Goal: Task Accomplishment & Management: Manage account settings

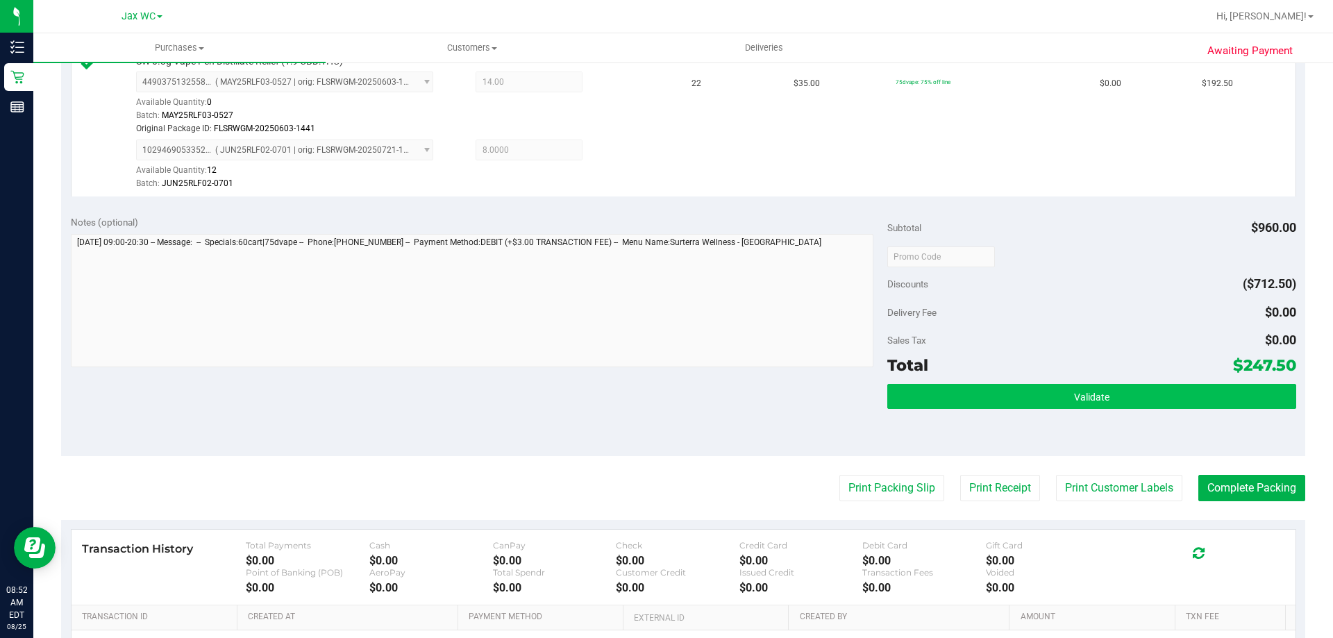
scroll to position [694, 0]
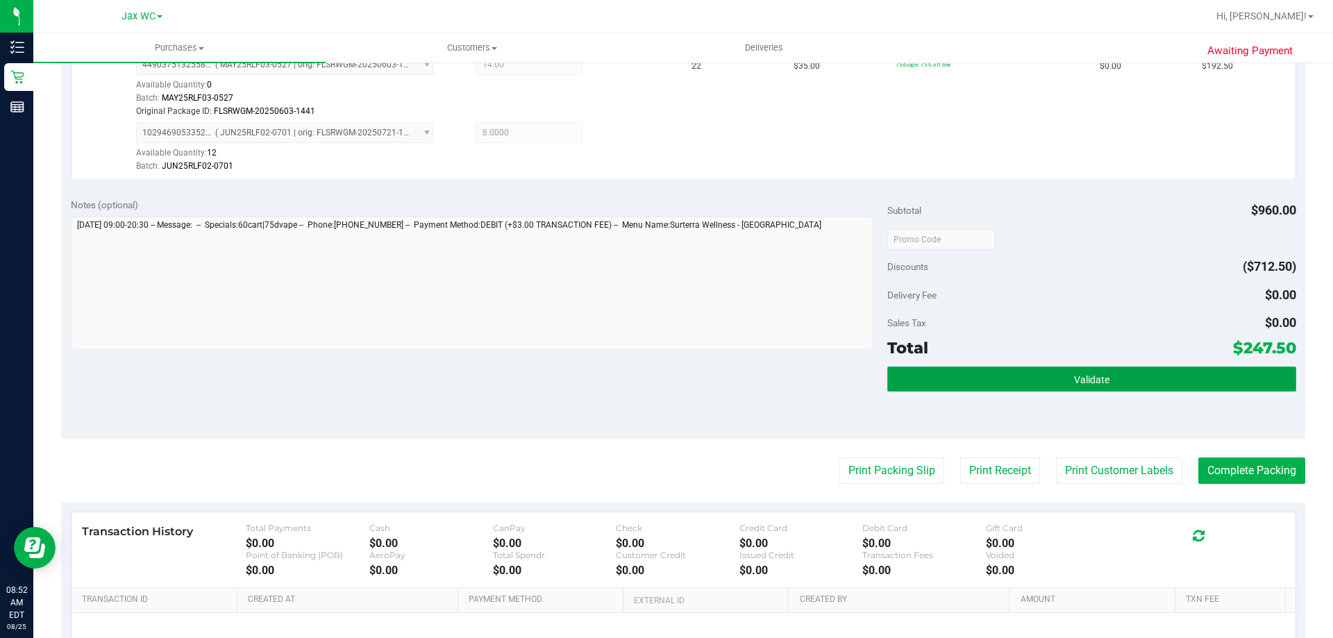
click at [976, 378] on button "Validate" at bounding box center [1091, 378] width 408 height 25
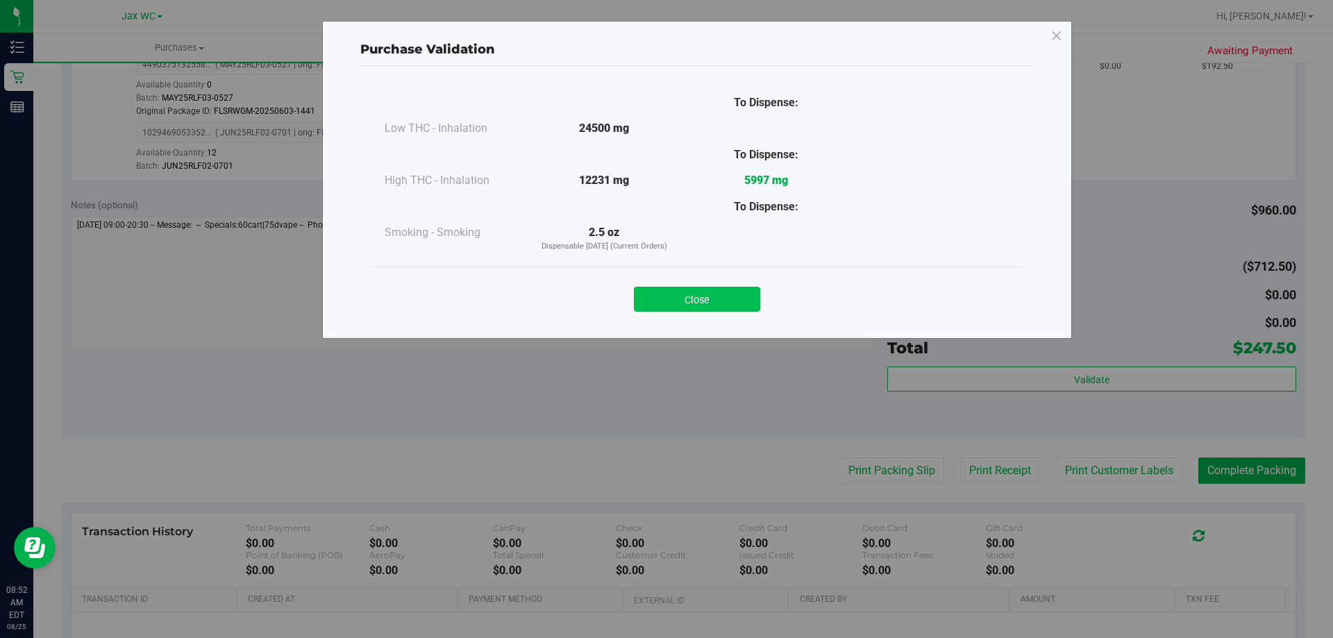
click at [708, 294] on button "Close" at bounding box center [697, 299] width 126 height 25
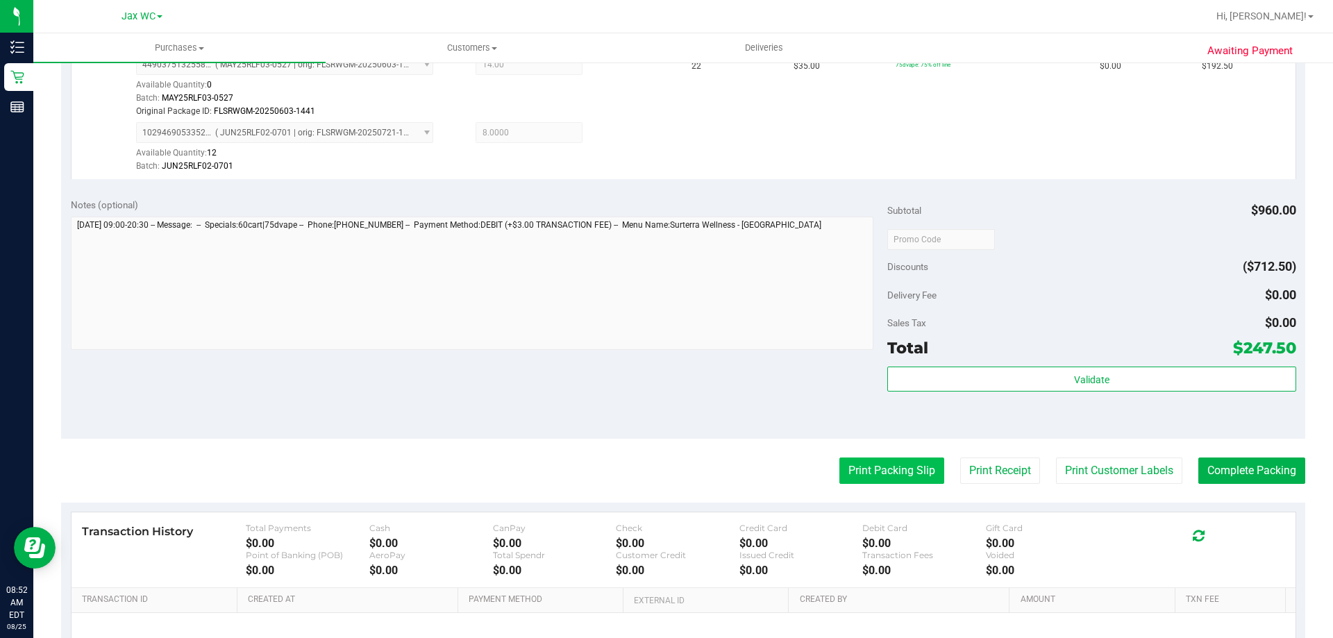
click at [839, 462] on button "Print Packing Slip" at bounding box center [891, 470] width 105 height 26
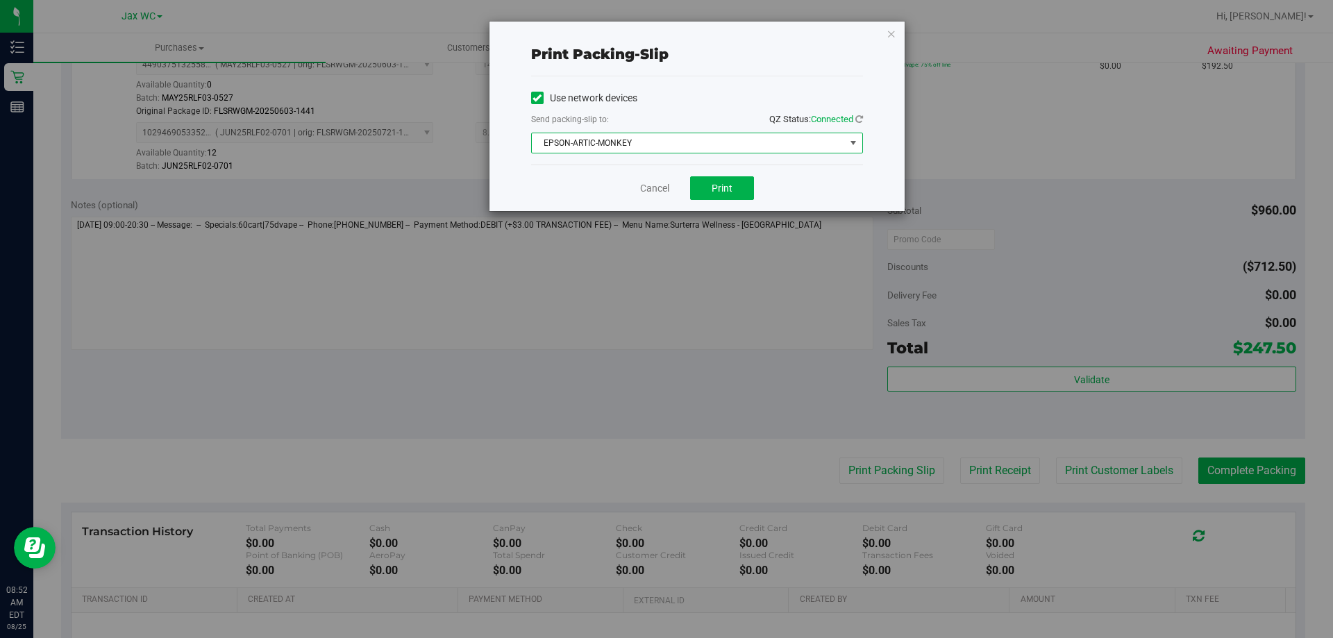
click at [692, 137] on span "EPSON-ARTIC-MONKEY" at bounding box center [688, 142] width 313 height 19
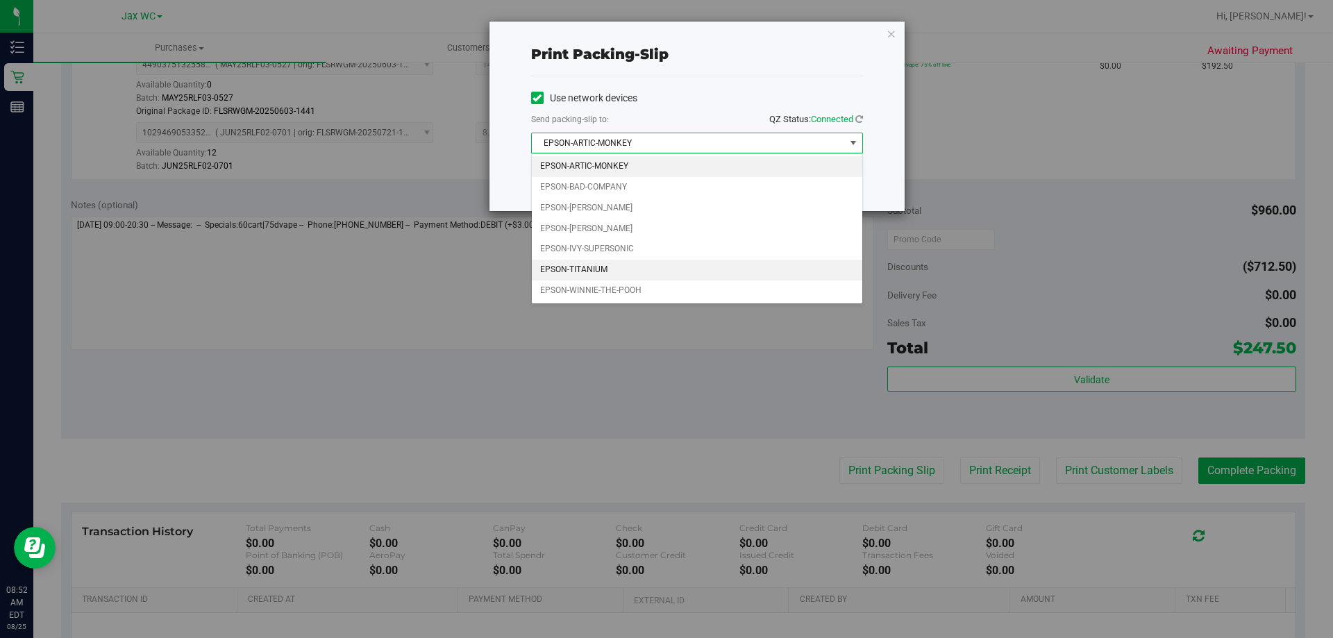
click at [576, 271] on li "EPSON-TITANIUM" at bounding box center [697, 270] width 330 height 21
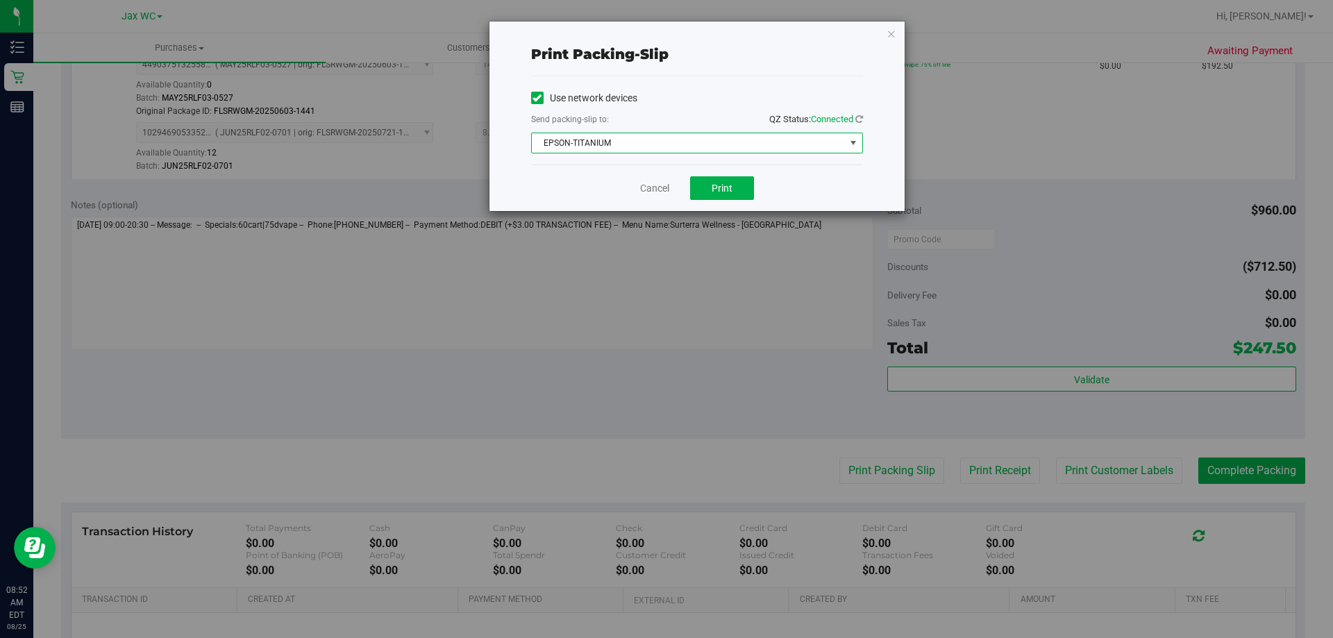
click at [621, 141] on span "EPSON-TITANIUM" at bounding box center [688, 142] width 313 height 19
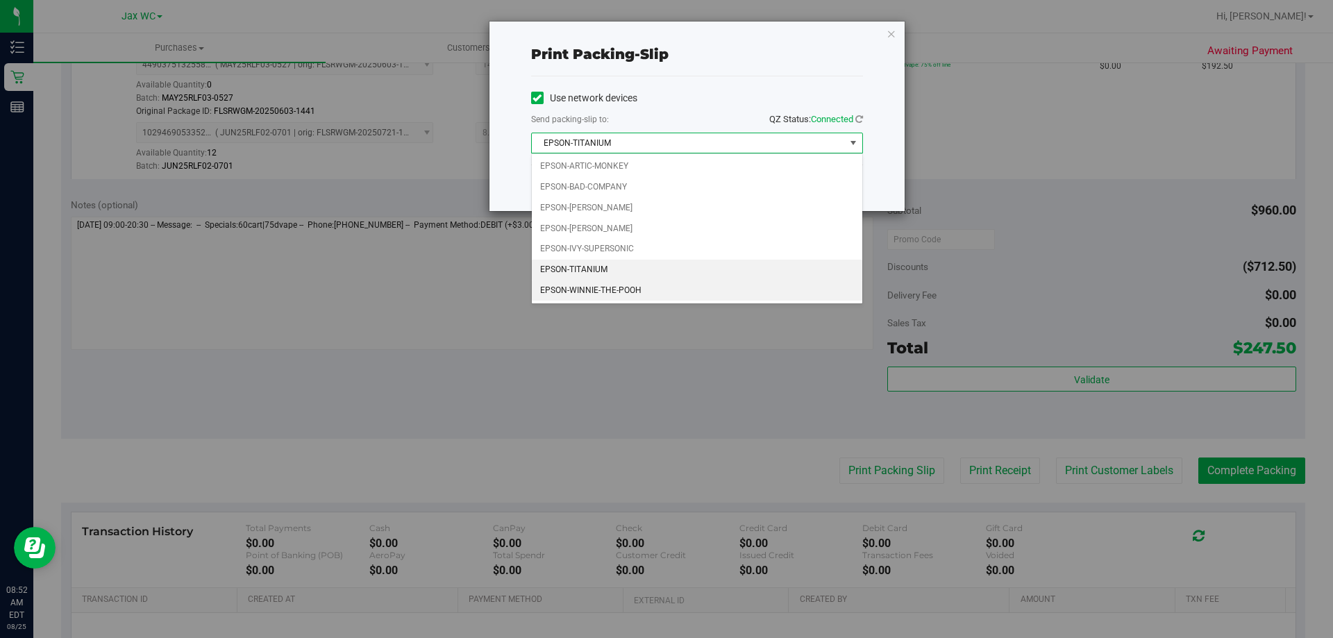
click at [596, 294] on li "EPSON-WINNIE-THE-POOH" at bounding box center [697, 290] width 330 height 21
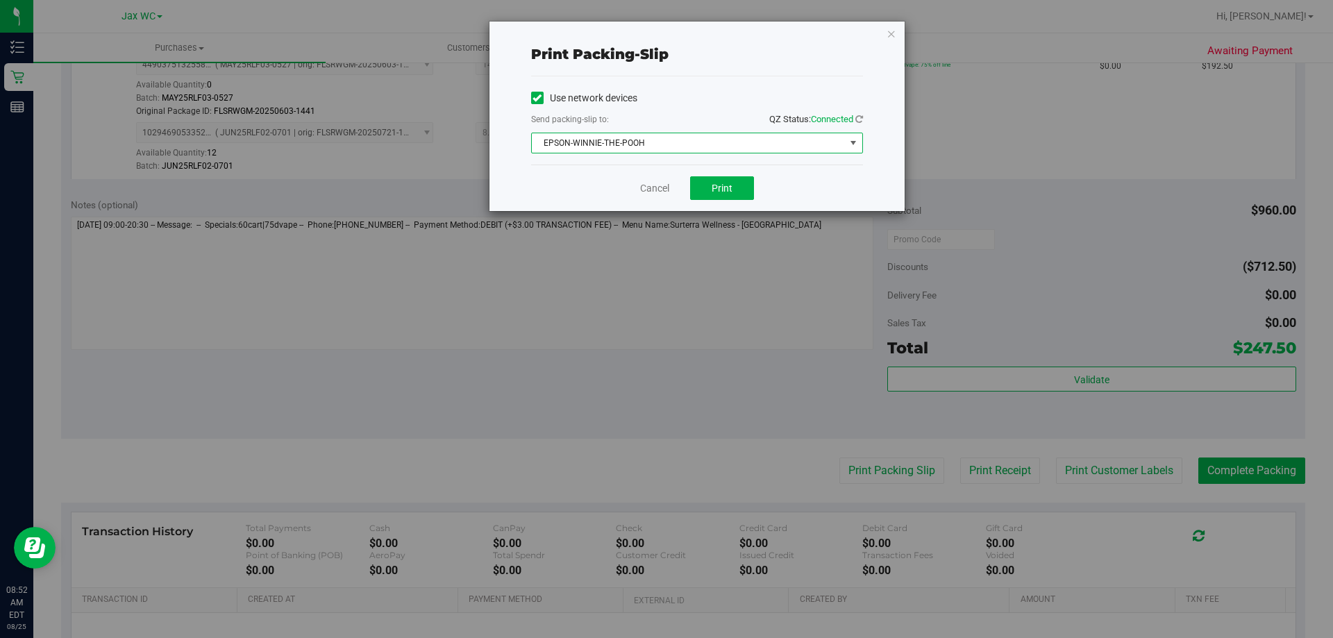
click at [578, 214] on div "Print packing-slip Use network devices Send packing-slip to: QZ Status: Connect…" at bounding box center [671, 319] width 1343 height 638
click at [726, 180] on button "Print" at bounding box center [722, 188] width 64 height 24
click at [887, 37] on icon "button" at bounding box center [891, 33] width 10 height 17
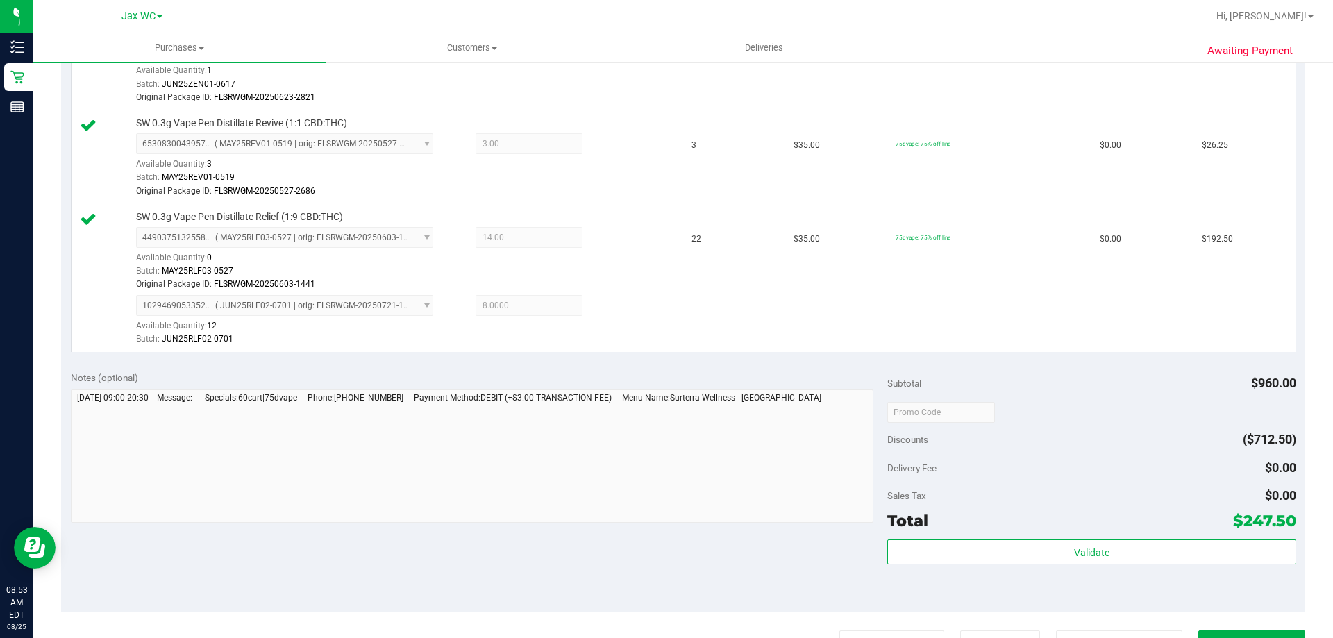
scroll to position [555, 0]
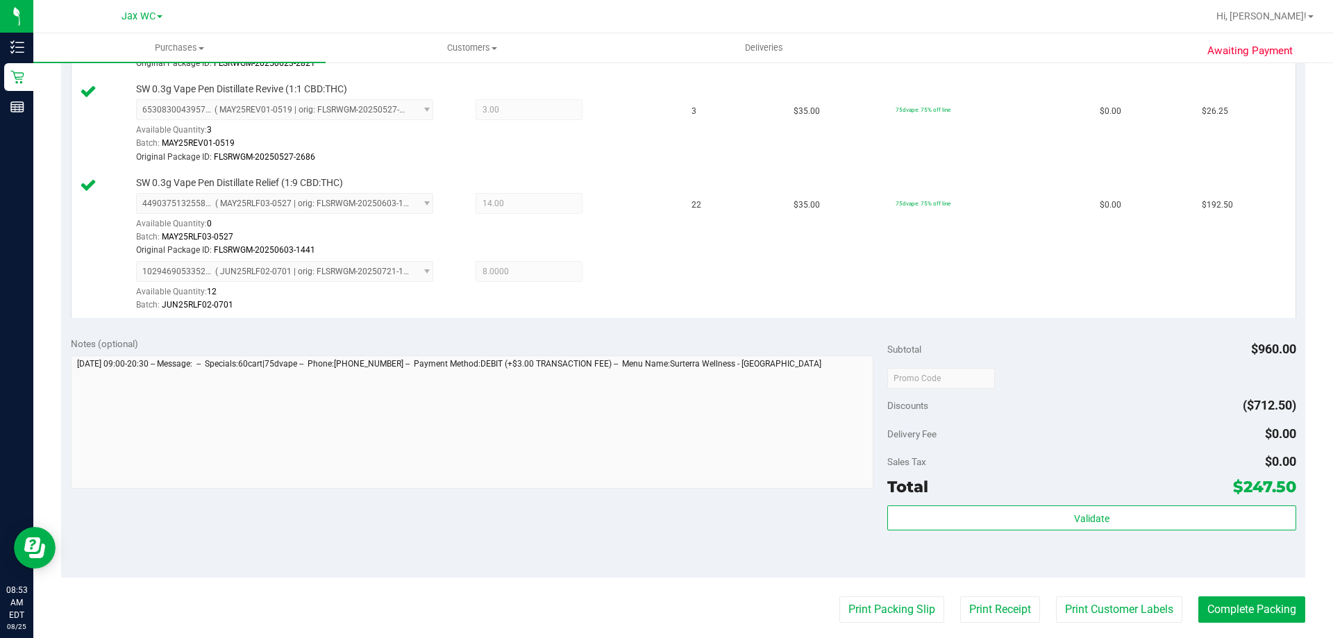
click at [1021, 531] on div "Validate" at bounding box center [1091, 536] width 408 height 62
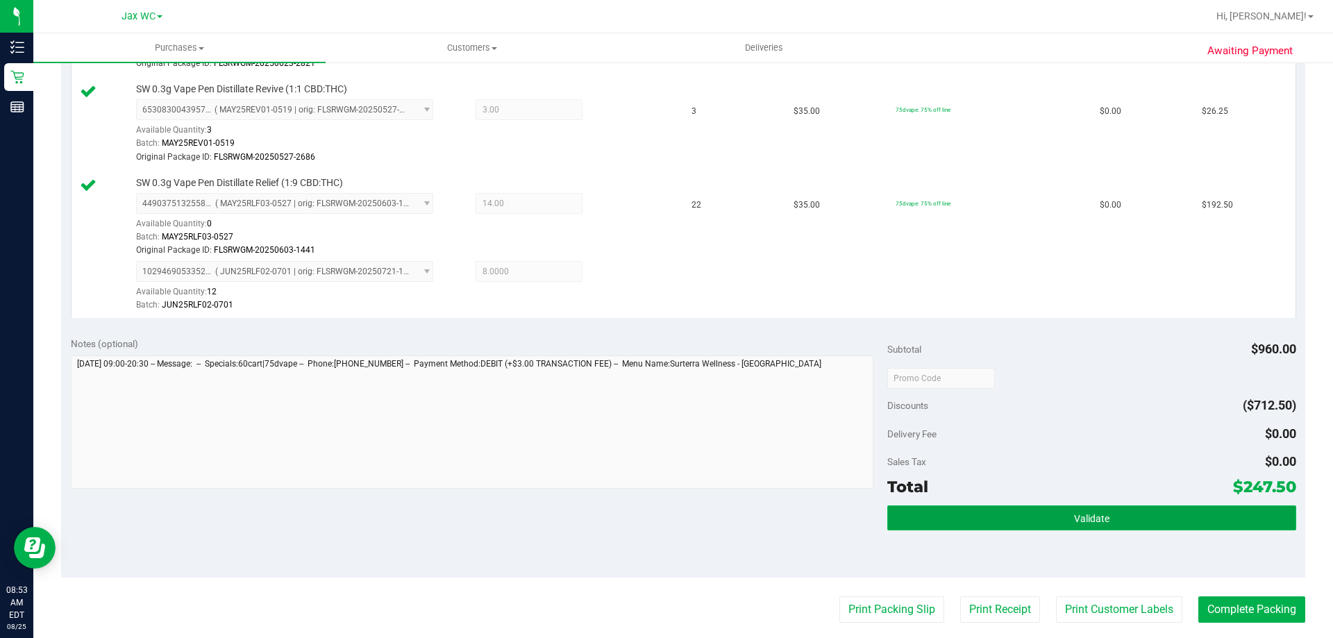
click at [1022, 521] on button "Validate" at bounding box center [1091, 517] width 408 height 25
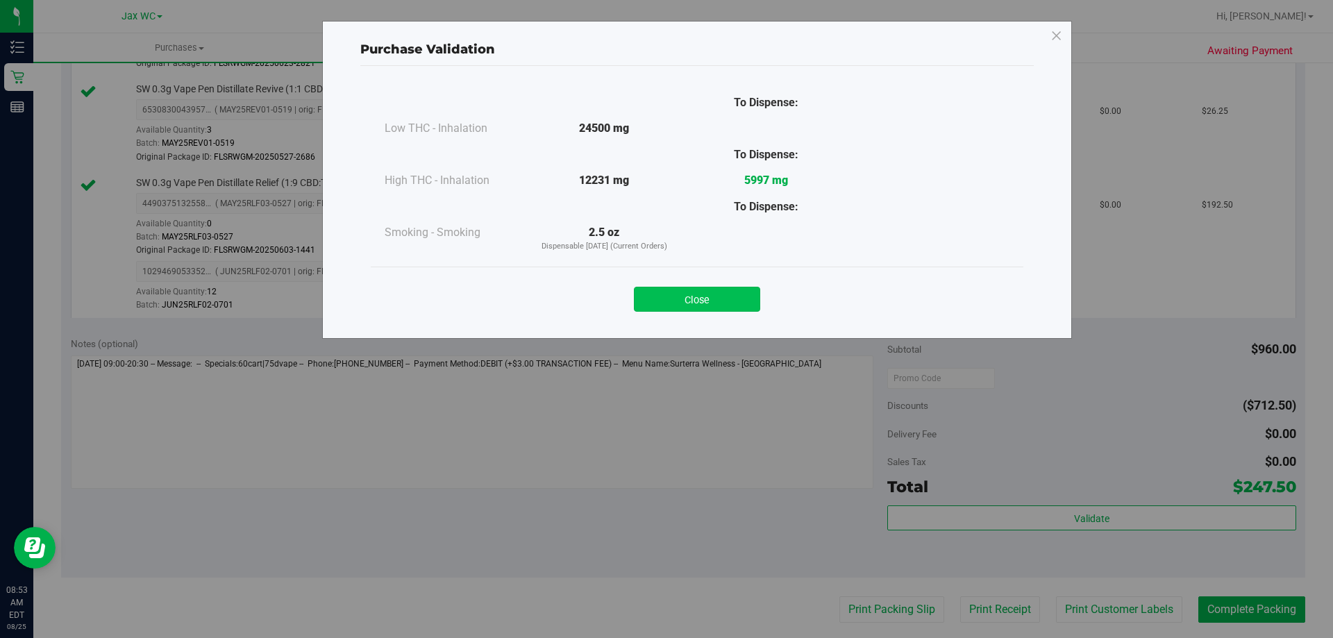
click at [739, 310] on button "Close" at bounding box center [697, 299] width 126 height 25
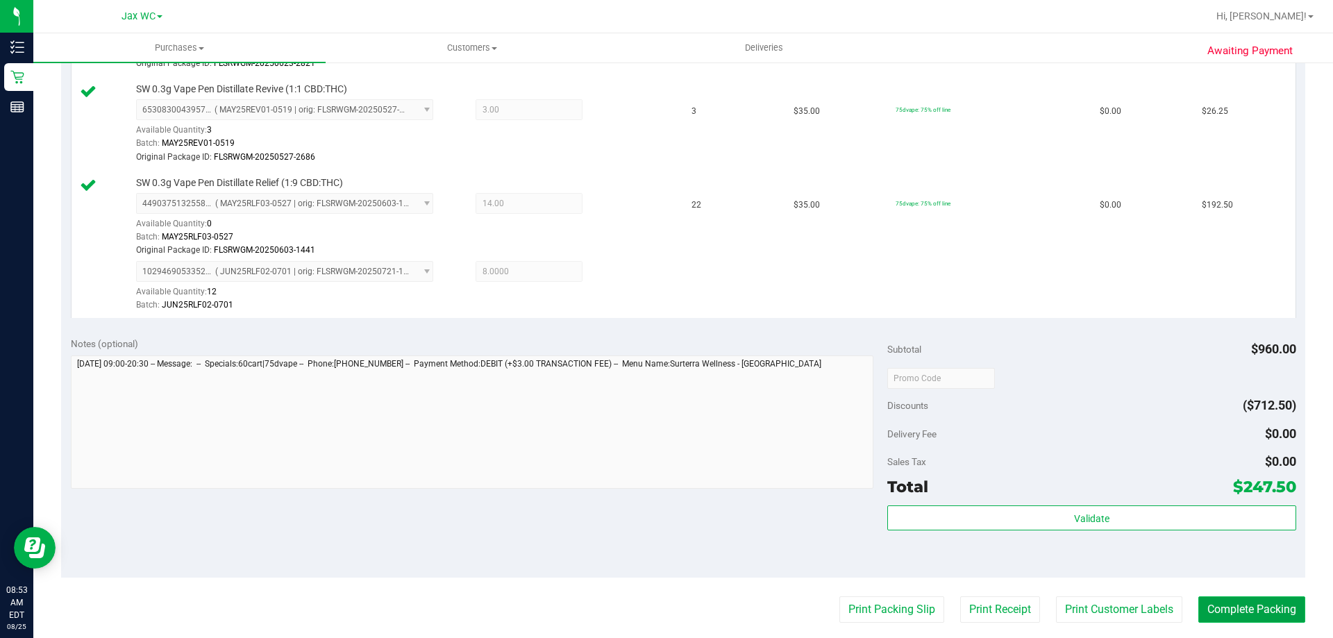
click at [1245, 598] on button "Complete Packing" at bounding box center [1251, 609] width 107 height 26
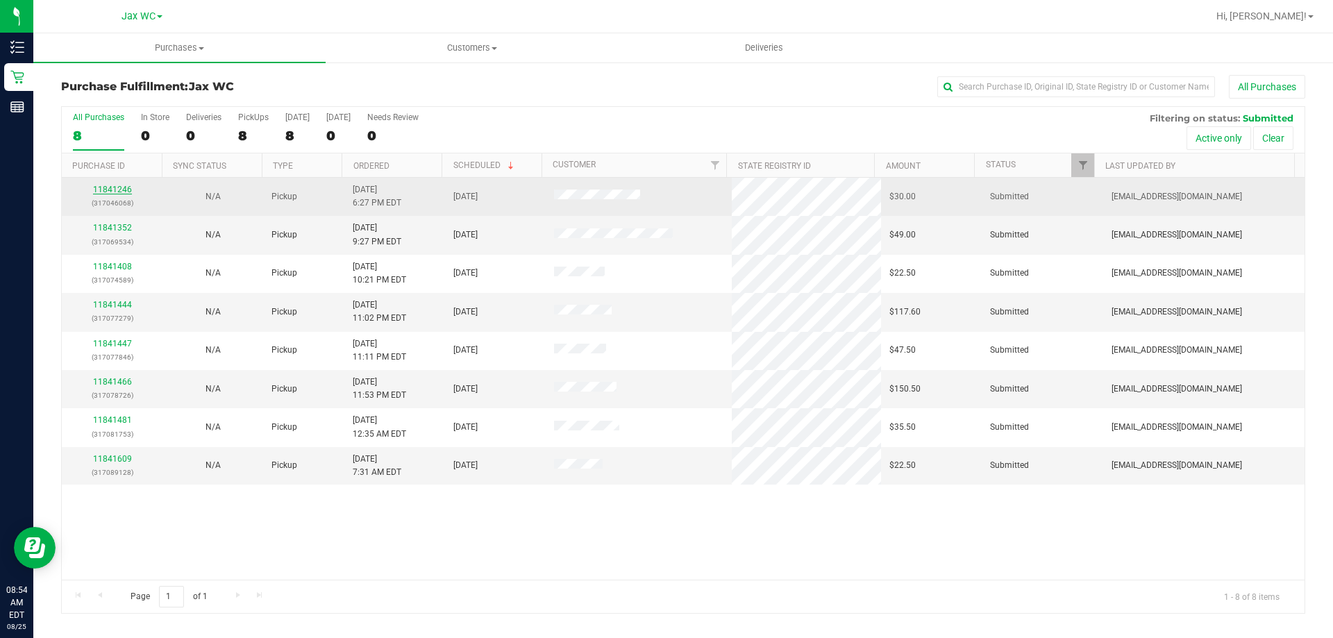
click at [110, 188] on link "11841246" at bounding box center [112, 190] width 39 height 10
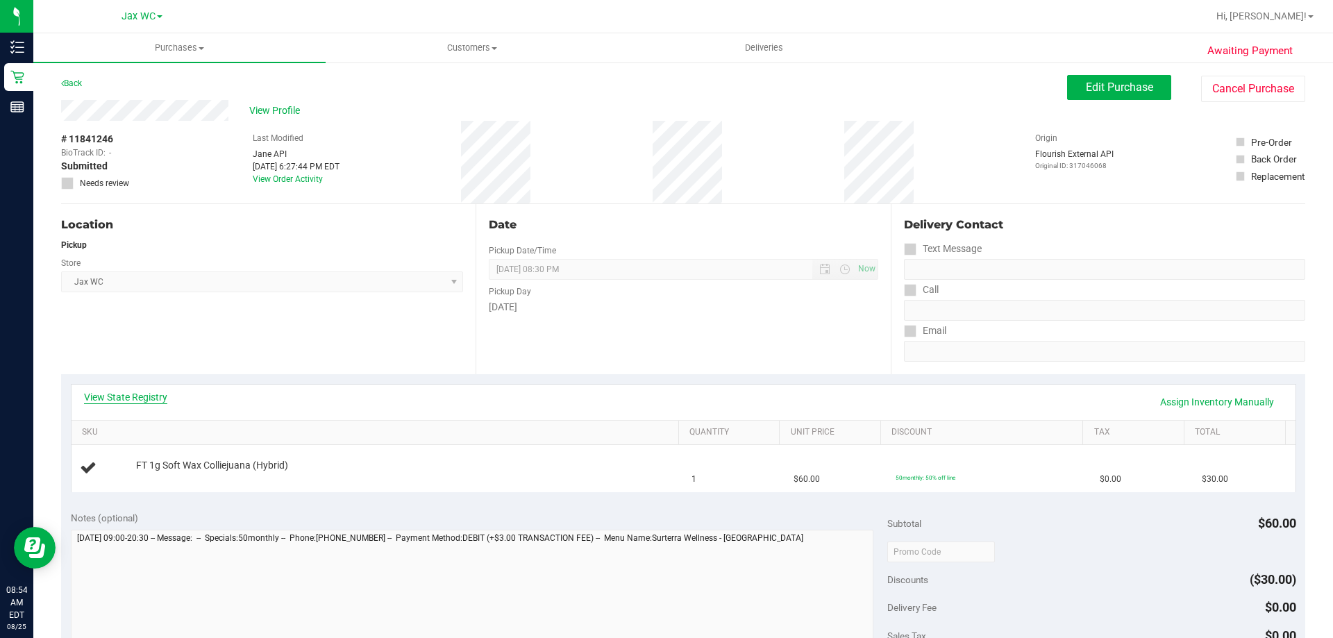
click at [138, 391] on link "View State Registry" at bounding box center [125, 397] width 83 height 14
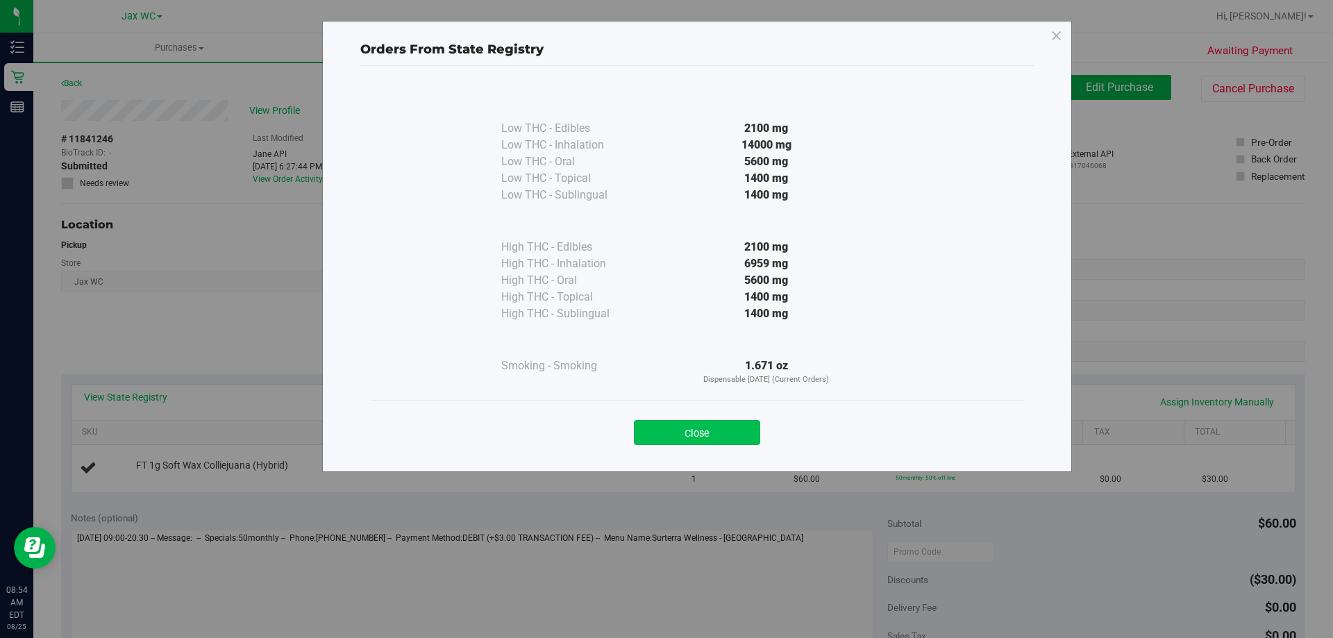
click at [682, 432] on button "Close" at bounding box center [697, 432] width 126 height 25
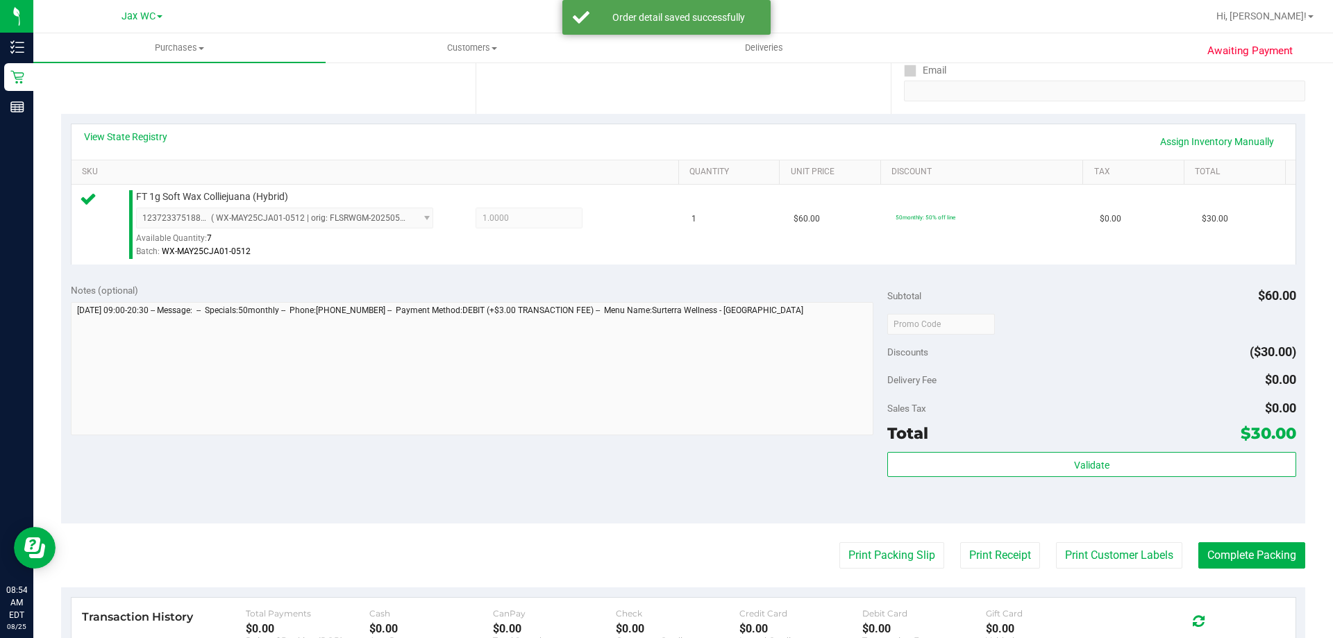
scroll to position [278, 0]
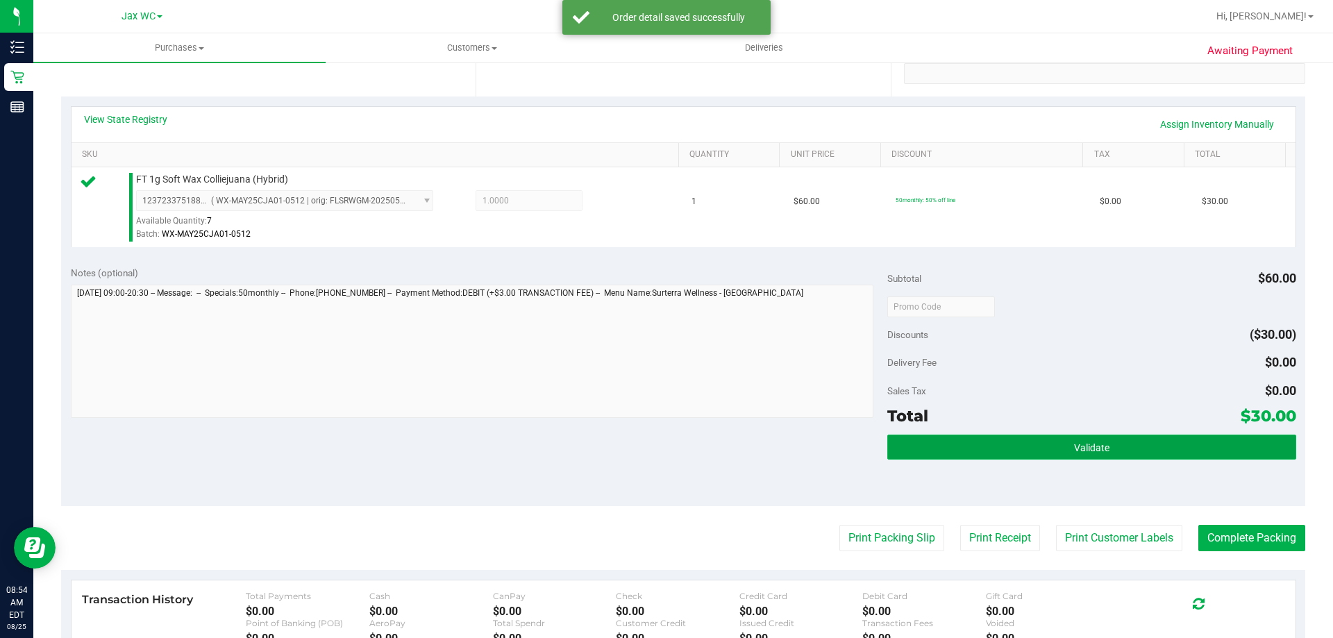
click at [1120, 458] on button "Validate" at bounding box center [1091, 447] width 408 height 25
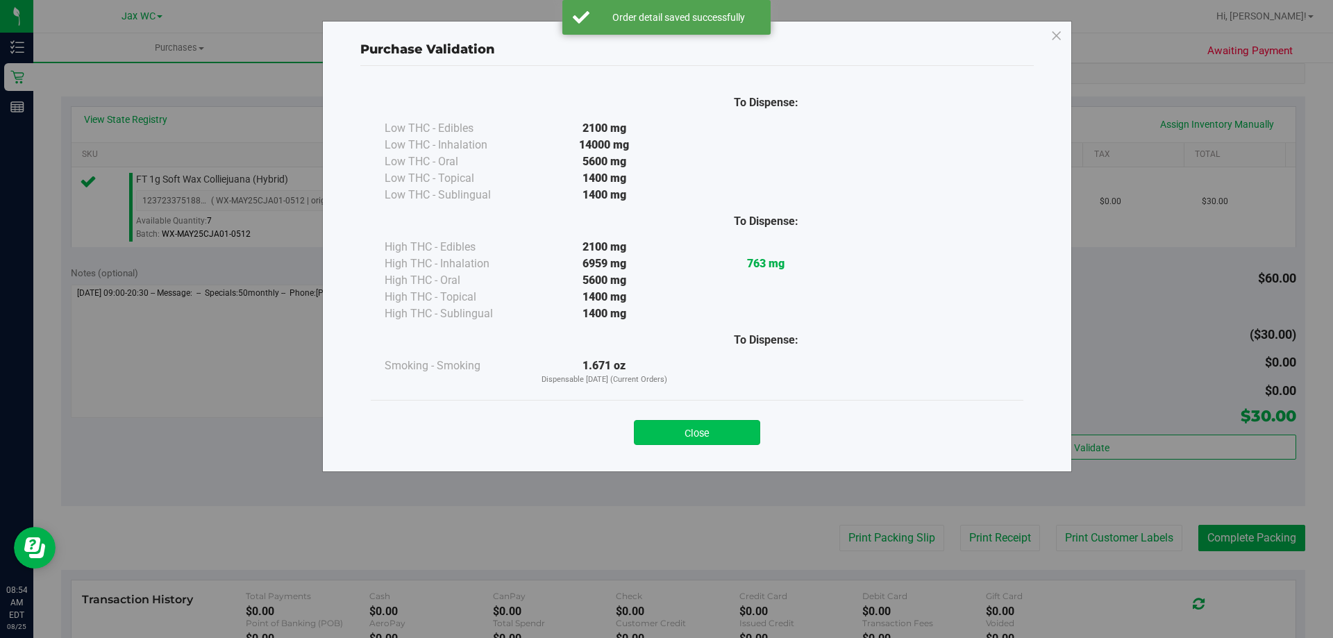
click at [693, 439] on button "Close" at bounding box center [697, 432] width 126 height 25
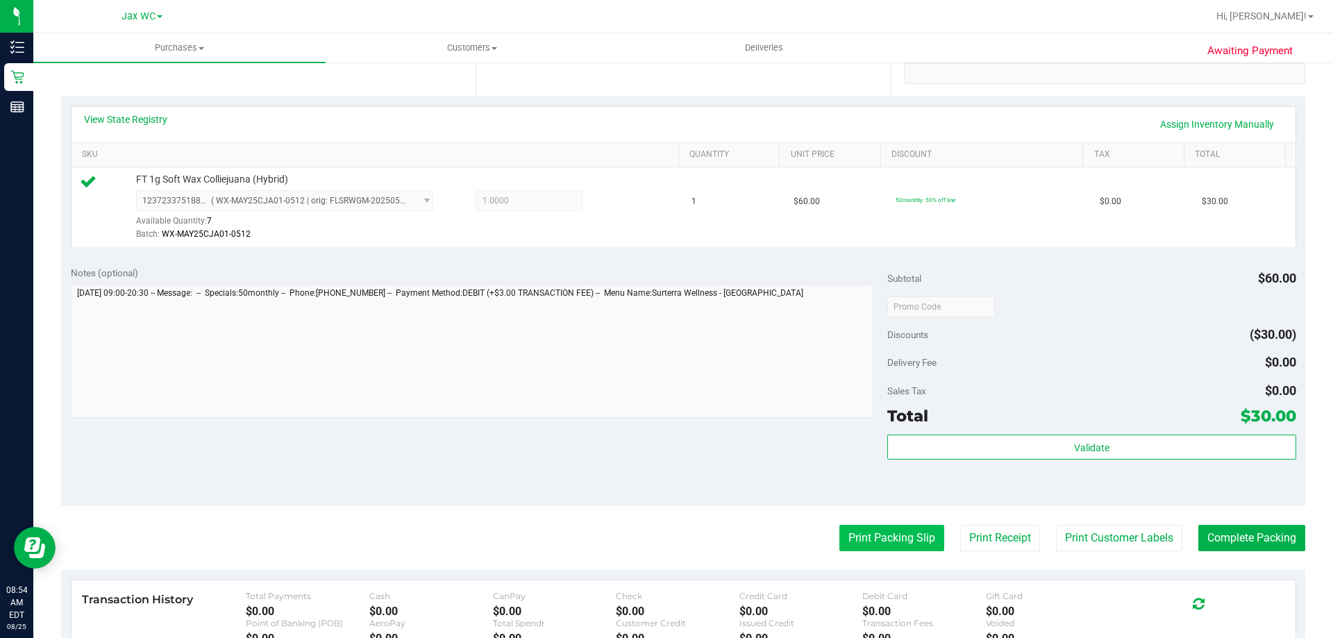
click at [861, 536] on button "Print Packing Slip" at bounding box center [891, 538] width 105 height 26
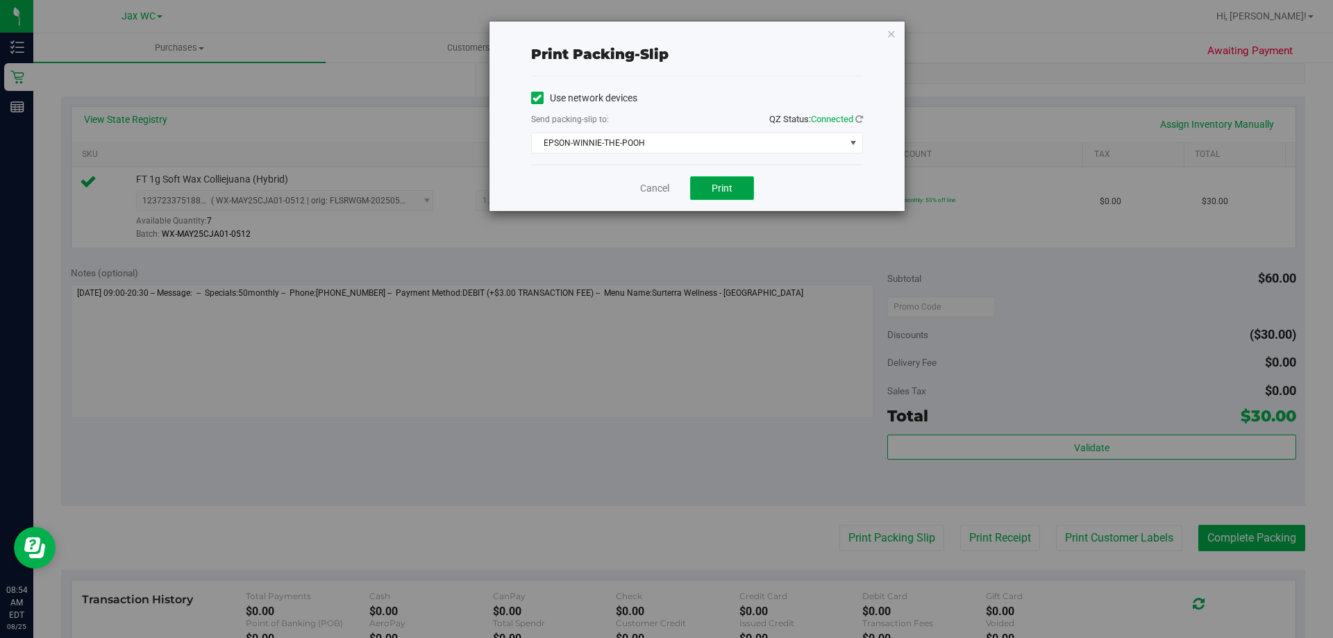
click at [735, 186] on button "Print" at bounding box center [722, 188] width 64 height 24
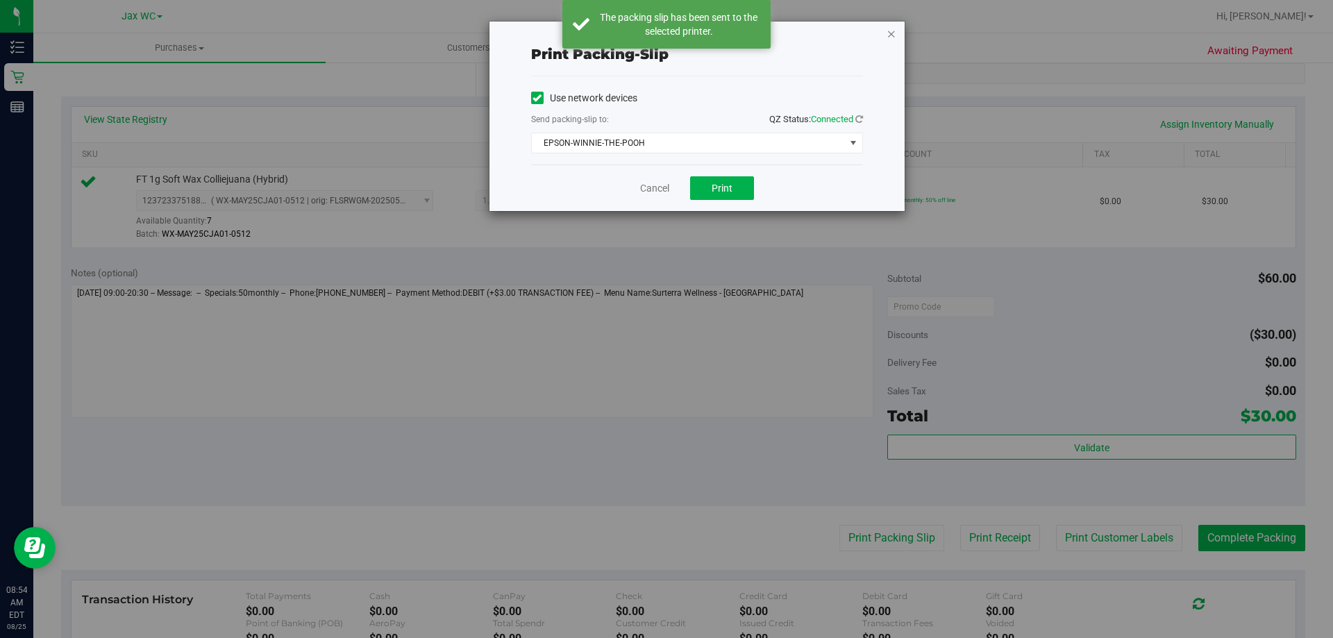
click at [889, 37] on icon "button" at bounding box center [891, 33] width 10 height 17
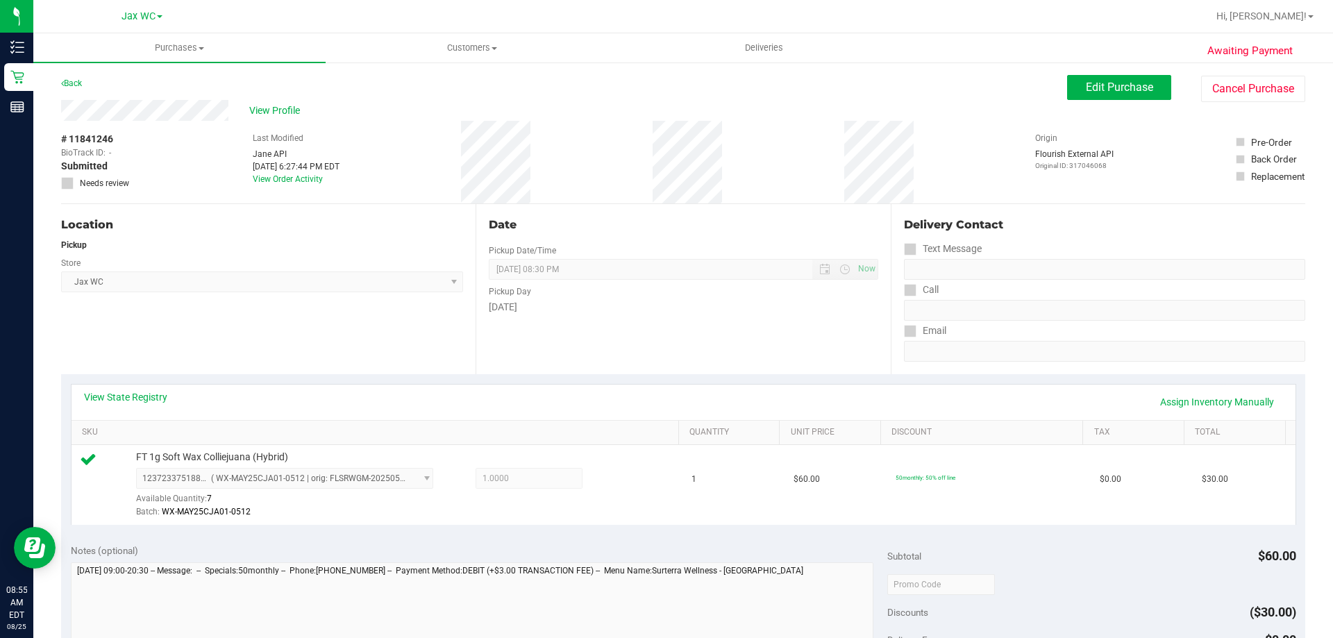
scroll to position [416, 0]
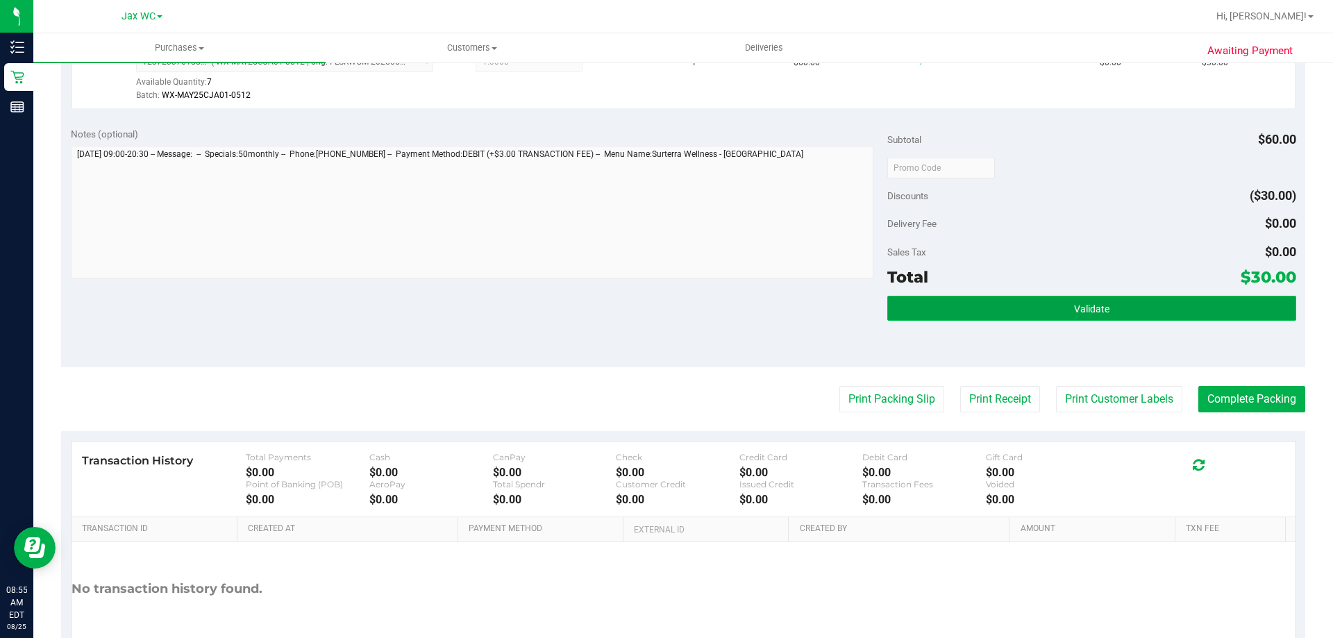
click at [1178, 301] on button "Validate" at bounding box center [1091, 308] width 408 height 25
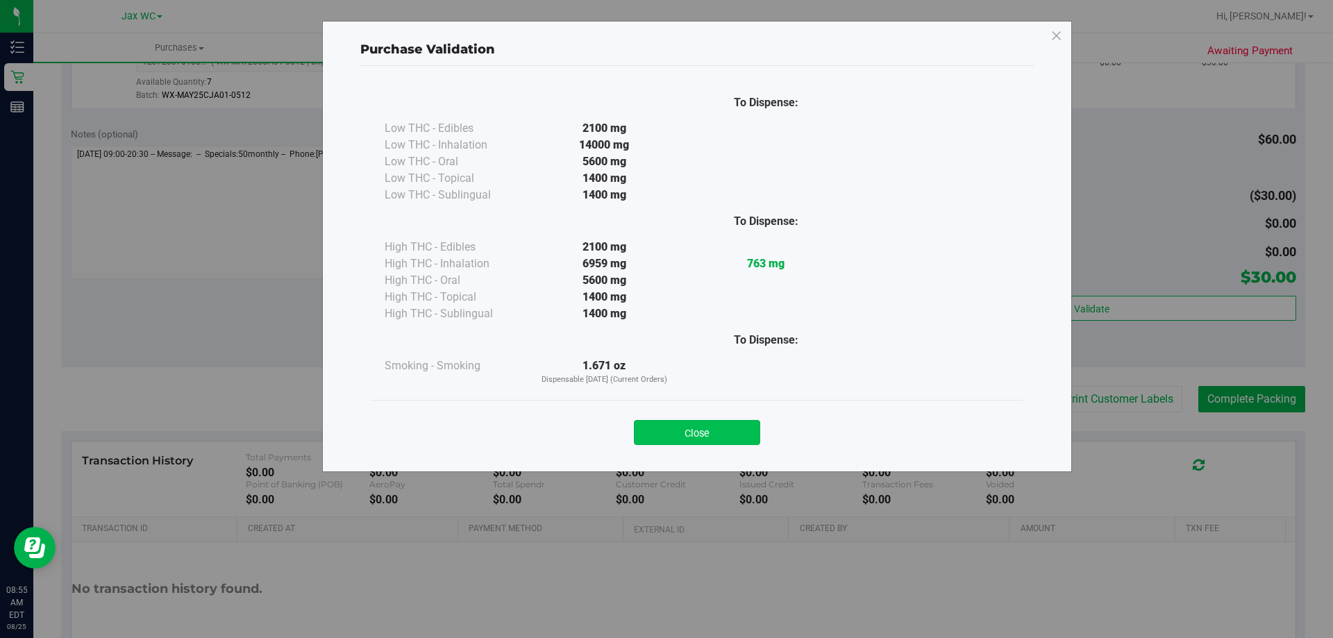
click at [731, 437] on button "Close" at bounding box center [697, 432] width 126 height 25
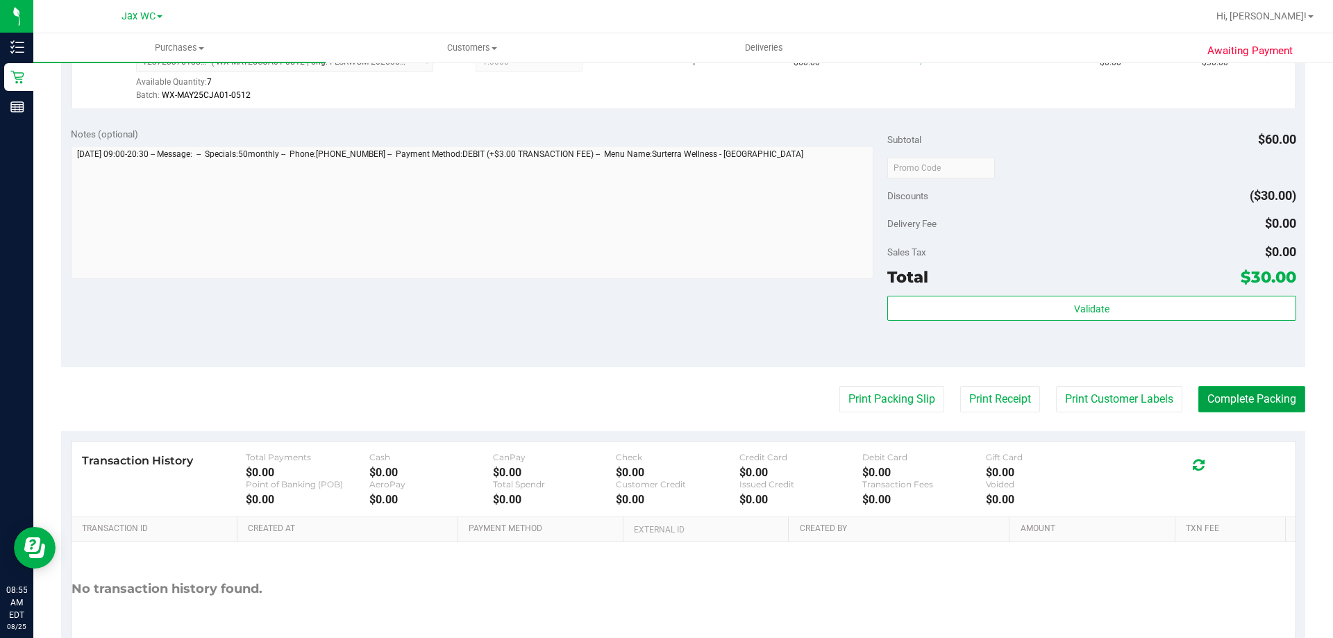
click at [1286, 393] on button "Complete Packing" at bounding box center [1251, 399] width 107 height 26
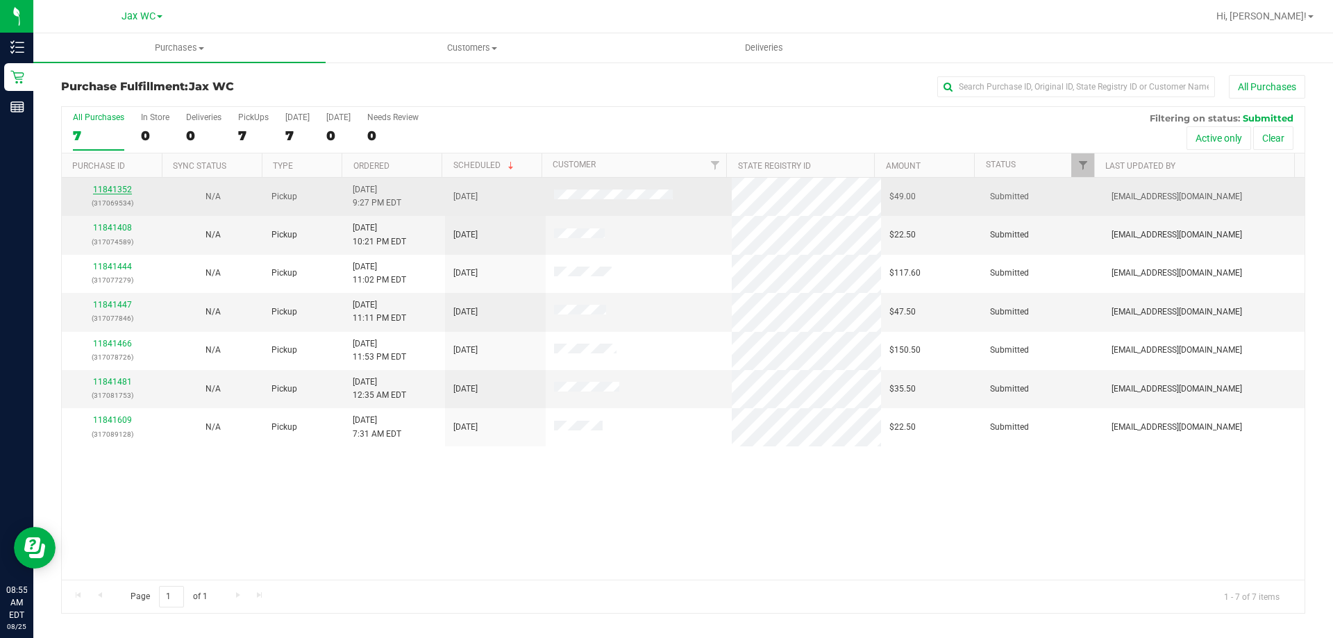
click at [122, 187] on link "11841352" at bounding box center [112, 190] width 39 height 10
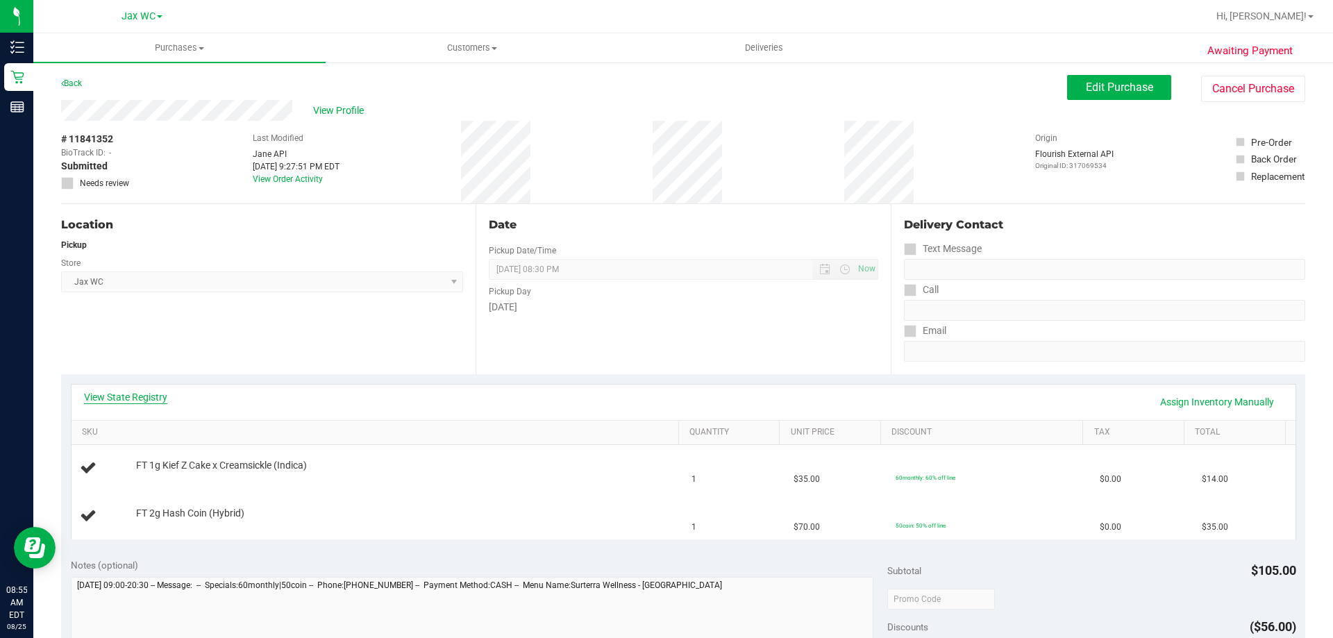
click at [115, 394] on link "View State Registry" at bounding box center [125, 397] width 83 height 14
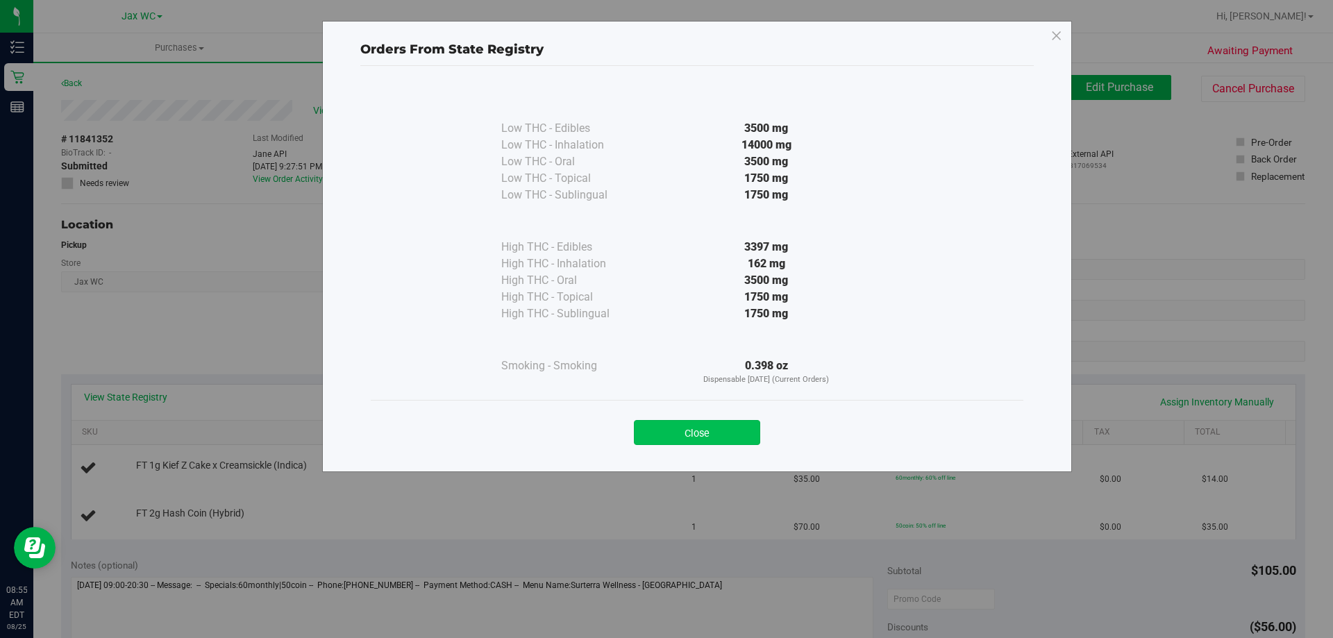
click at [698, 425] on button "Close" at bounding box center [697, 432] width 126 height 25
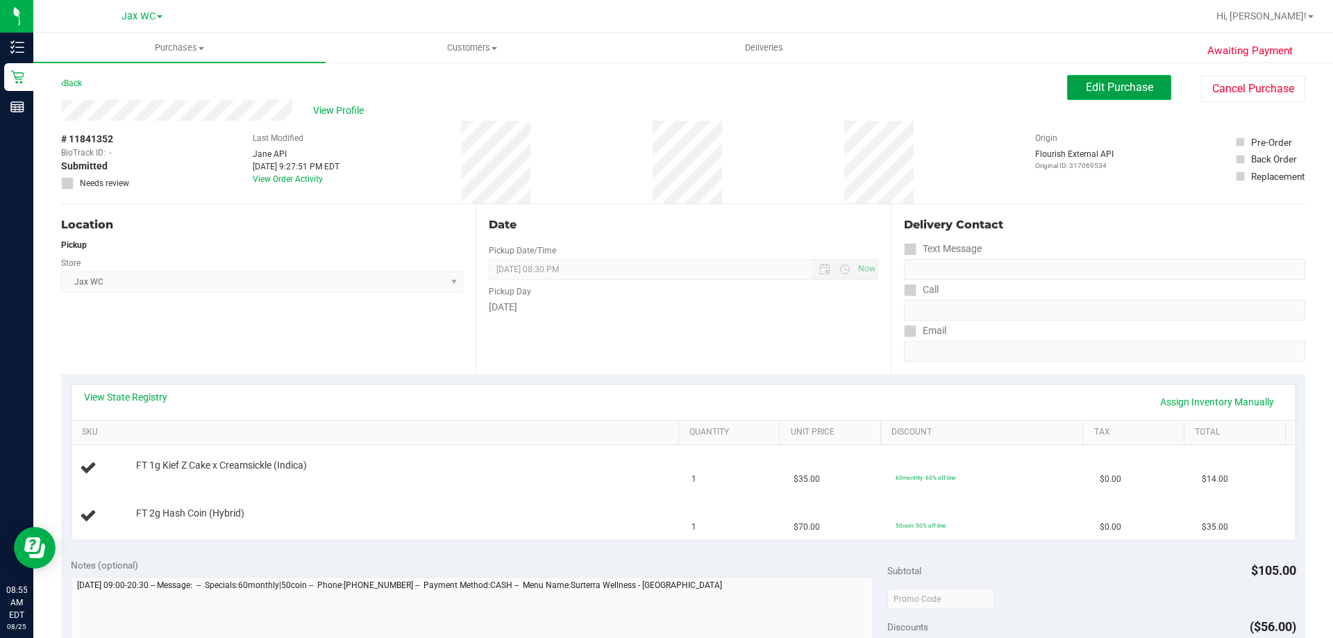
click at [1097, 95] on button "Edit Purchase" at bounding box center [1119, 87] width 104 height 25
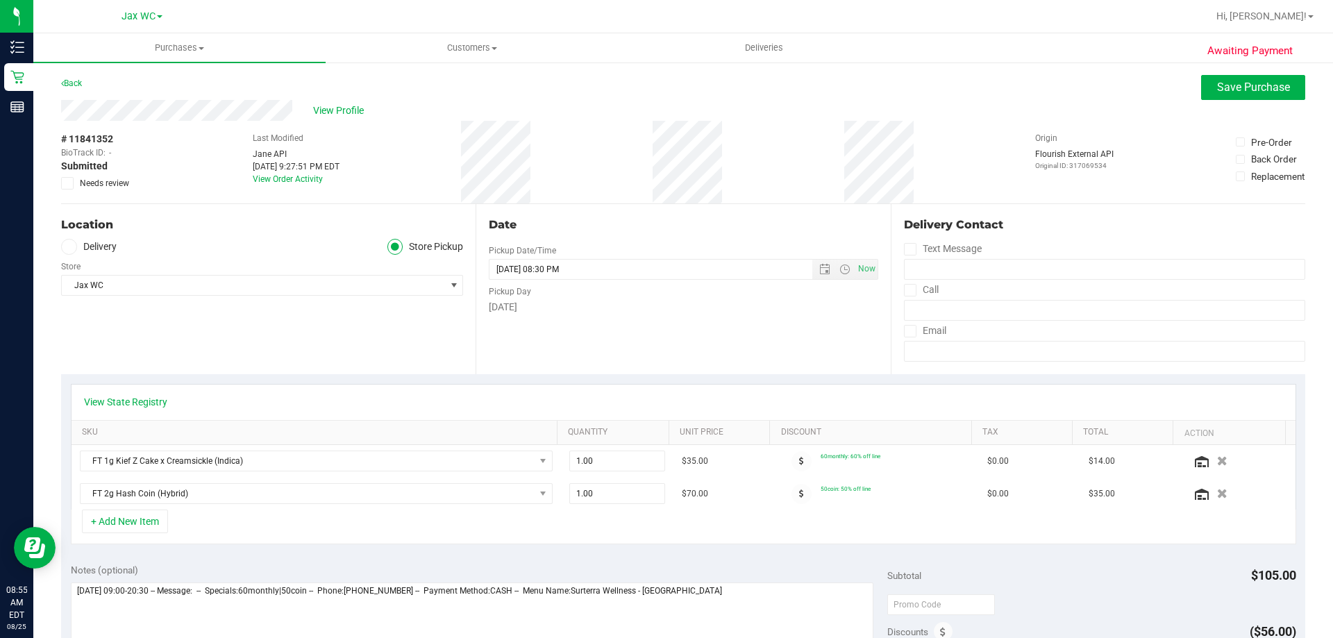
click at [69, 183] on icon at bounding box center [67, 183] width 9 height 0
click at [0, 0] on input "Needs review" at bounding box center [0, 0] width 0 height 0
click at [1252, 101] on div "View Profile" at bounding box center [683, 110] width 1244 height 21
click at [1254, 93] on span "Save Purchase" at bounding box center [1253, 87] width 73 height 13
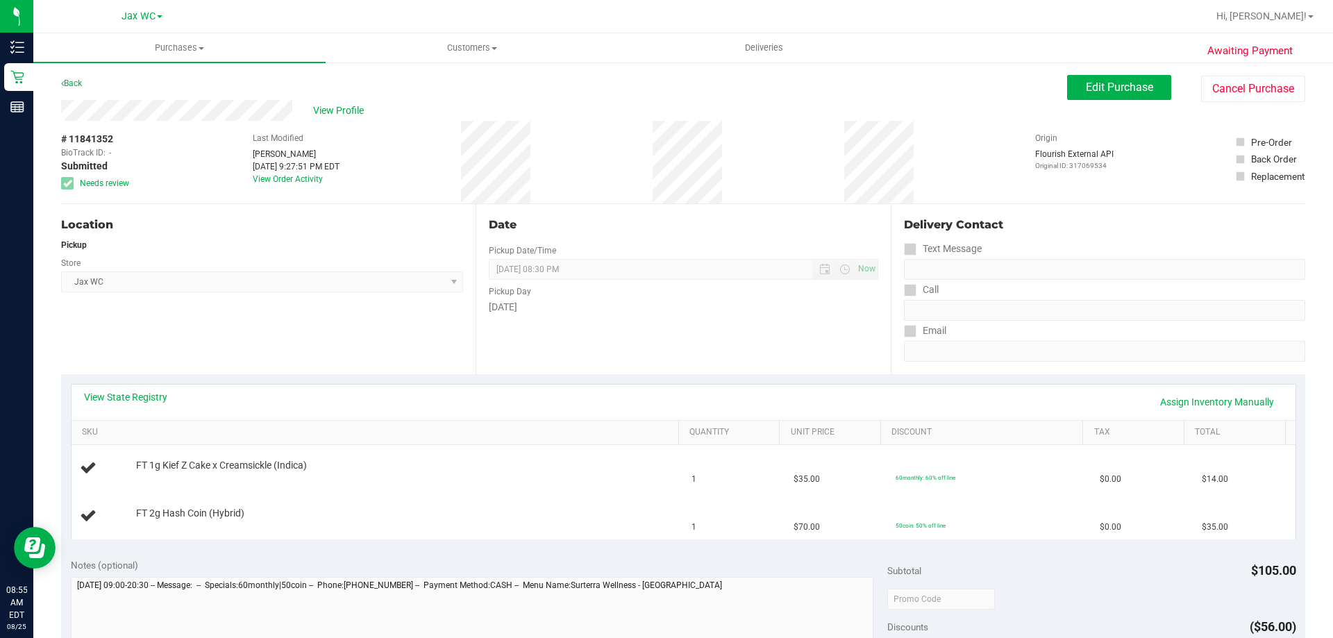
drag, startPoint x: 198, startPoint y: 319, endPoint x: 614, endPoint y: 364, distance: 418.9
click at [198, 319] on div "Location Pickup Store Jax WC Select Store [PERSON_NAME][GEOGRAPHIC_DATA] [PERSO…" at bounding box center [268, 289] width 414 height 170
click at [1227, 406] on link "Assign Inventory Manually" at bounding box center [1217, 402] width 132 height 24
click at [155, 474] on link "Add Package" at bounding box center [161, 475] width 50 height 10
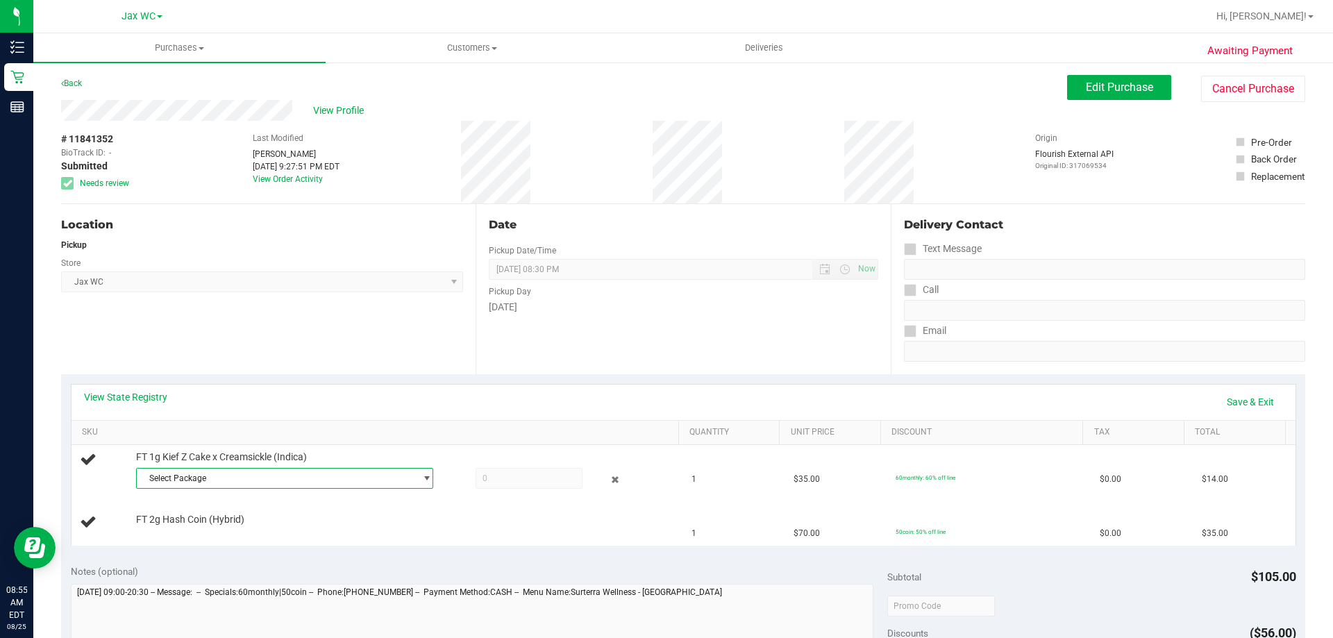
drag, startPoint x: 287, startPoint y: 478, endPoint x: 275, endPoint y: 521, distance: 44.0
click at [287, 478] on span "Select Package" at bounding box center [276, 478] width 278 height 19
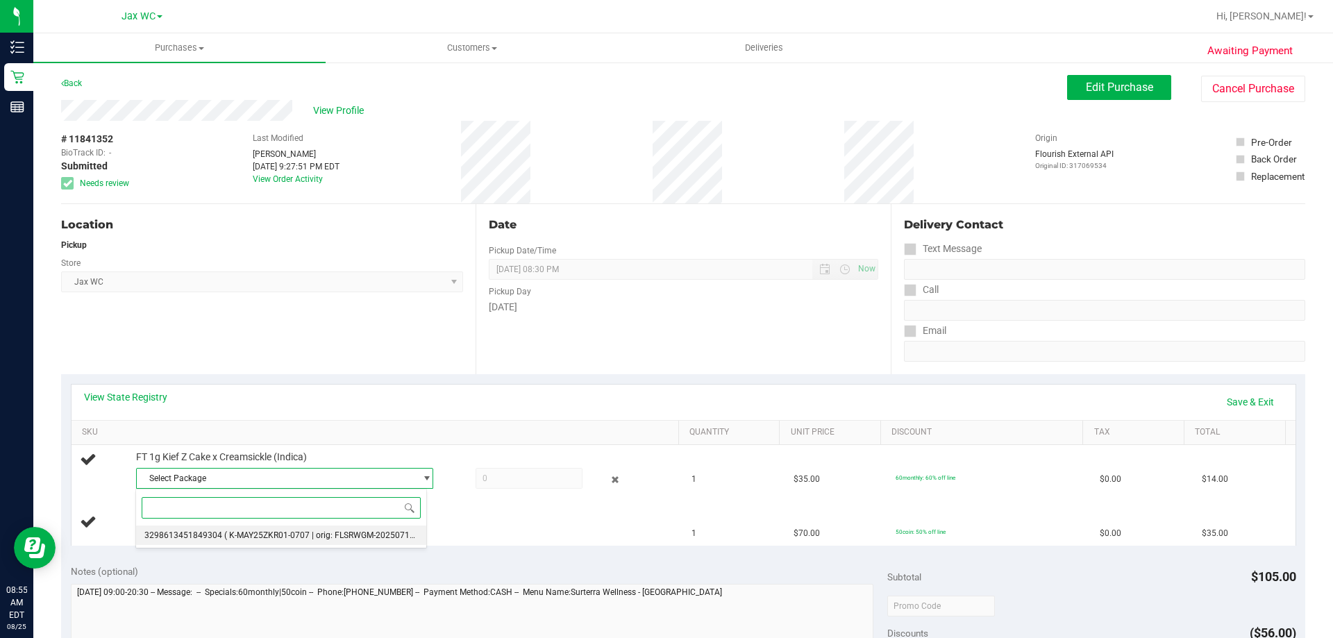
click at [261, 530] on li "3298613451849304 ( K-MAY25ZKR01-0707 | orig: FLSRWGM-20250716-1273 )" at bounding box center [281, 534] width 290 height 19
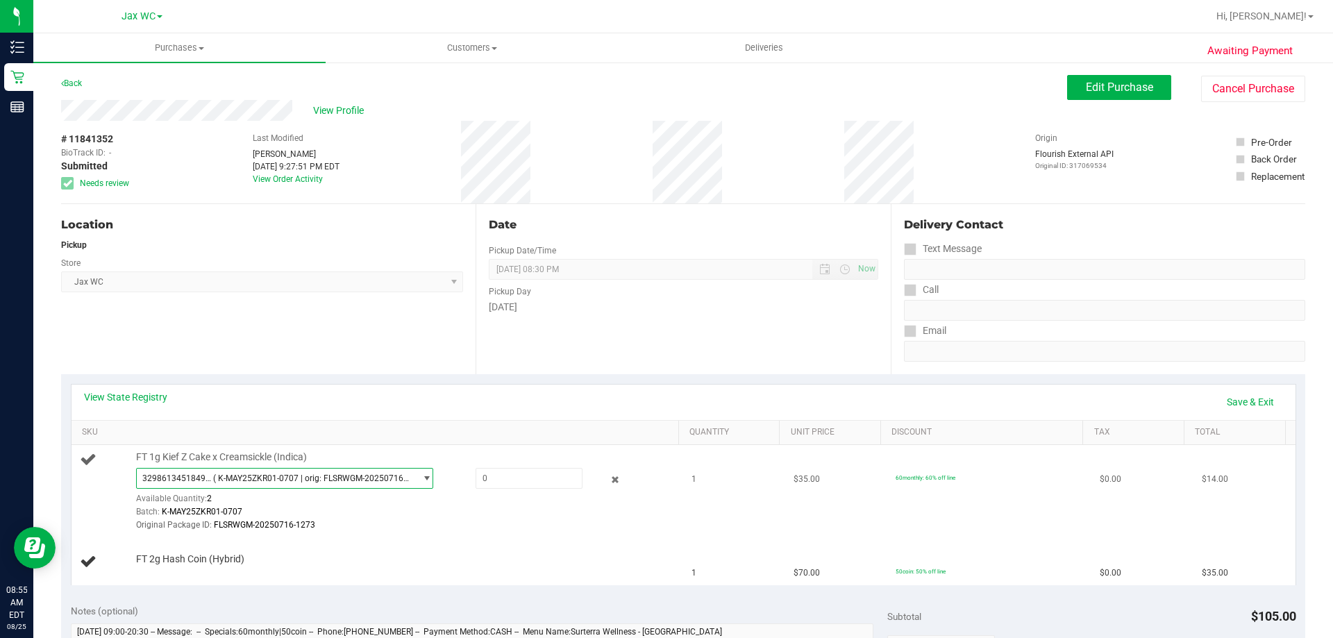
click at [476, 503] on div "3298613451849304 ( K-MAY25ZKR01-0707 | orig: FLSRWGM-20250716-1273 ) 3298613451…" at bounding box center [404, 500] width 536 height 65
click at [489, 486] on span at bounding box center [528, 478] width 107 height 21
type input "1"
type input "1.0000"
click at [354, 544] on td "FT 2g Hash Coin (Hybrid)" at bounding box center [377, 562] width 612 height 47
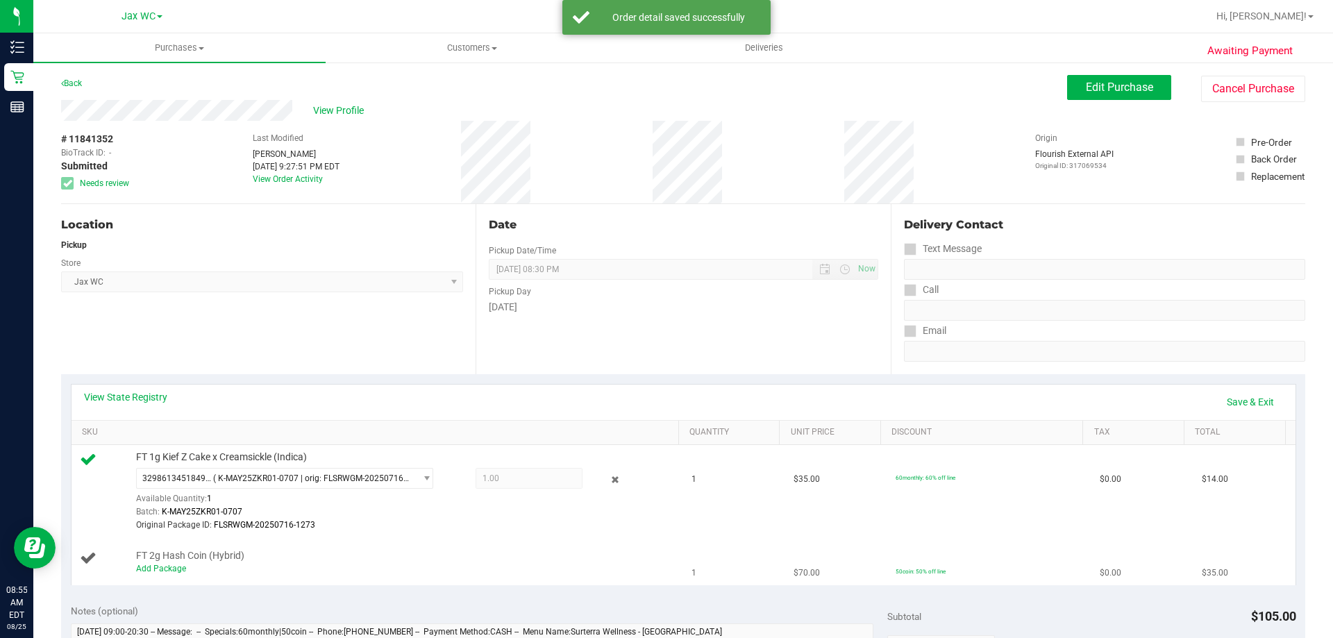
click at [150, 573] on div "Add Package" at bounding box center [404, 568] width 536 height 13
click at [153, 566] on link "Add Package" at bounding box center [161, 569] width 50 height 10
click at [226, 570] on span "Select Package" at bounding box center [276, 571] width 278 height 19
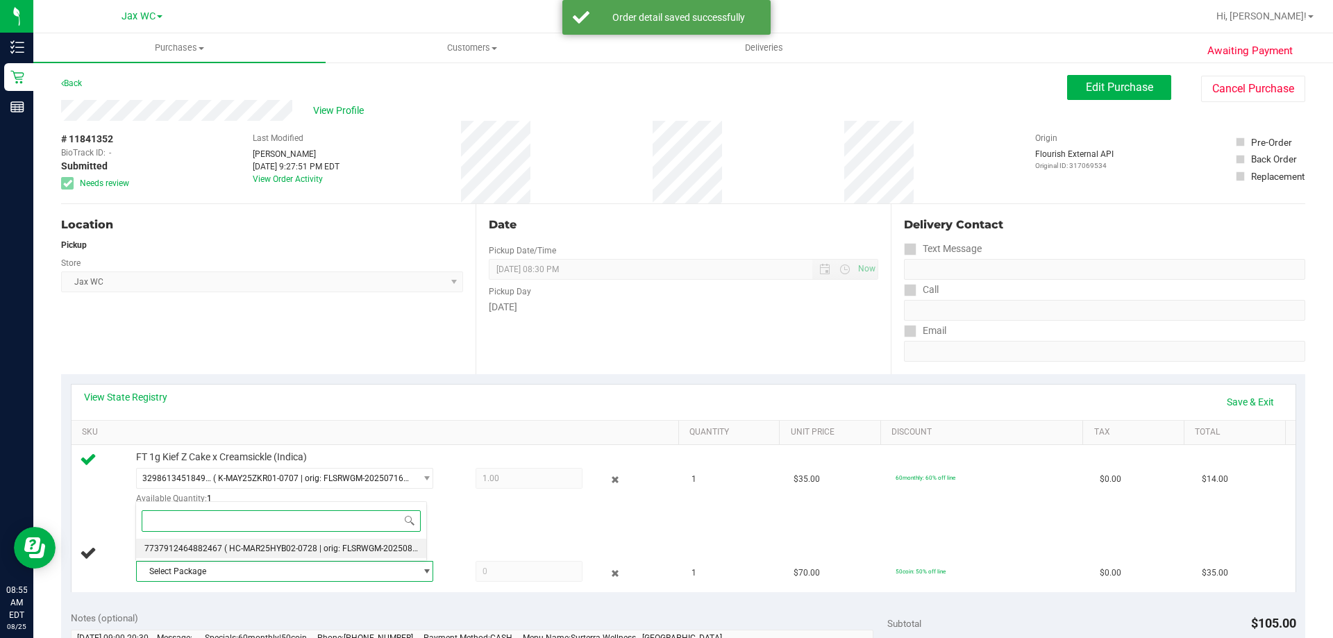
click at [263, 553] on span "( HC-MAR25HYB02-0728 | orig: FLSRWGM-20250804-940 )" at bounding box center [333, 548] width 219 height 10
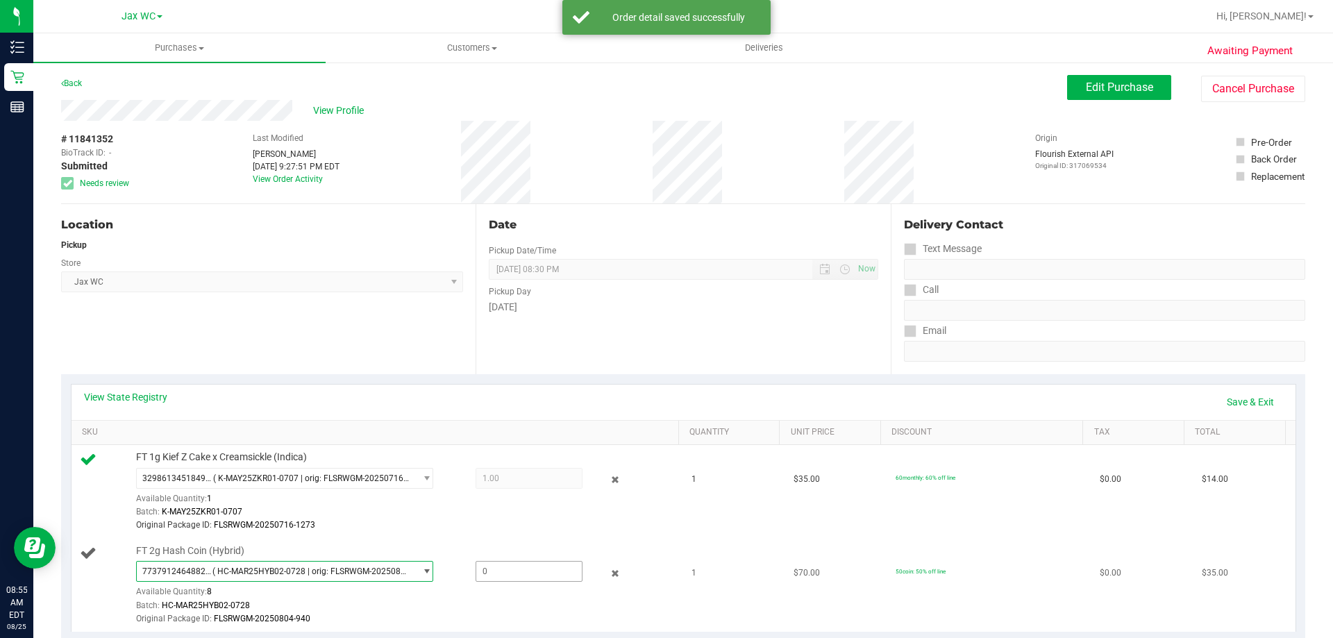
click at [496, 568] on span at bounding box center [528, 571] width 107 height 21
type input "1"
type input "1.0000"
click at [514, 542] on td "FT 2g Hash Coin (Hybrid) 7737912464882467 ( HC-MAR25HYB02-0728 | orig: FLSRWGM-…" at bounding box center [377, 585] width 612 height 93
click at [1221, 405] on link "Save & Exit" at bounding box center [1249, 402] width 65 height 24
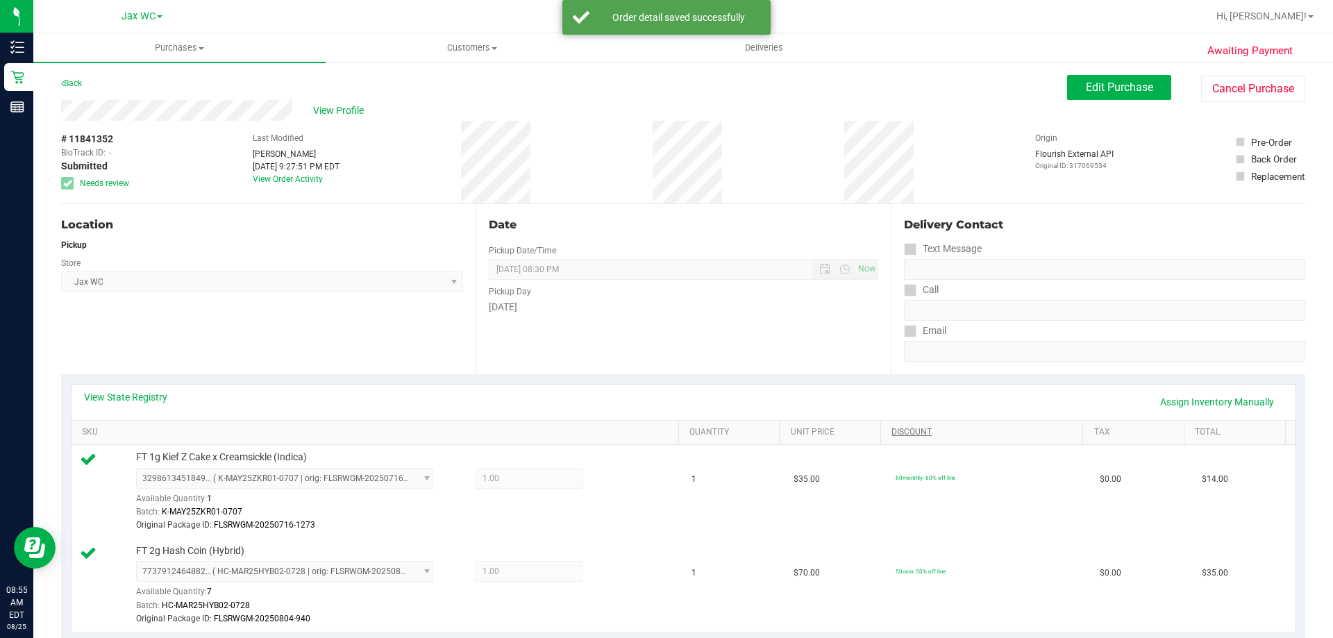
scroll to position [555, 0]
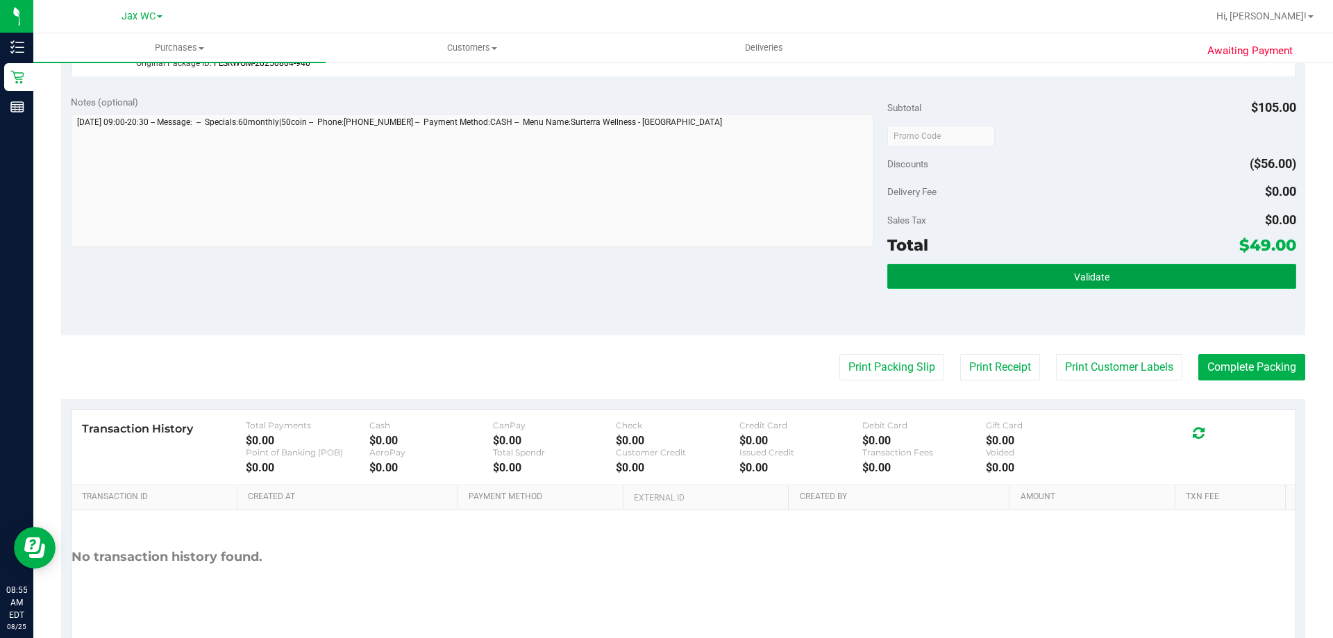
click at [1111, 283] on button "Validate" at bounding box center [1091, 276] width 408 height 25
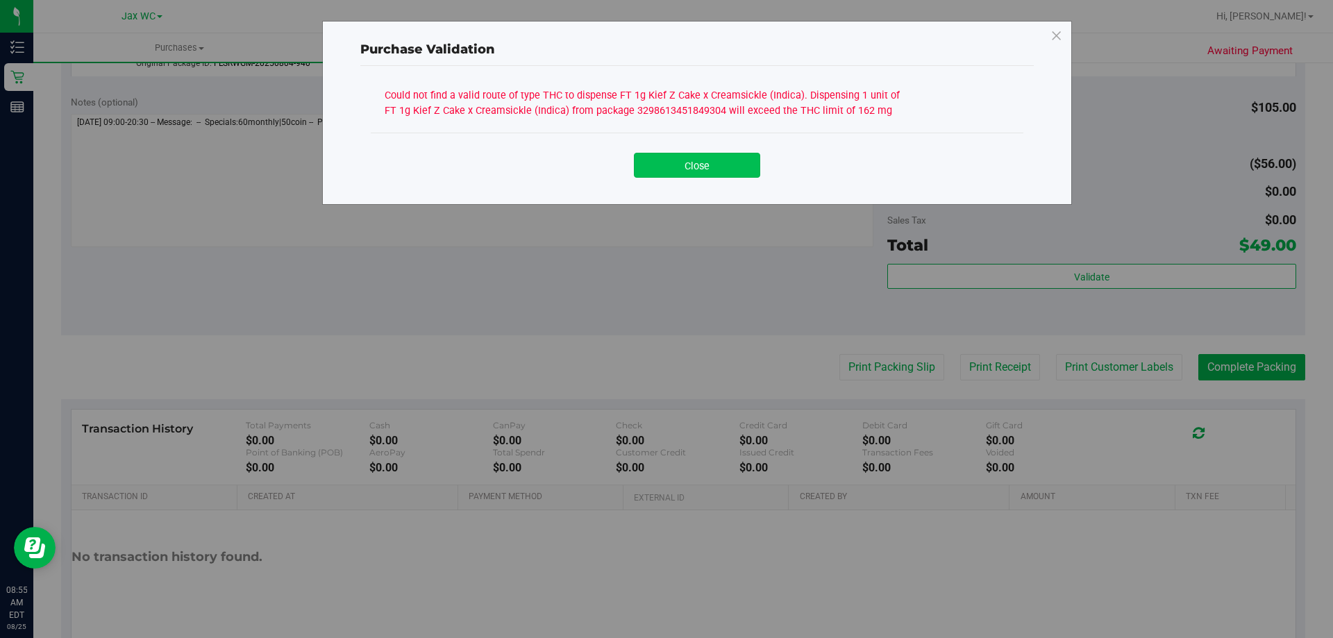
click at [685, 176] on button "Close" at bounding box center [697, 165] width 126 height 25
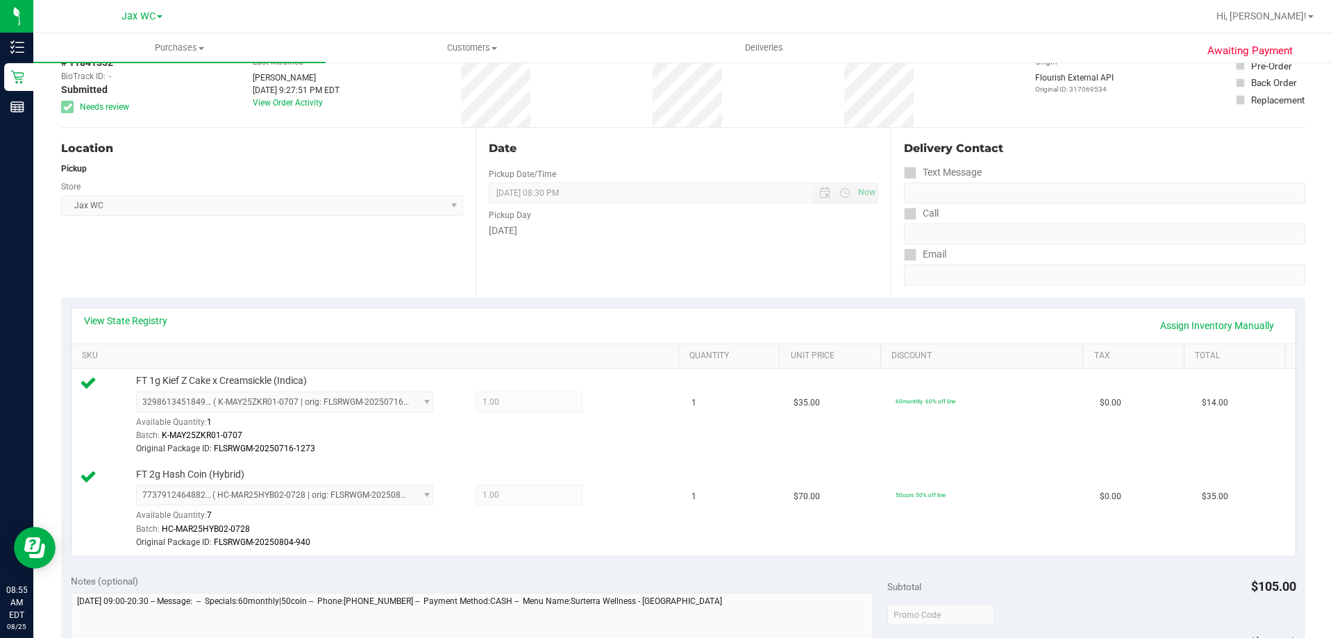
scroll to position [0, 0]
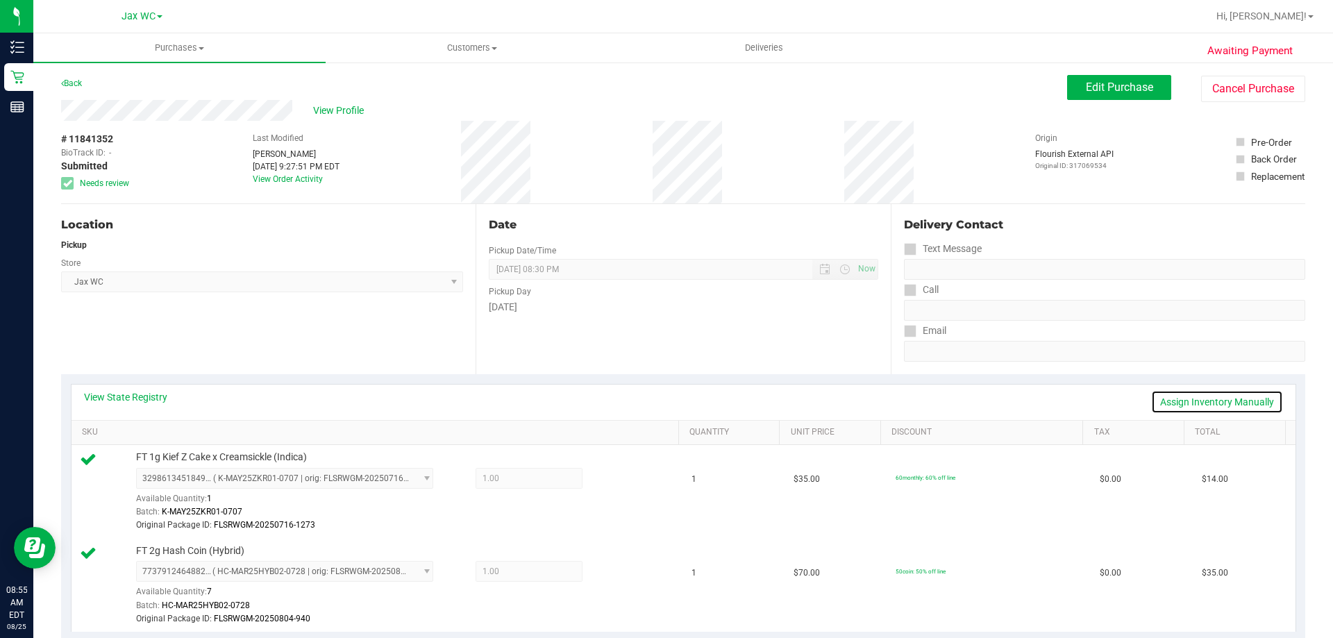
click at [1176, 403] on link "Assign Inventory Manually" at bounding box center [1217, 402] width 132 height 24
click at [608, 474] on icon at bounding box center [615, 480] width 15 height 16
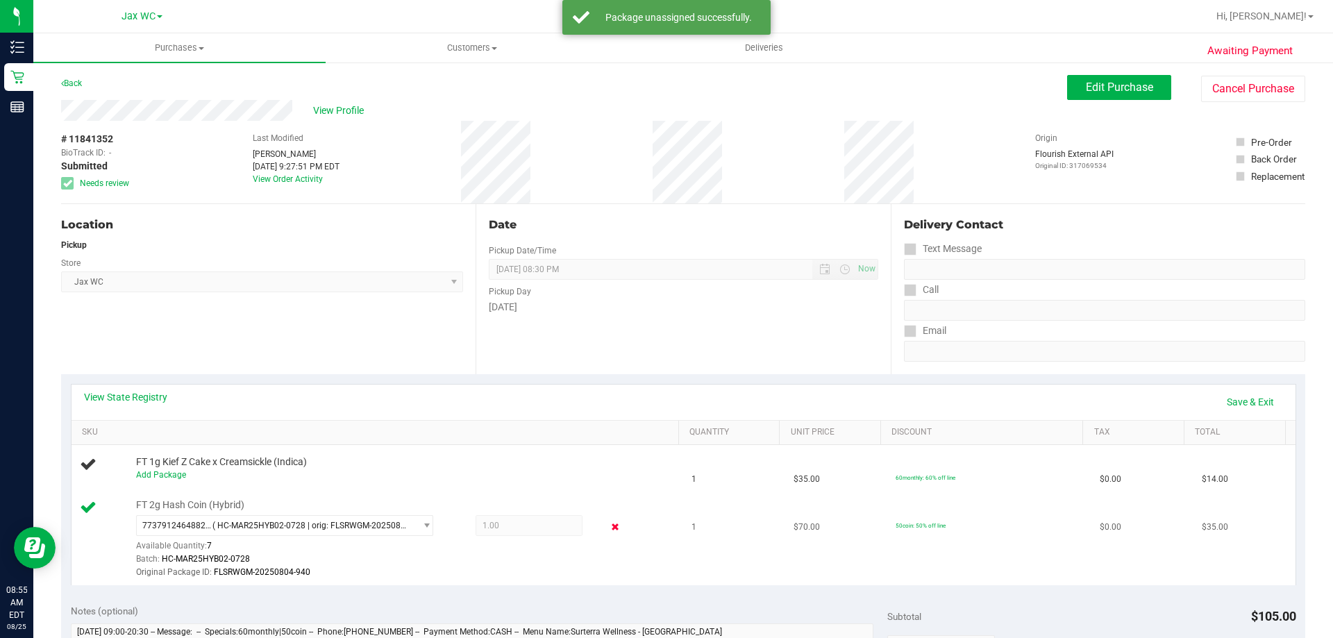
click at [608, 519] on icon at bounding box center [615, 527] width 15 height 16
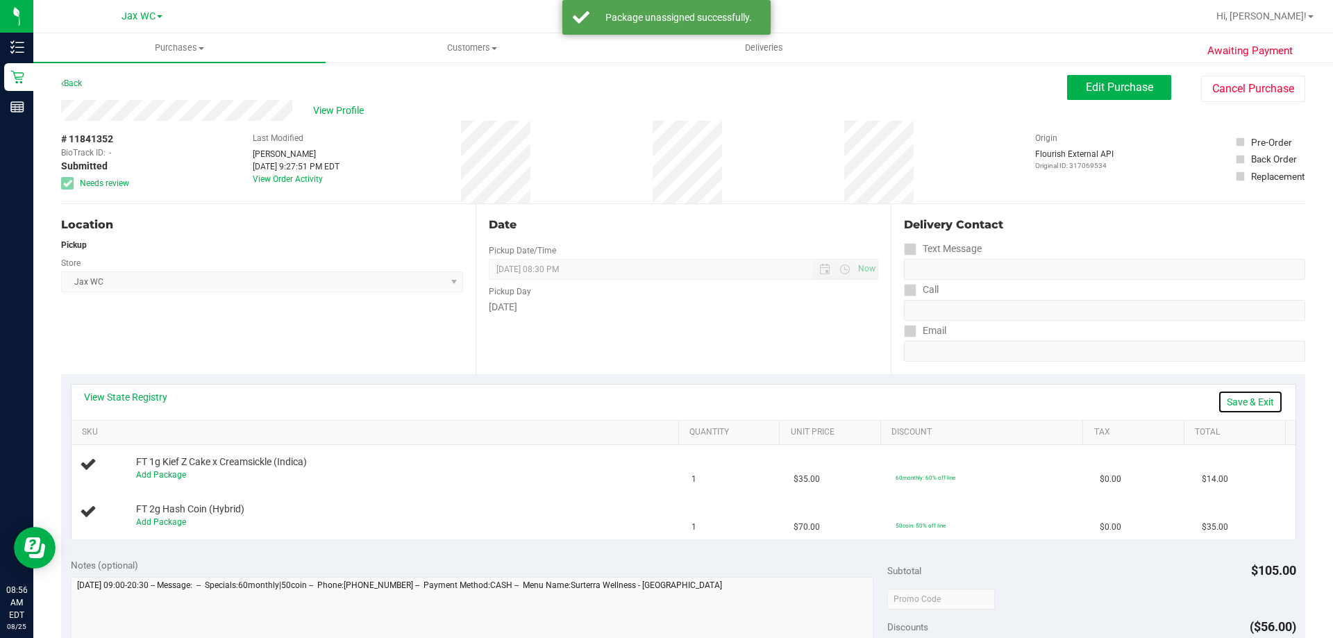
click at [1244, 405] on link "Save & Exit" at bounding box center [1249, 402] width 65 height 24
click at [343, 115] on span "View Profile" at bounding box center [341, 110] width 56 height 15
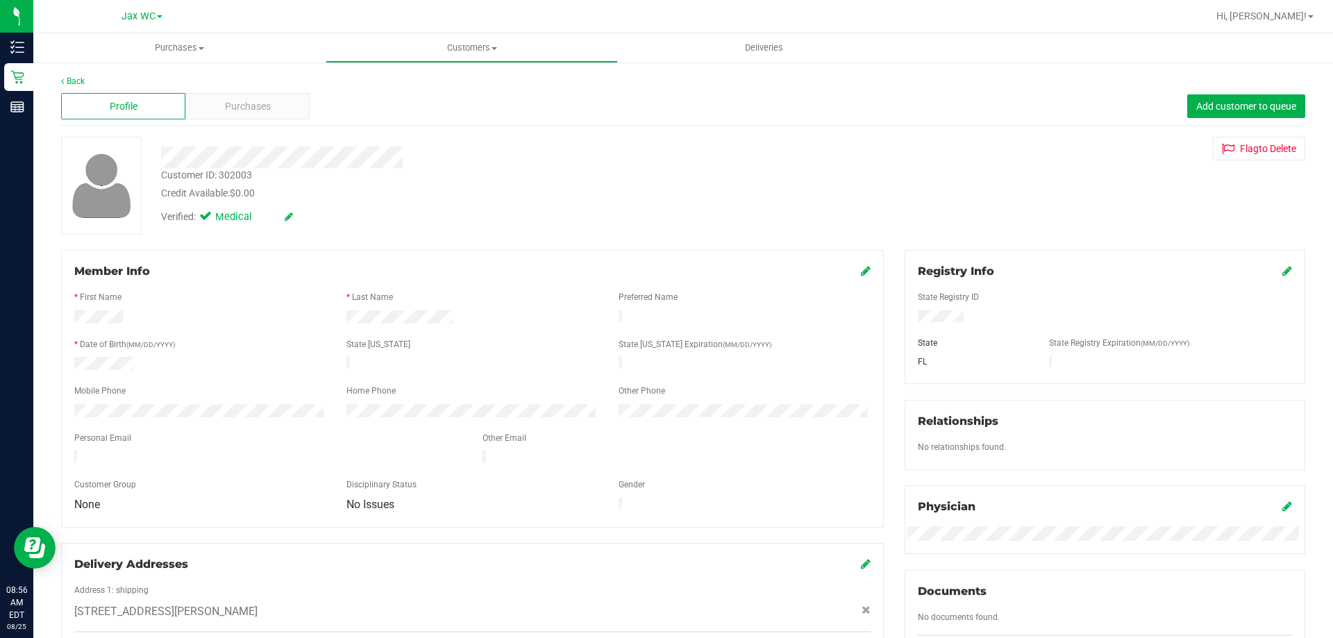
click at [244, 173] on div "Customer ID: 302003" at bounding box center [206, 175] width 91 height 15
copy div "302003"
click at [221, 338] on div "* Date of Birth (MM/DD/YYYY)" at bounding box center [200, 346] width 272 height 16
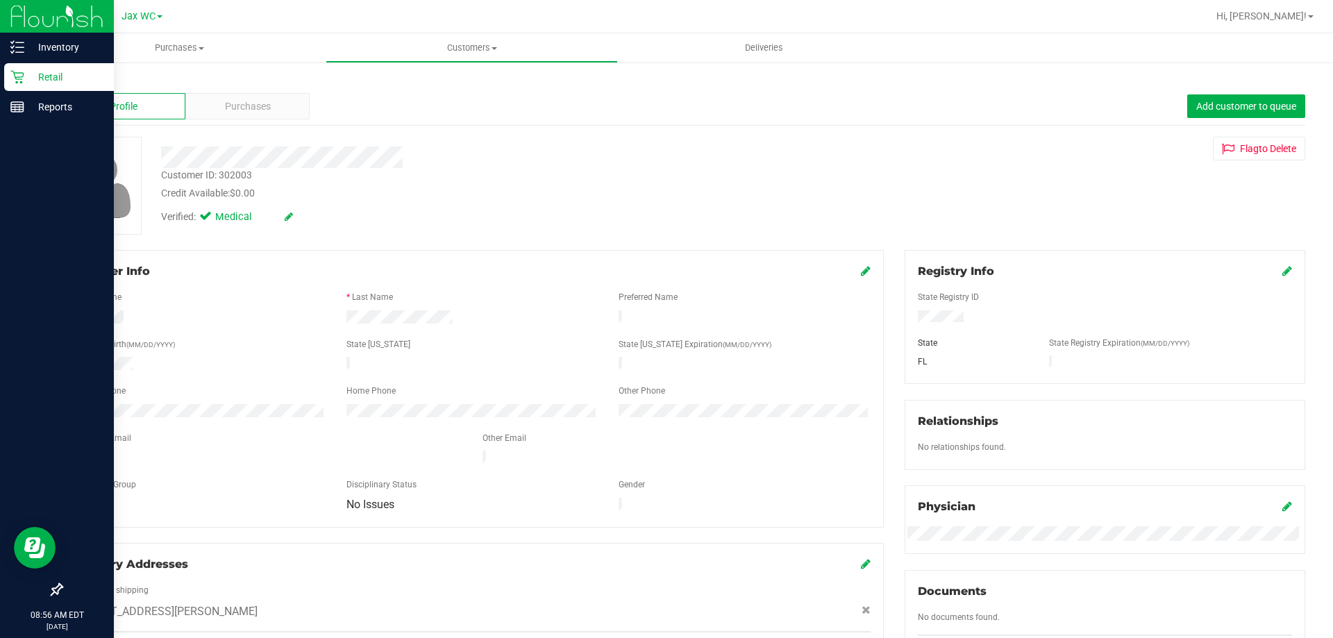
click at [15, 67] on div "Retail" at bounding box center [59, 77] width 110 height 28
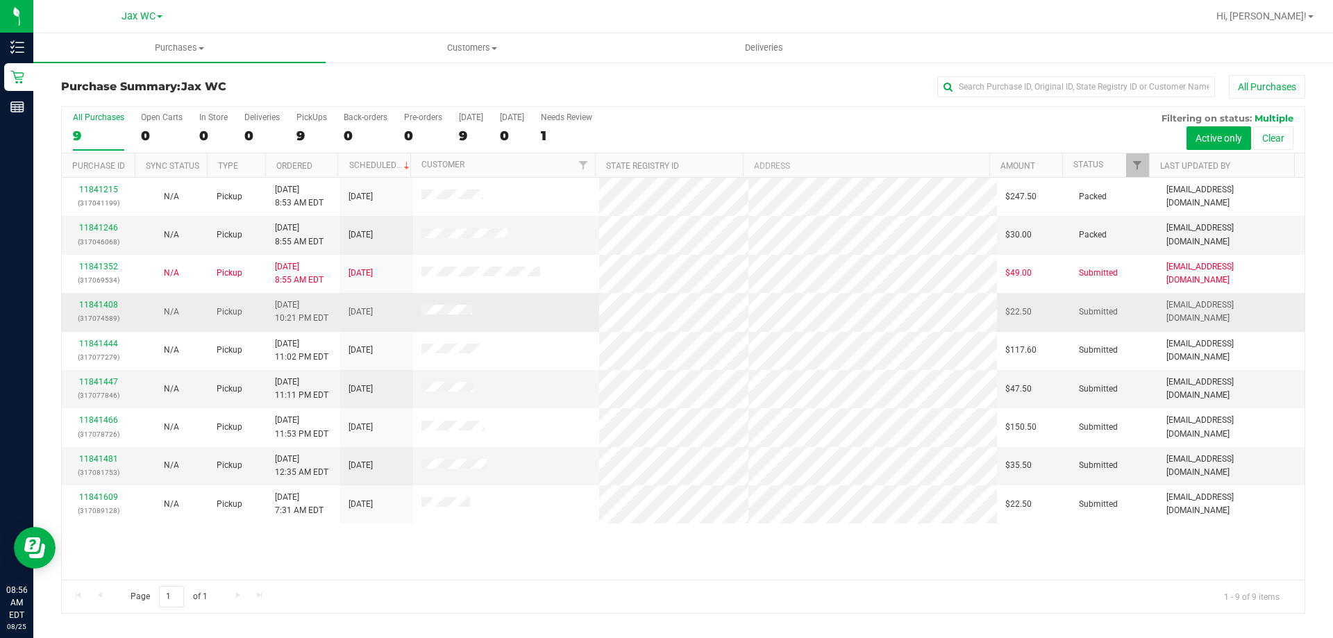
click at [73, 298] on div "11841408 (317074589)" at bounding box center [98, 311] width 56 height 26
click at [108, 300] on link "11841408" at bounding box center [98, 305] width 39 height 10
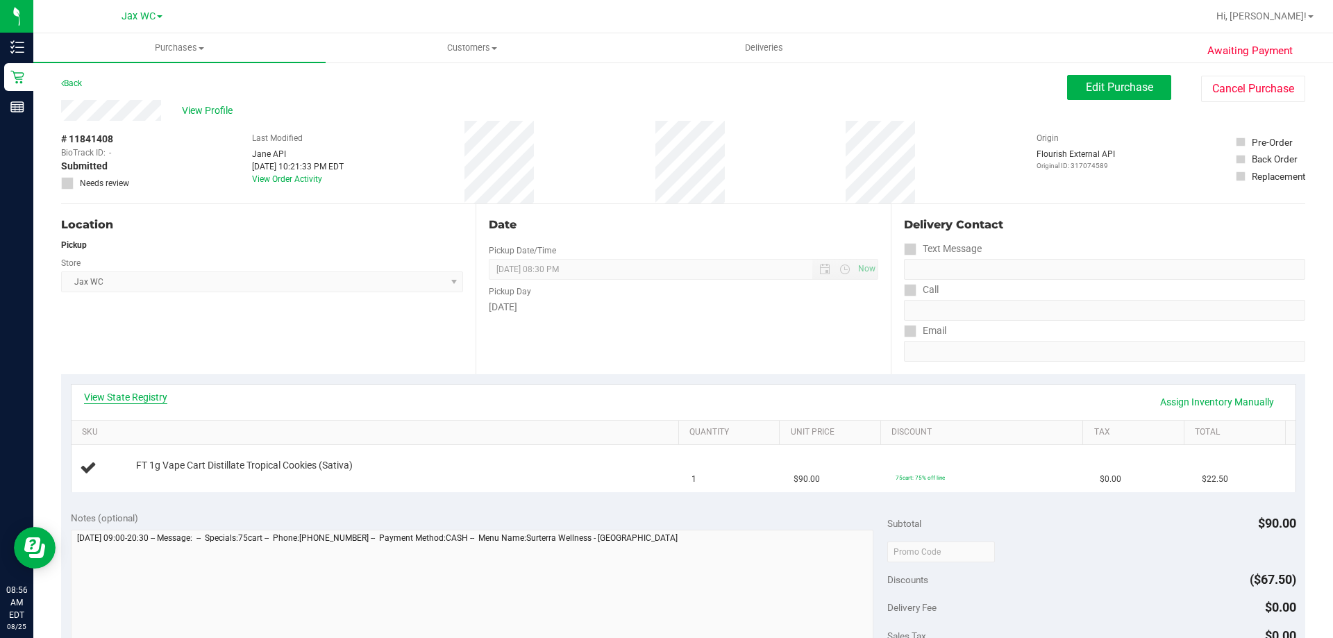
click at [133, 393] on link "View State Registry" at bounding box center [125, 397] width 83 height 14
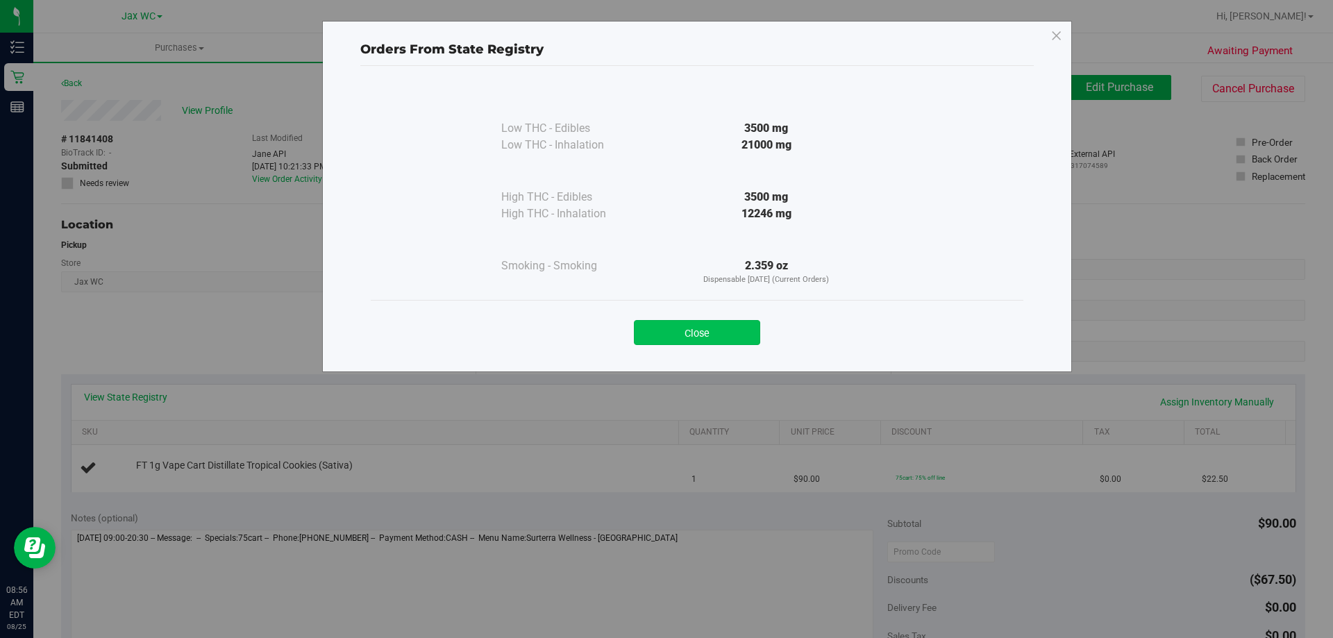
click at [727, 337] on button "Close" at bounding box center [697, 332] width 126 height 25
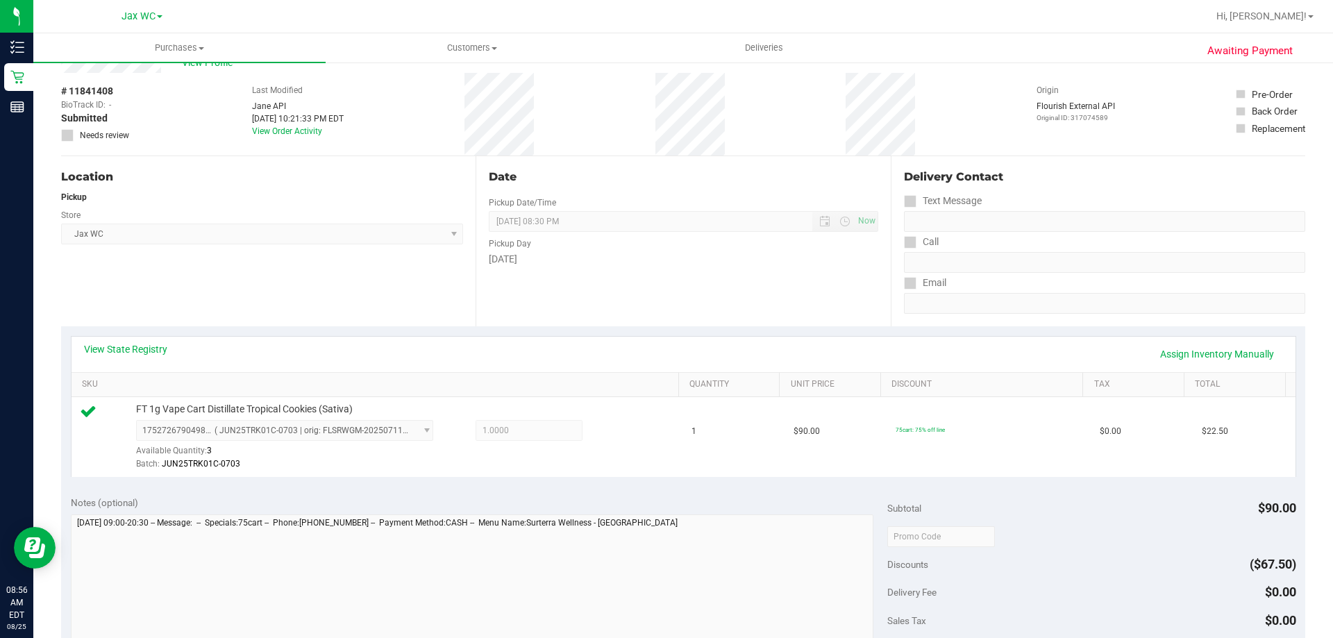
scroll to position [416, 0]
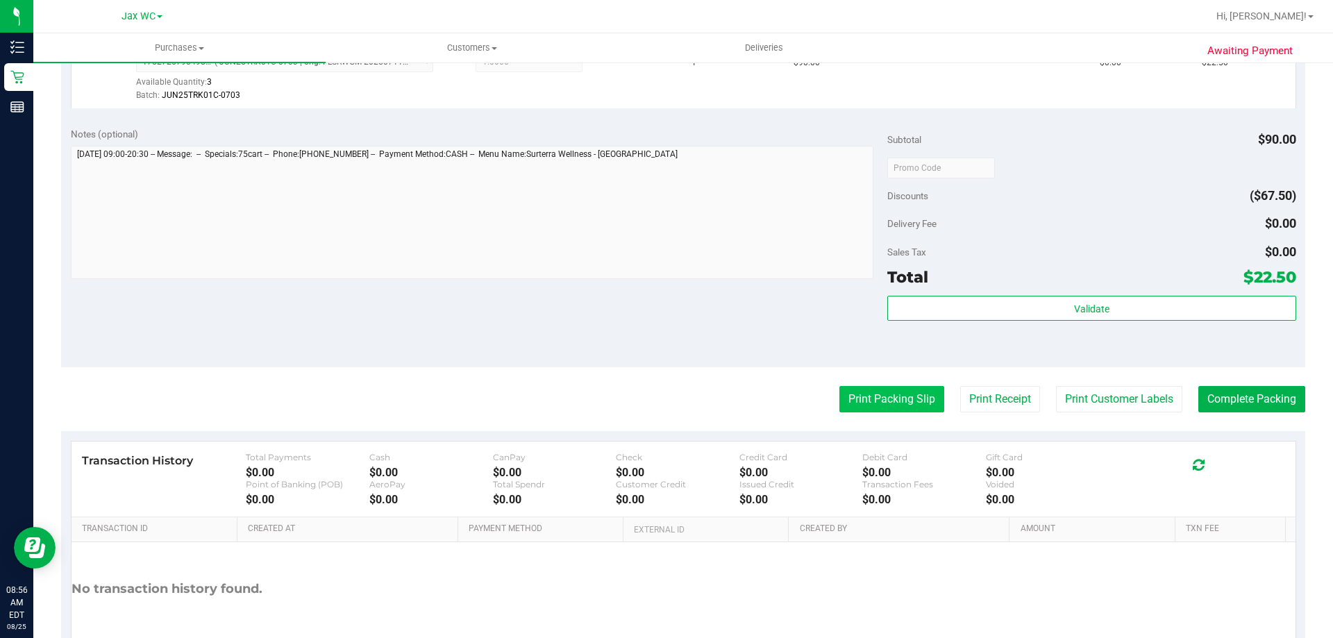
click at [883, 412] on button "Print Packing Slip" at bounding box center [891, 399] width 105 height 26
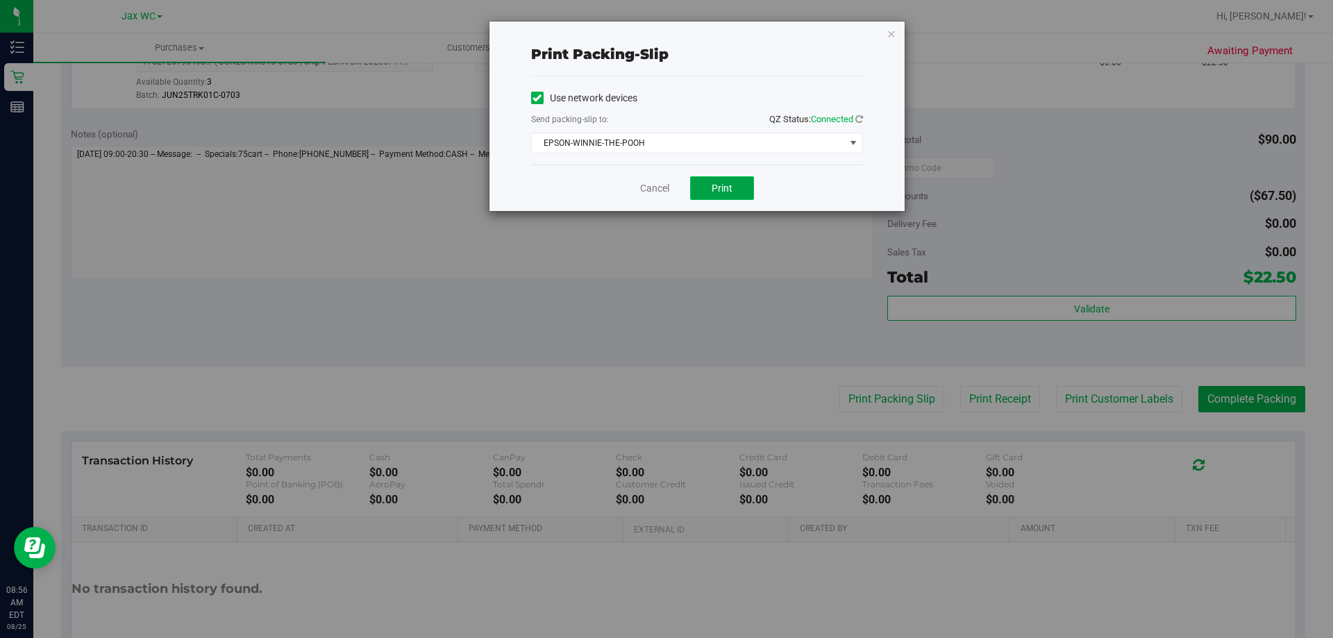
click at [710, 179] on button "Print" at bounding box center [722, 188] width 64 height 24
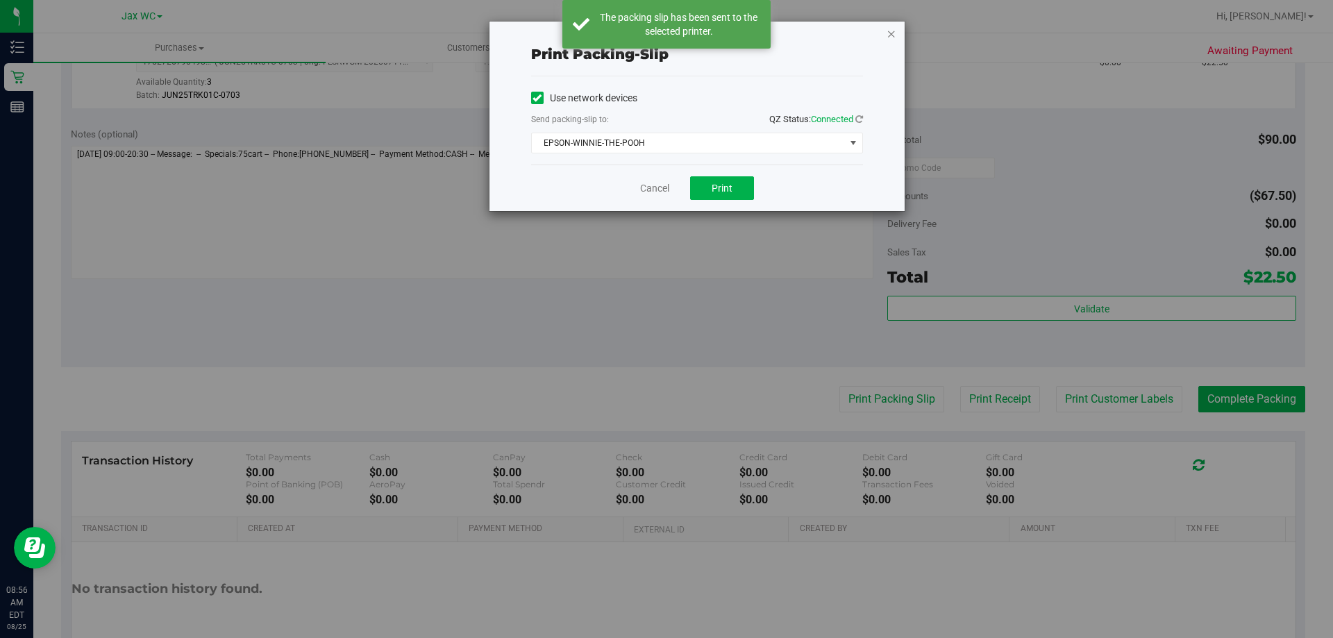
click at [890, 35] on icon "button" at bounding box center [891, 33] width 10 height 17
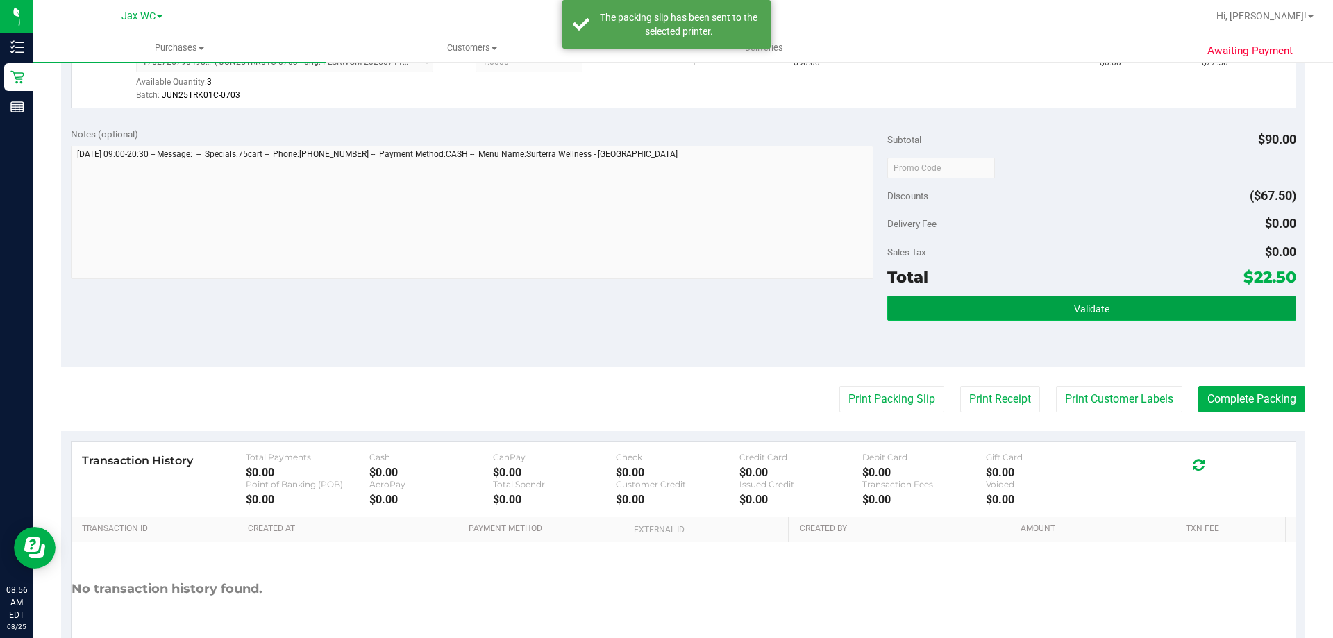
click at [1016, 303] on button "Validate" at bounding box center [1091, 308] width 408 height 25
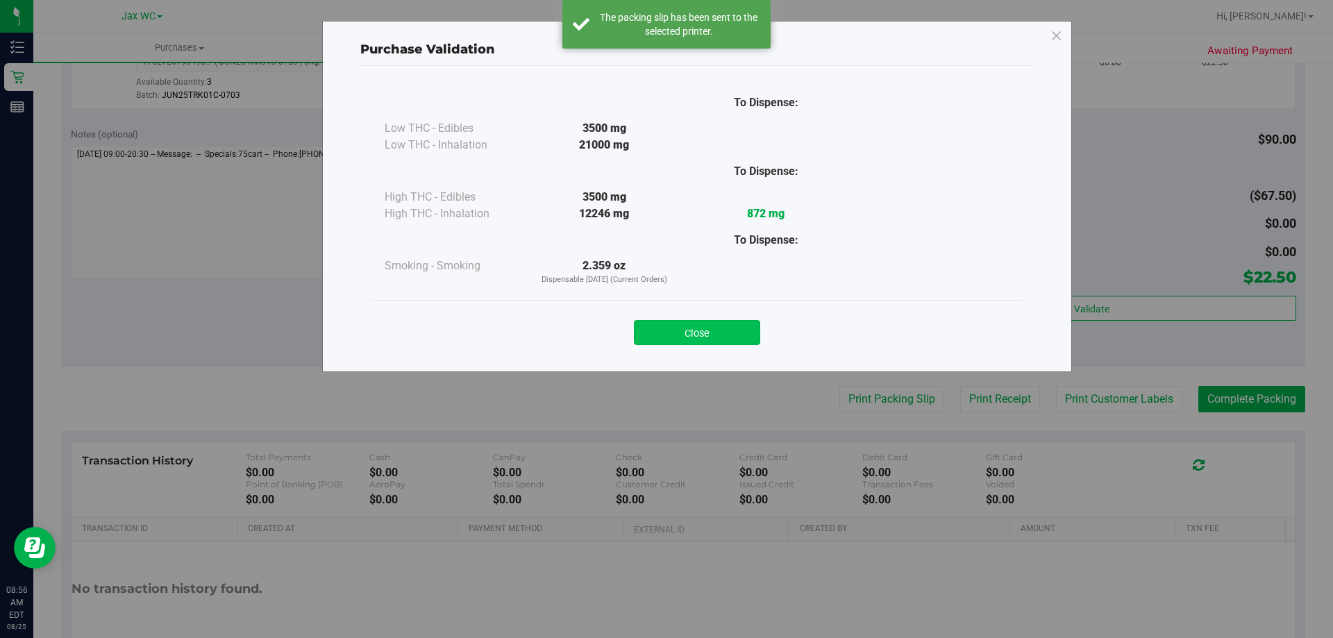
click at [667, 325] on button "Close" at bounding box center [697, 332] width 126 height 25
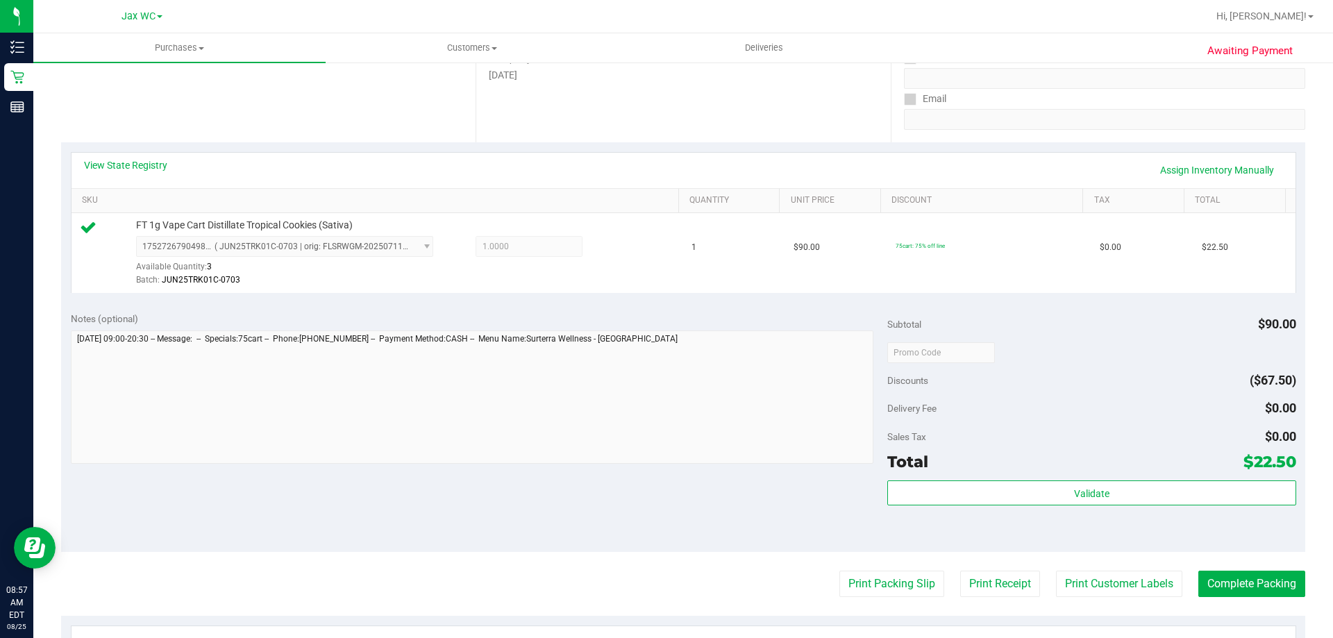
scroll to position [497, 0]
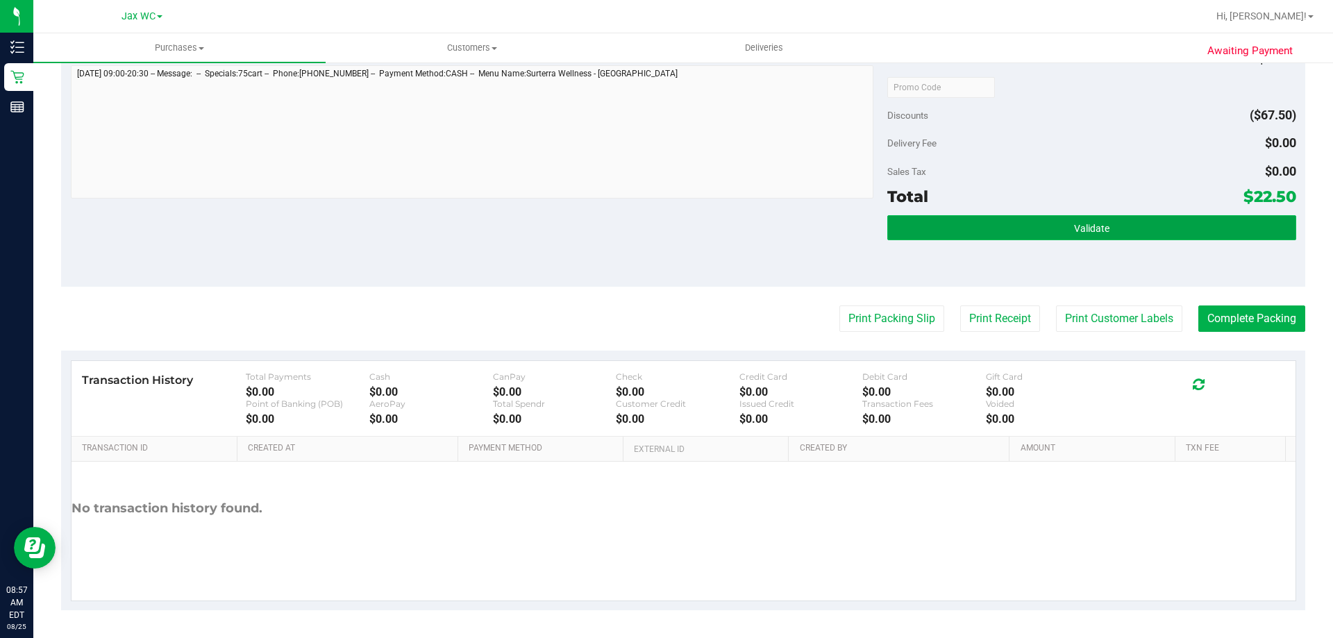
click at [1114, 236] on button "Validate" at bounding box center [1091, 227] width 408 height 25
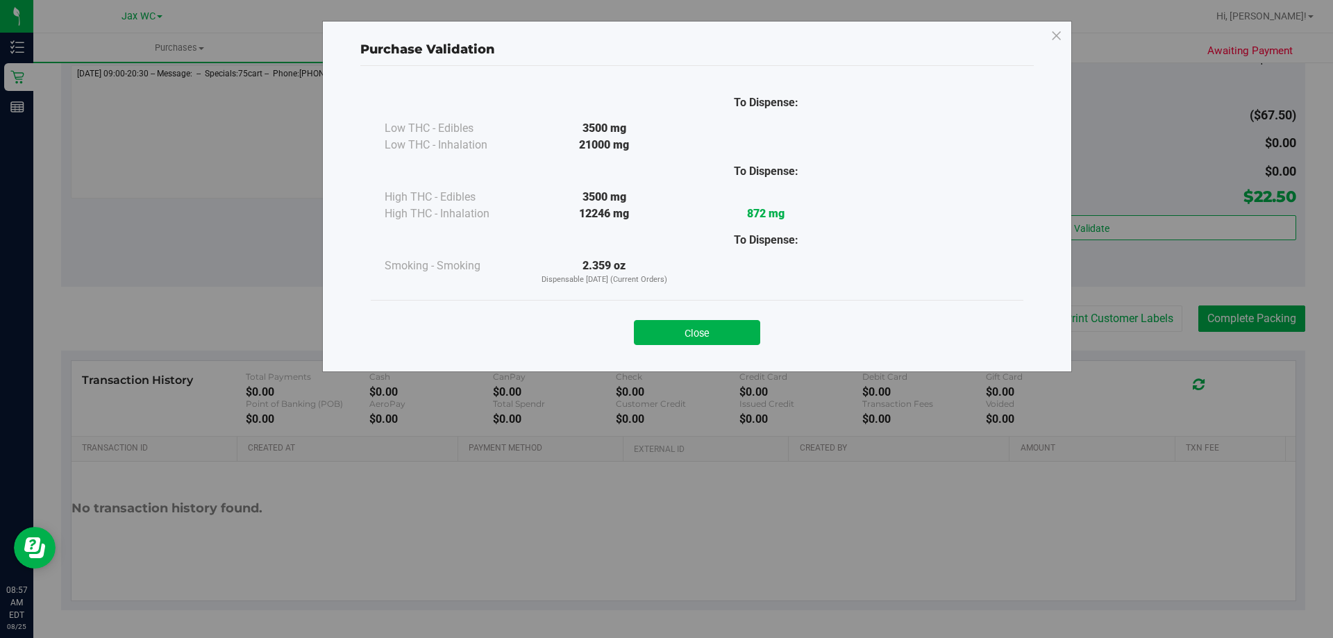
click at [723, 319] on div "Close" at bounding box center [697, 328] width 632 height 35
click at [721, 323] on button "Close" at bounding box center [697, 332] width 126 height 25
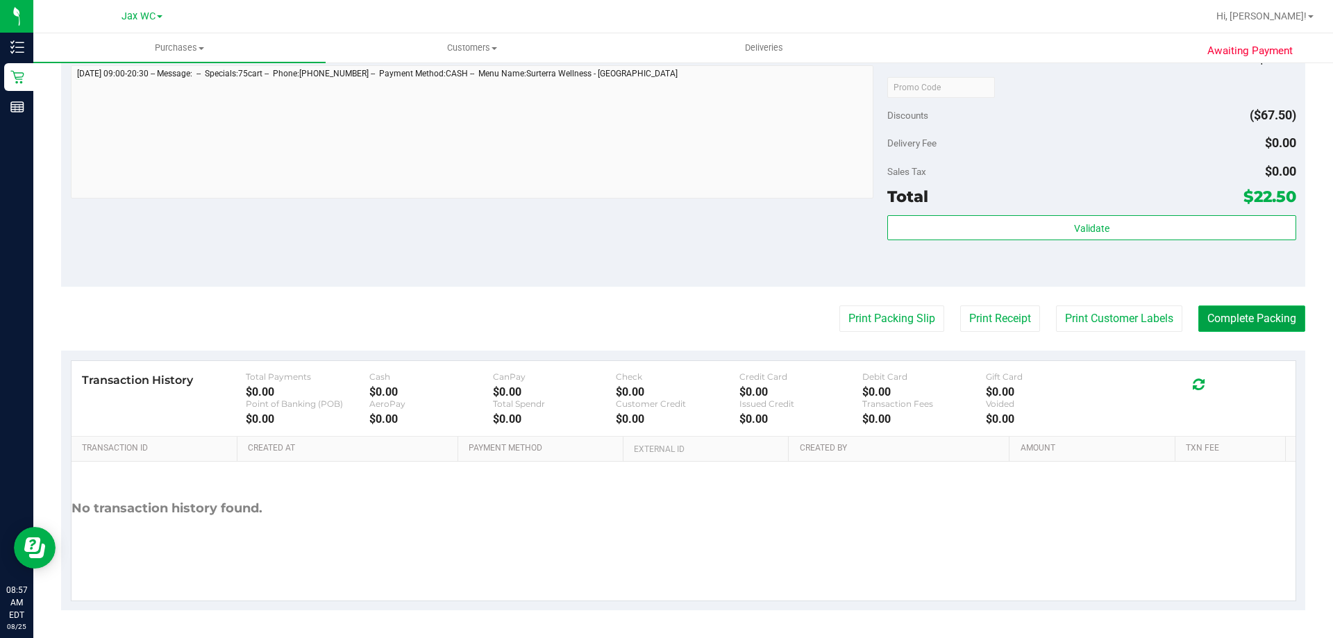
click at [1198, 320] on button "Complete Packing" at bounding box center [1251, 318] width 107 height 26
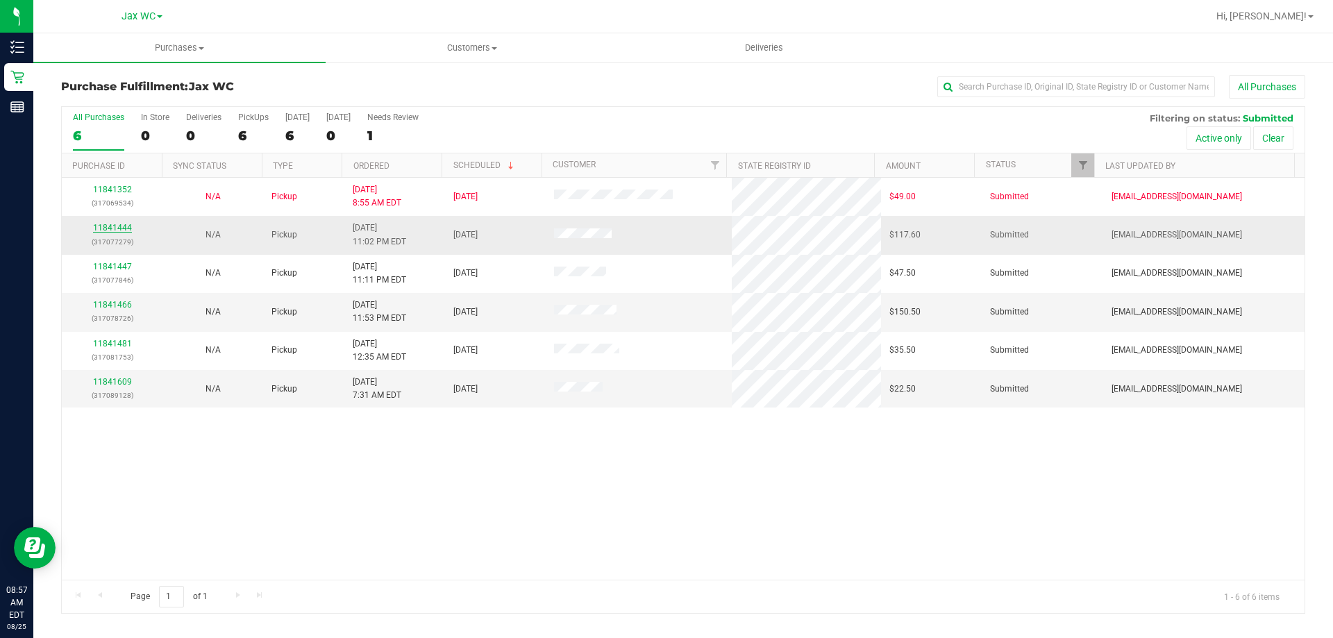
click at [118, 228] on link "11841444" at bounding box center [112, 228] width 39 height 10
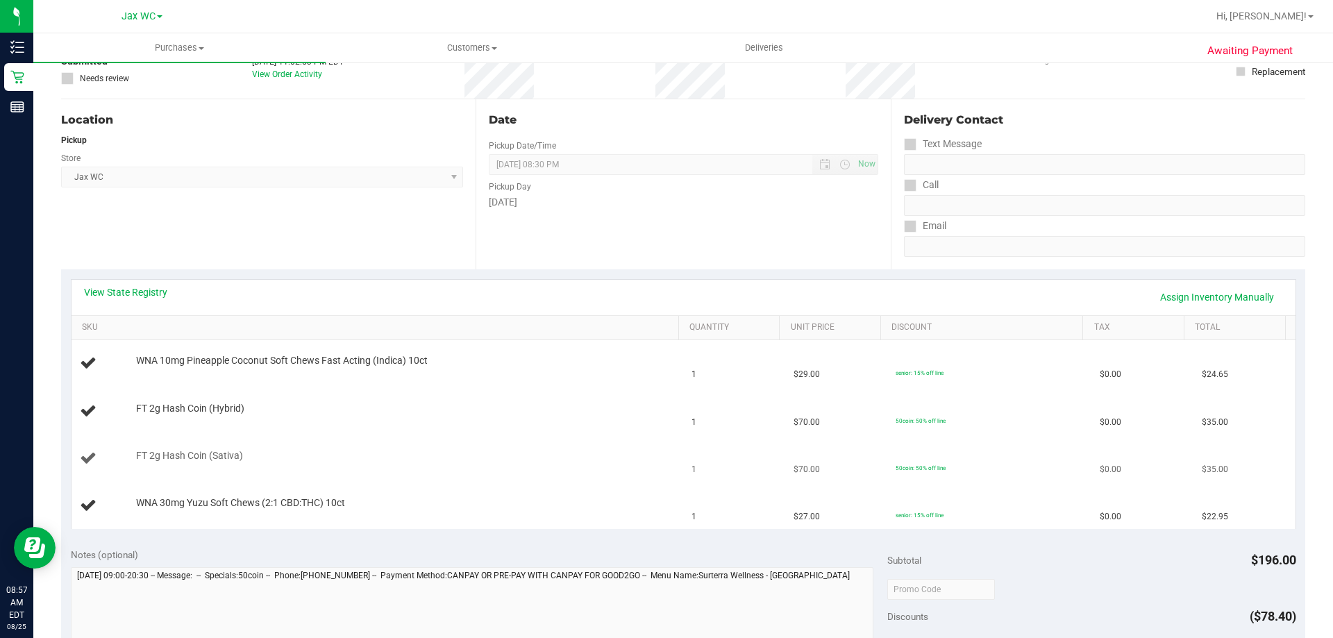
scroll to position [139, 0]
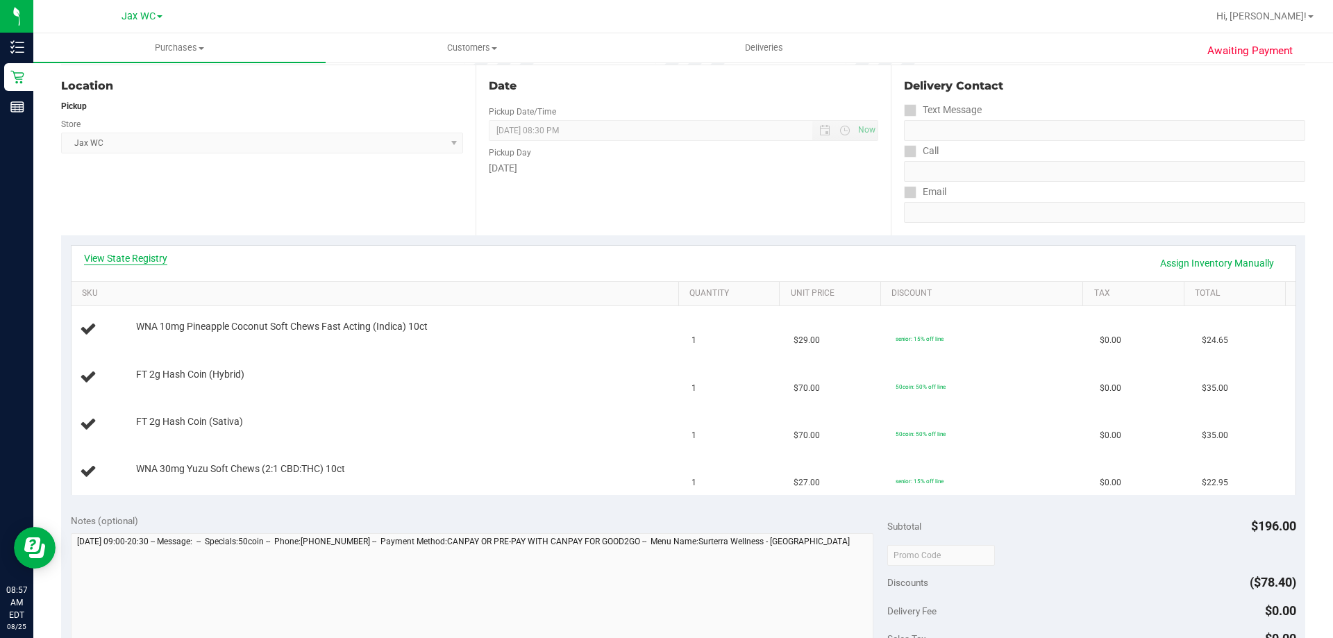
click at [142, 253] on link "View State Registry" at bounding box center [125, 258] width 83 height 14
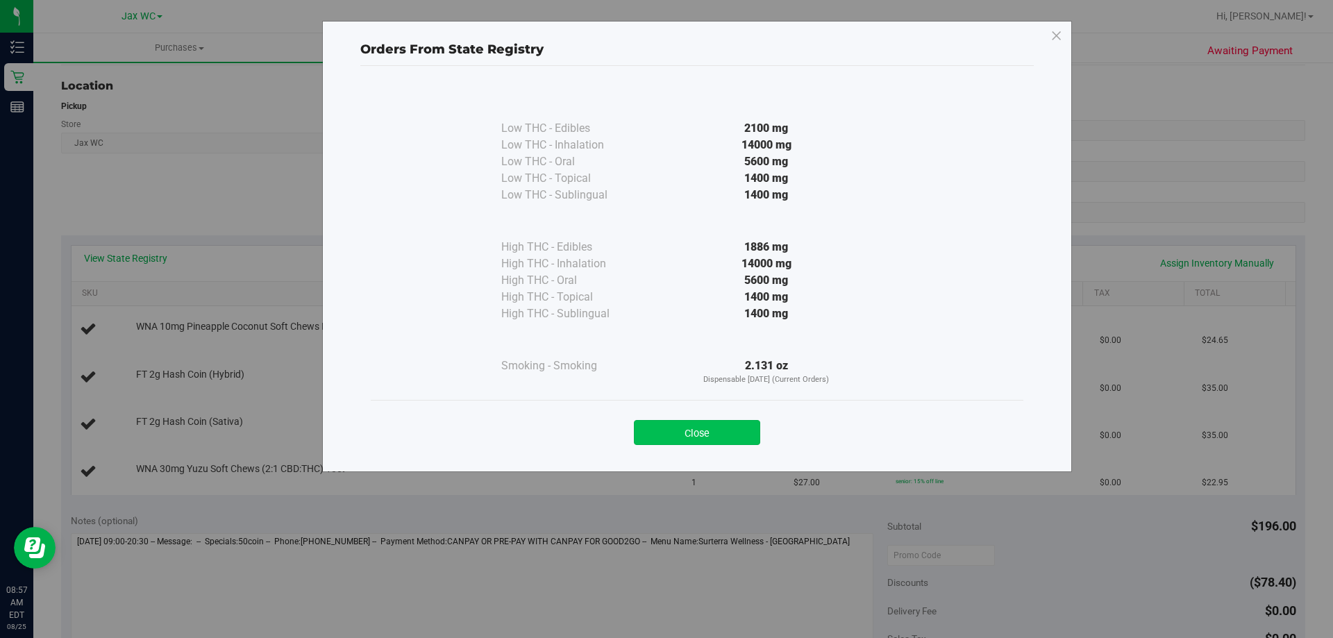
click at [729, 432] on button "Close" at bounding box center [697, 432] width 126 height 25
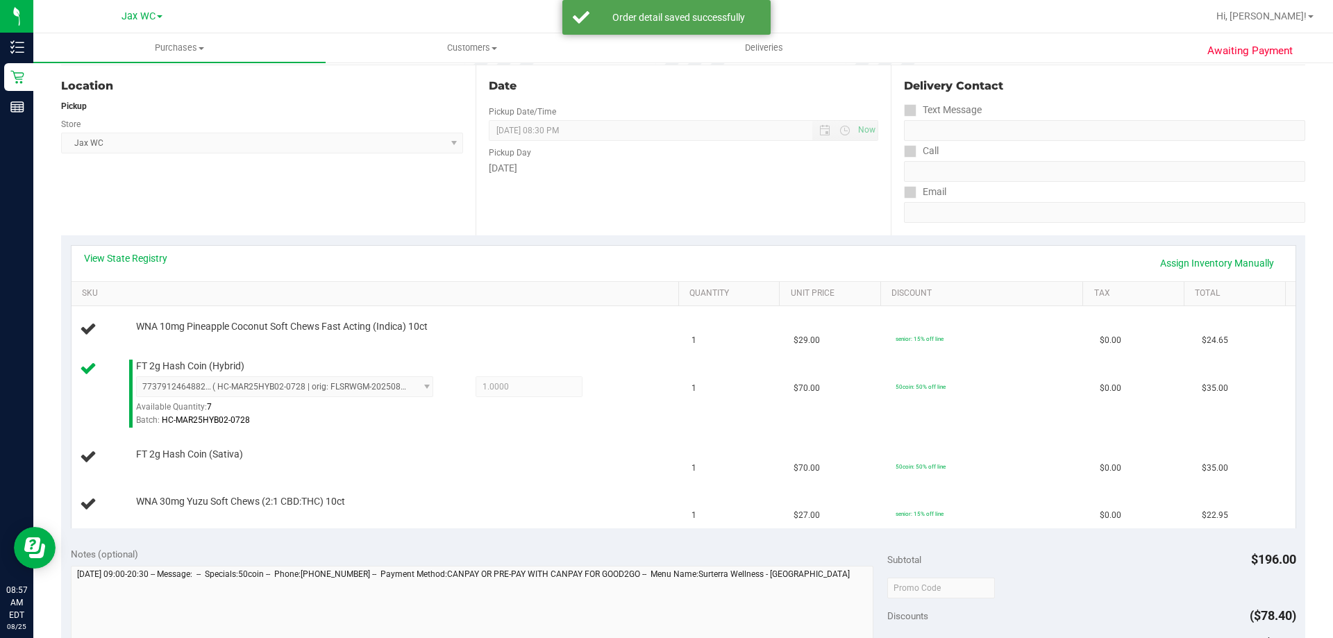
click at [479, 344] on td "WNA 10mg Pineapple Coconut Soft Chews Fast Acting (Indica) 10ct" at bounding box center [377, 329] width 612 height 47
click at [533, 487] on td "WNA 30mg Yuzu Soft Chews (2:1 CBD:THC) 10ct" at bounding box center [377, 504] width 612 height 47
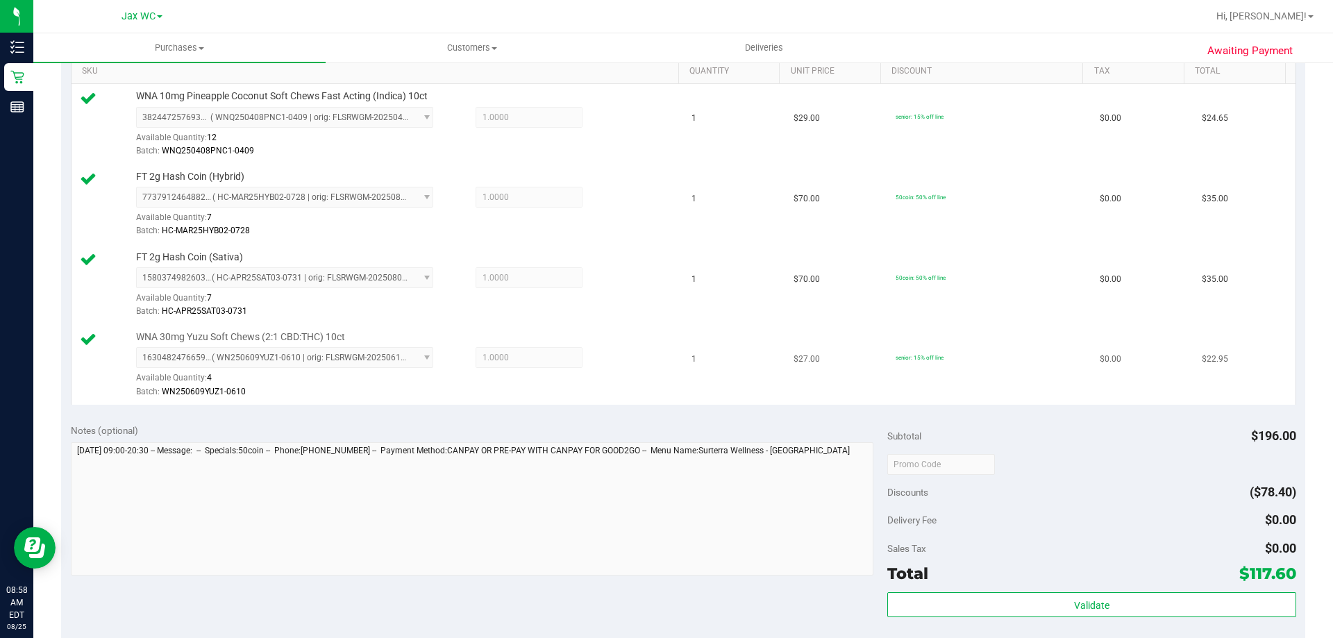
scroll to position [416, 0]
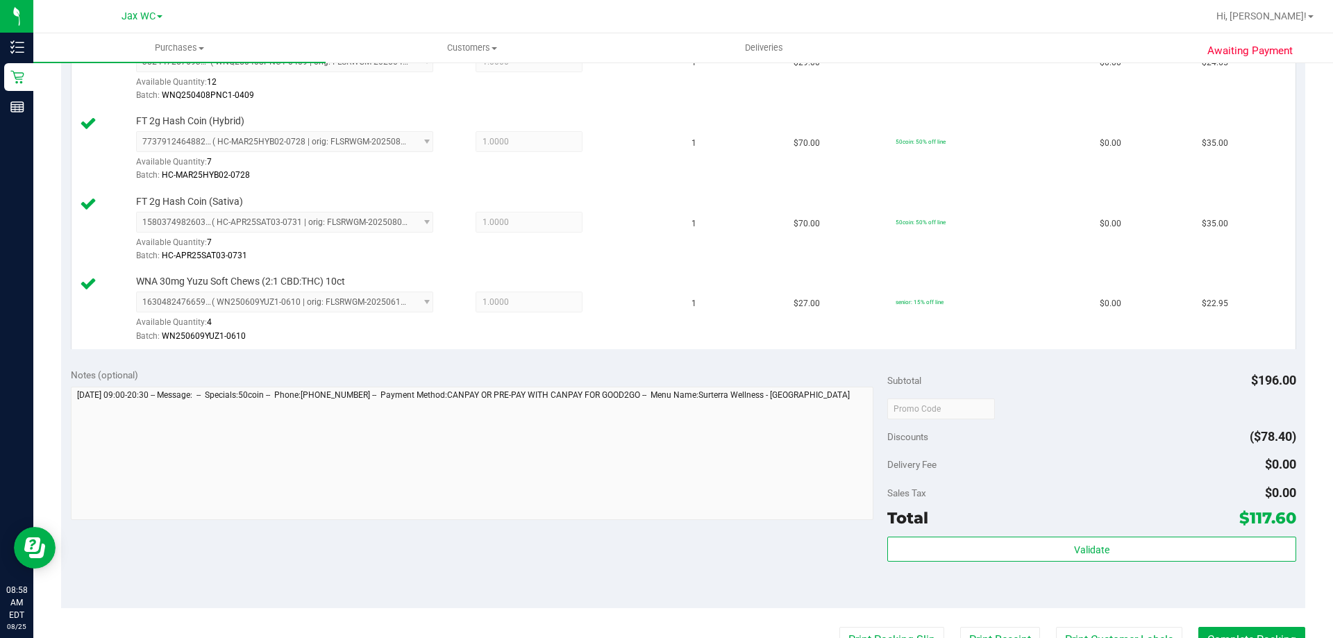
click at [968, 566] on div "Validate" at bounding box center [1091, 568] width 408 height 62
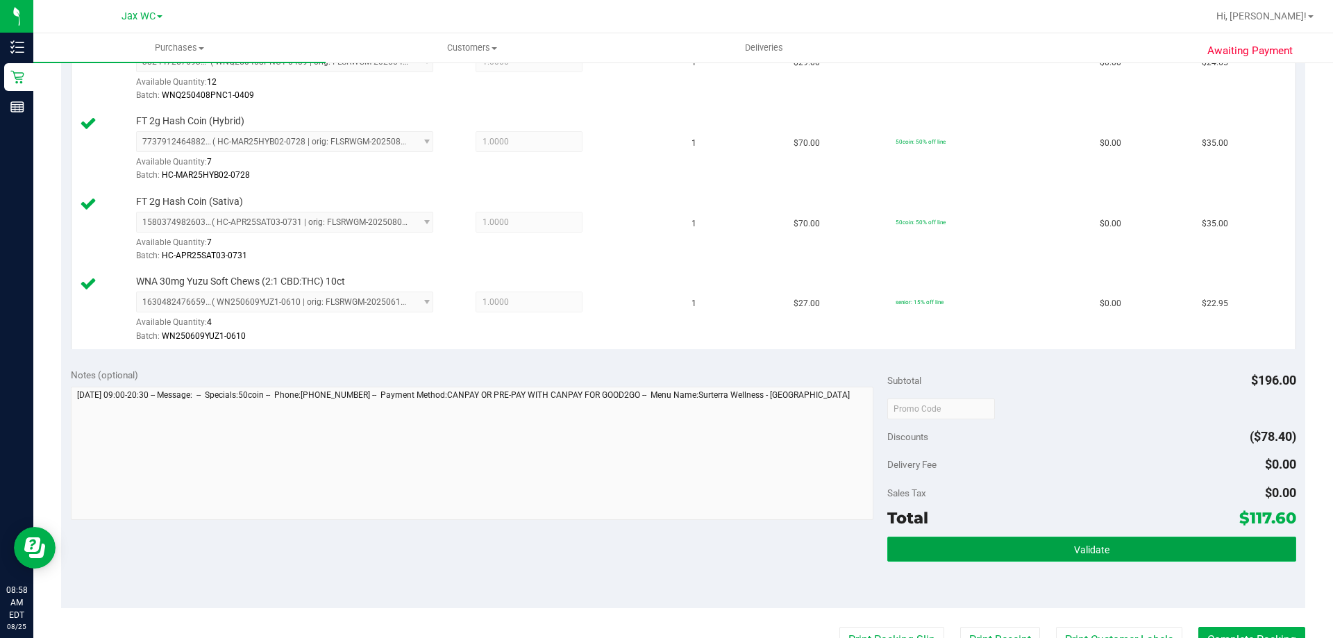
click at [968, 550] on button "Validate" at bounding box center [1091, 549] width 408 height 25
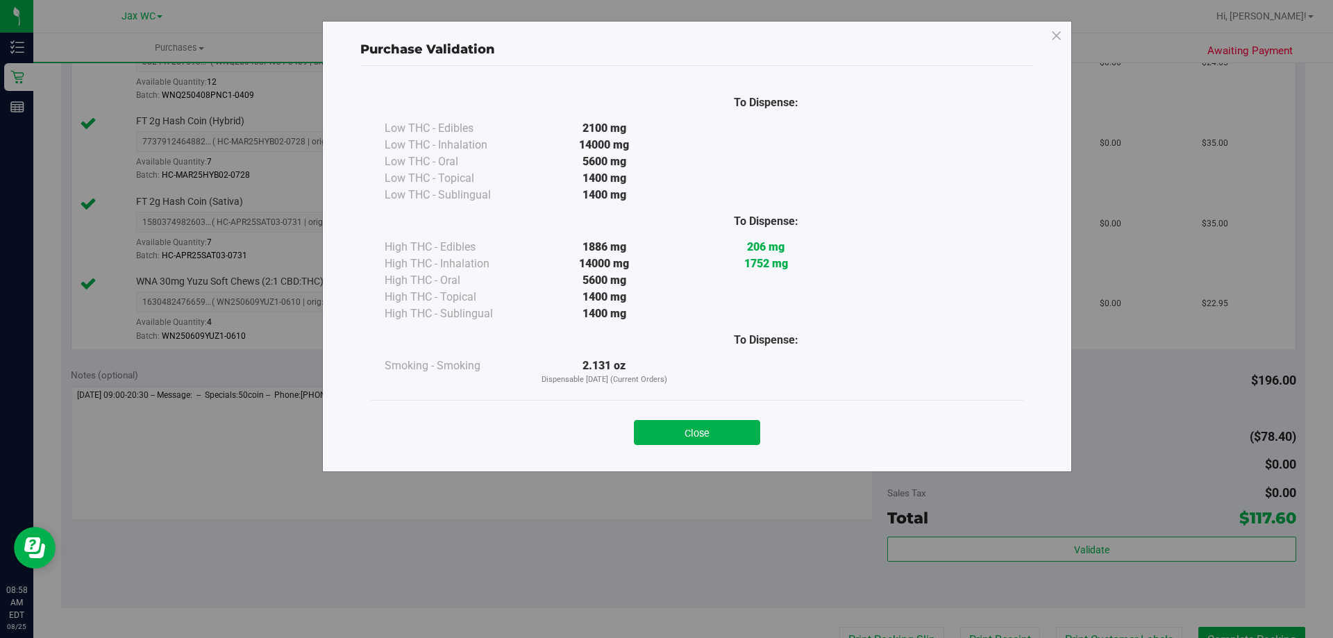
click at [707, 430] on button "Close" at bounding box center [697, 432] width 126 height 25
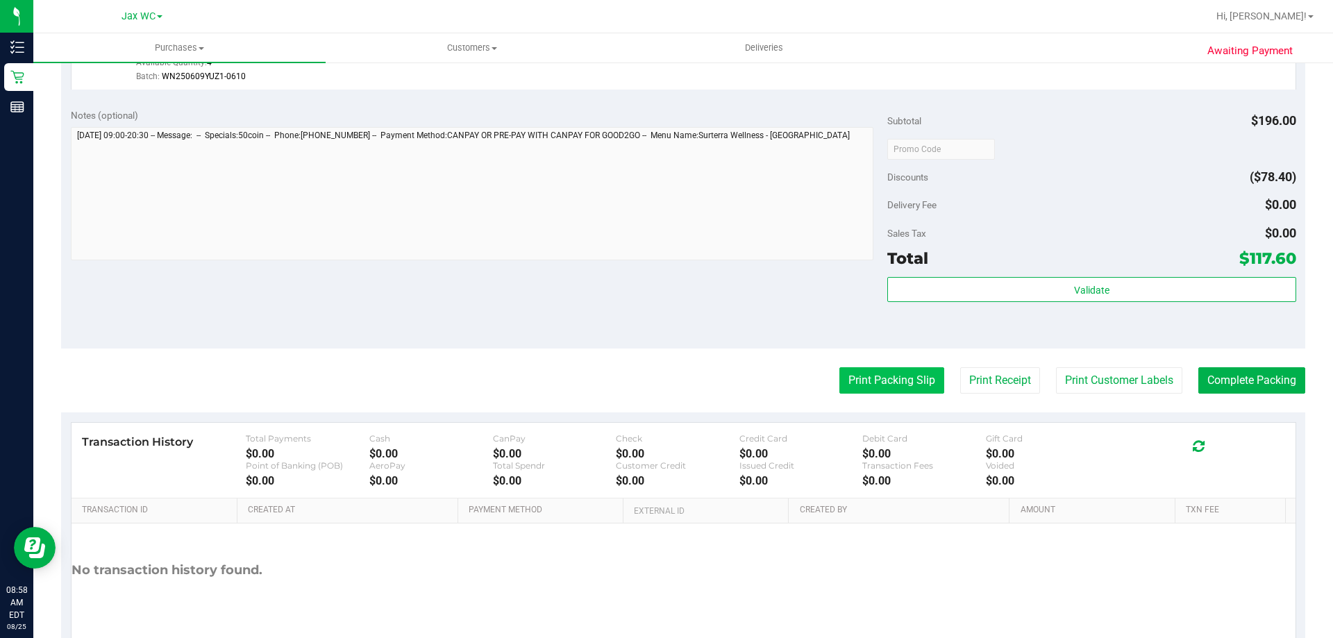
scroll to position [694, 0]
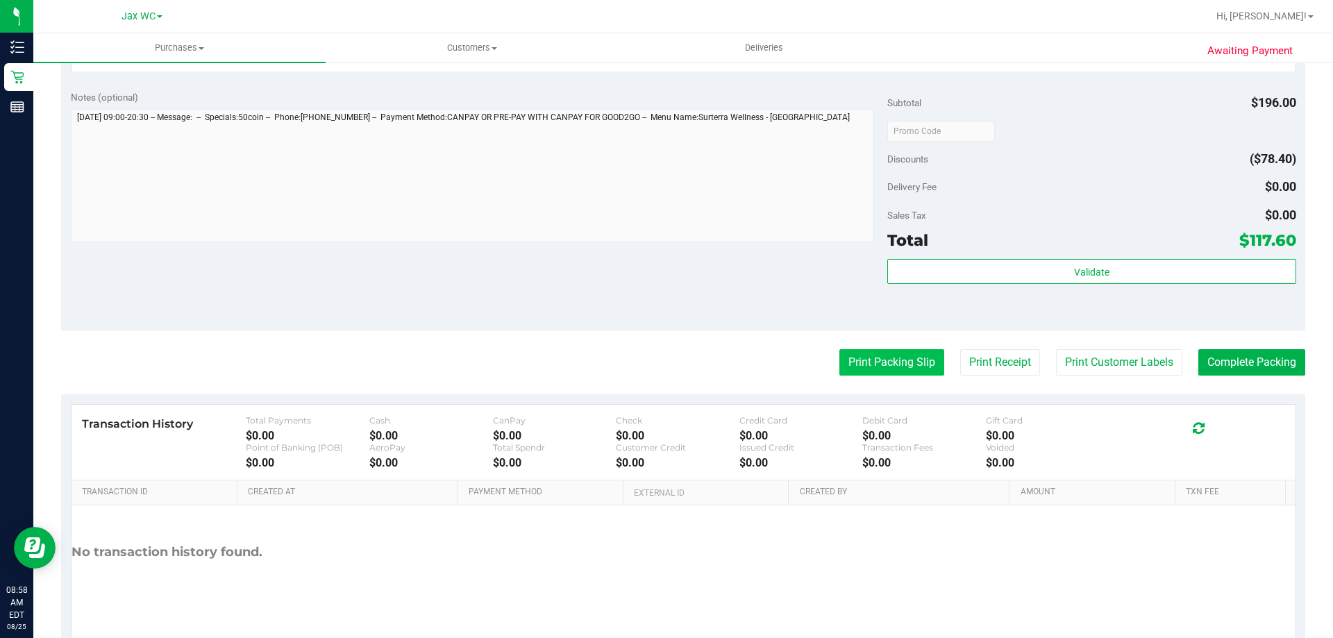
click at [882, 366] on button "Print Packing Slip" at bounding box center [891, 362] width 105 height 26
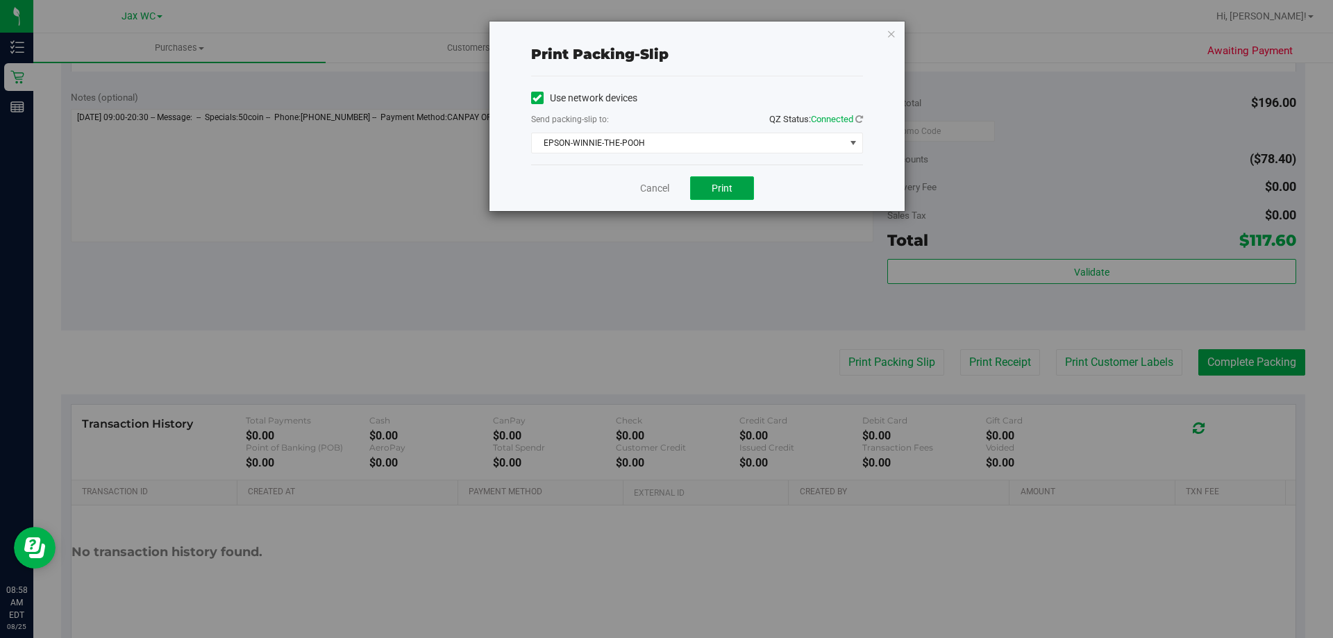
click at [721, 187] on span "Print" at bounding box center [721, 188] width 21 height 11
click at [902, 31] on div "Print packing-slip Use network devices Send packing-slip to: QZ Status: Connect…" at bounding box center [696, 116] width 415 height 189
click at [895, 35] on icon "button" at bounding box center [891, 33] width 10 height 17
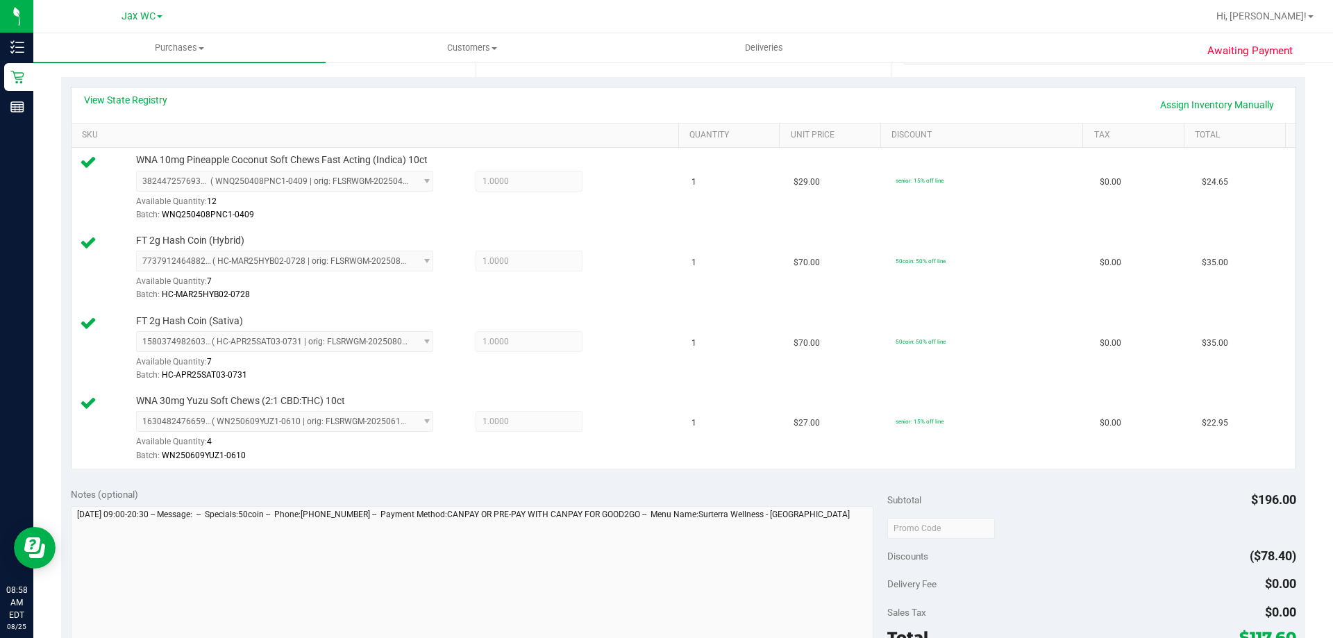
scroll to position [416, 0]
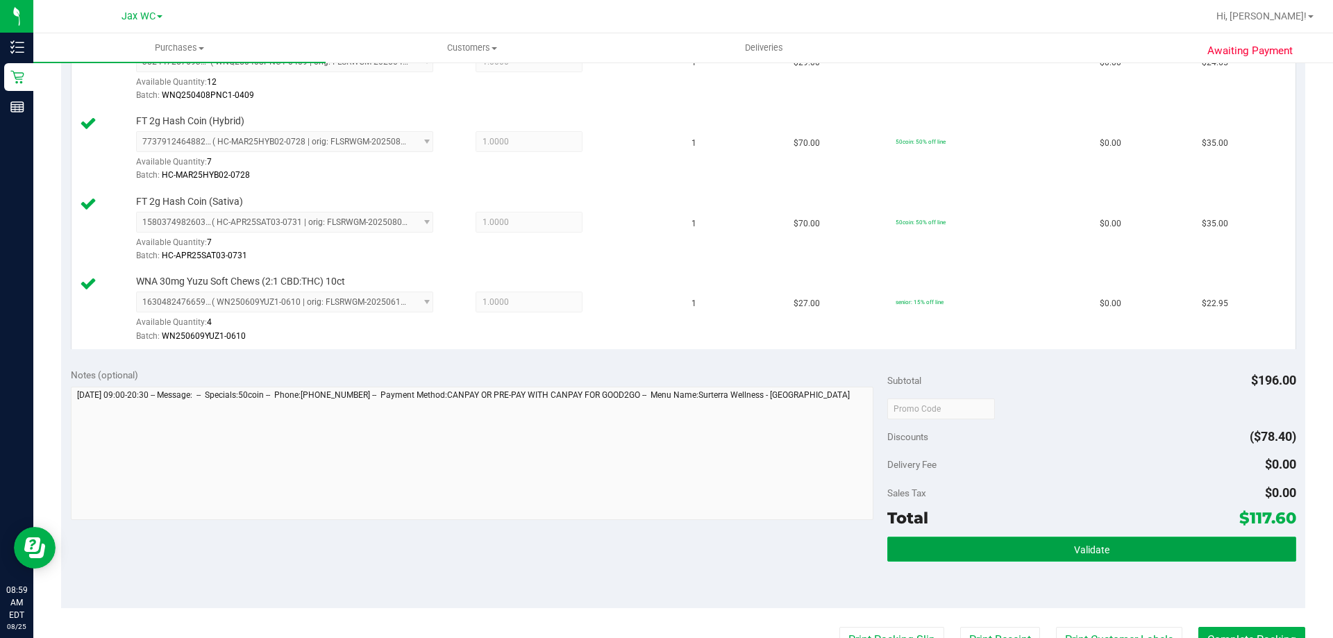
click at [1083, 537] on button "Validate" at bounding box center [1091, 549] width 408 height 25
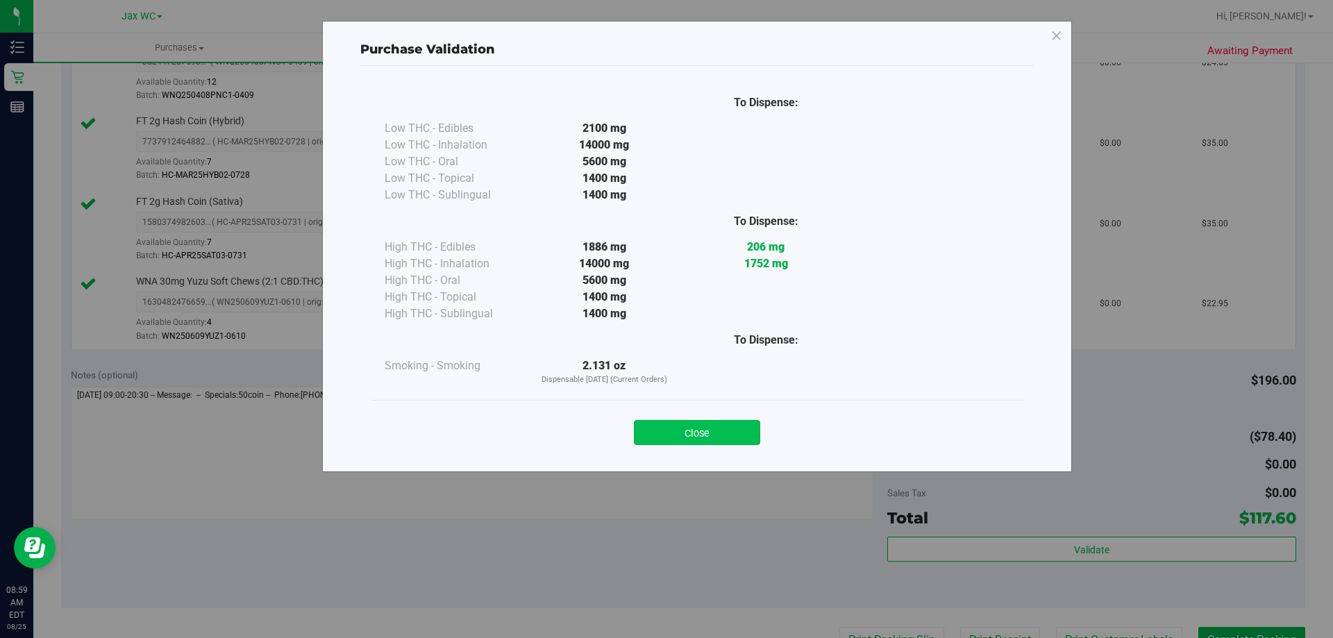
click at [687, 444] on button "Close" at bounding box center [697, 432] width 126 height 25
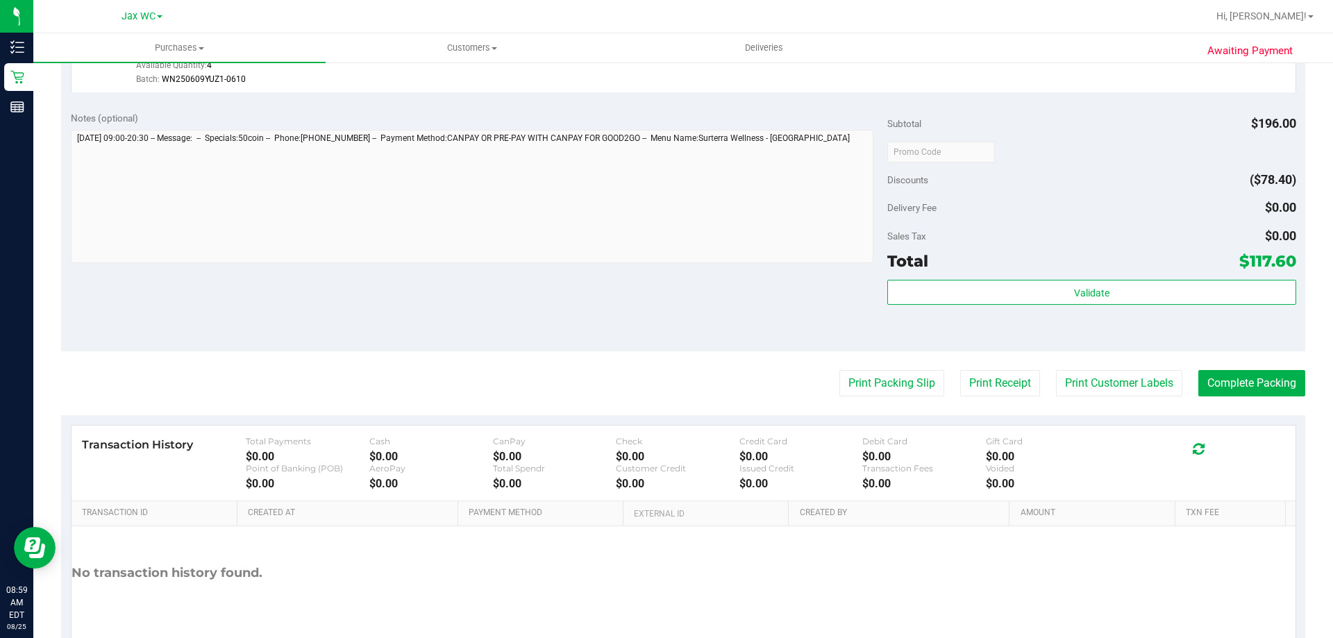
scroll to position [738, 0]
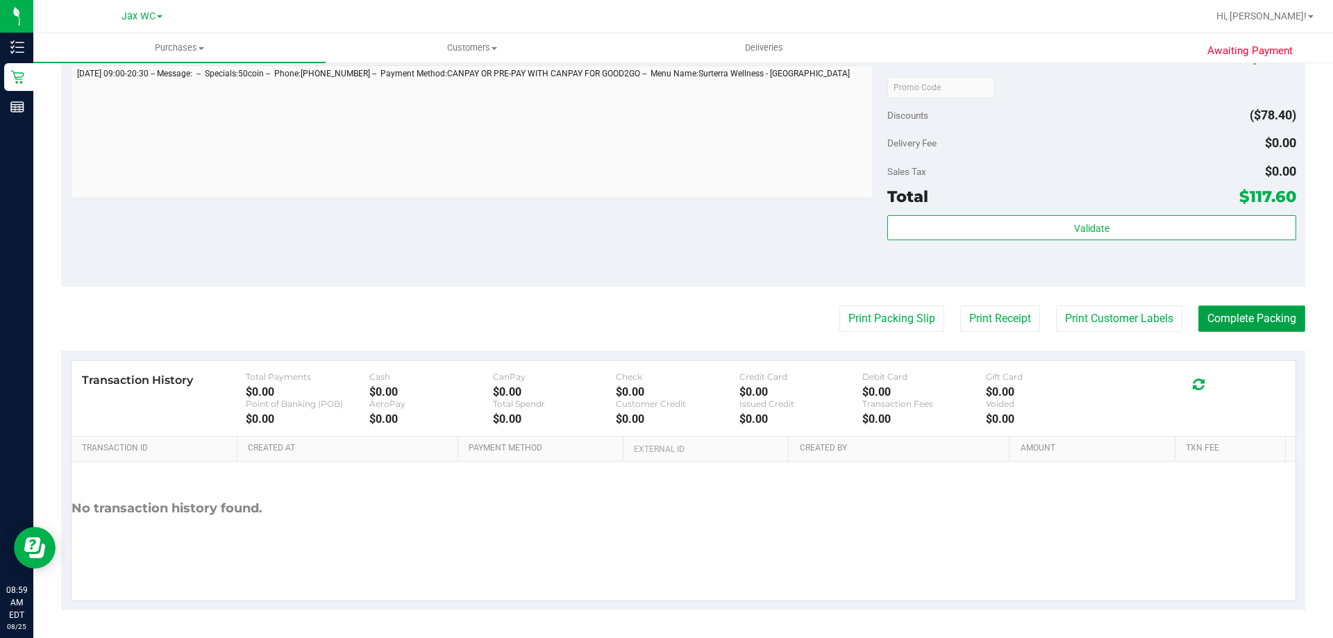
click at [1198, 324] on button "Complete Packing" at bounding box center [1251, 318] width 107 height 26
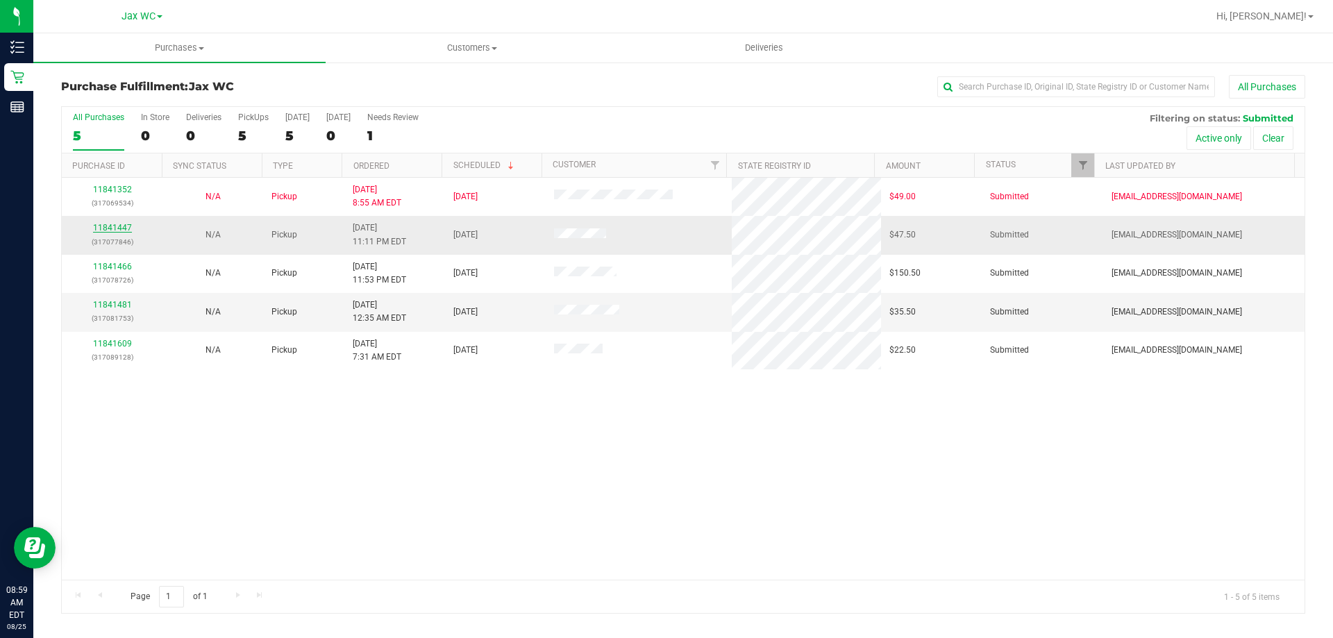
click at [114, 223] on link "11841447" at bounding box center [112, 228] width 39 height 10
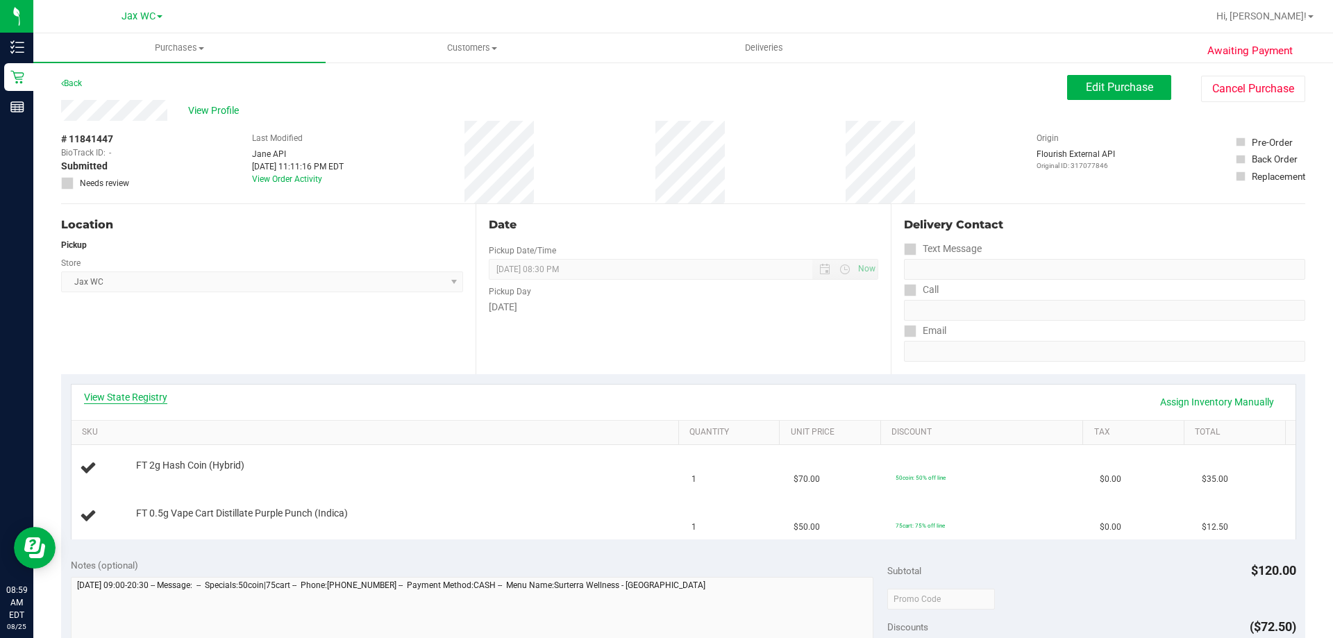
click at [153, 390] on link "View State Registry" at bounding box center [125, 397] width 83 height 14
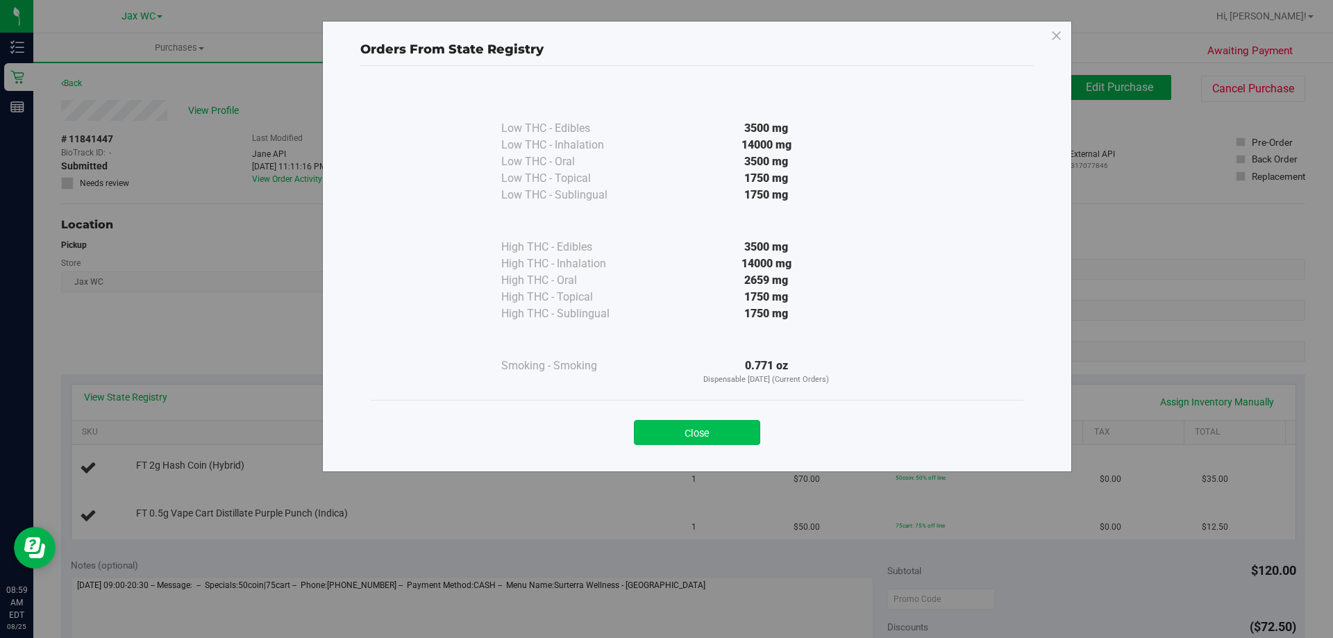
click at [709, 431] on button "Close" at bounding box center [697, 432] width 126 height 25
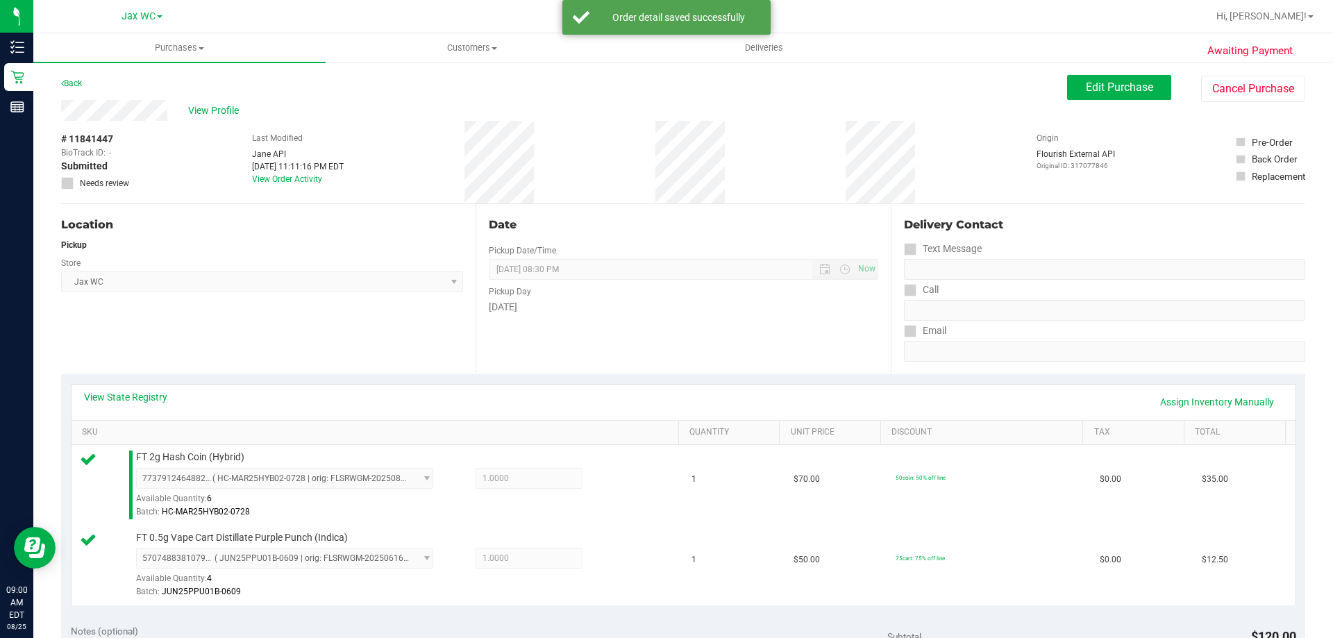
click at [280, 350] on div "Location Pickup Store Jax WC Select Store [PERSON_NAME][GEOGRAPHIC_DATA] [PERSO…" at bounding box center [268, 289] width 414 height 170
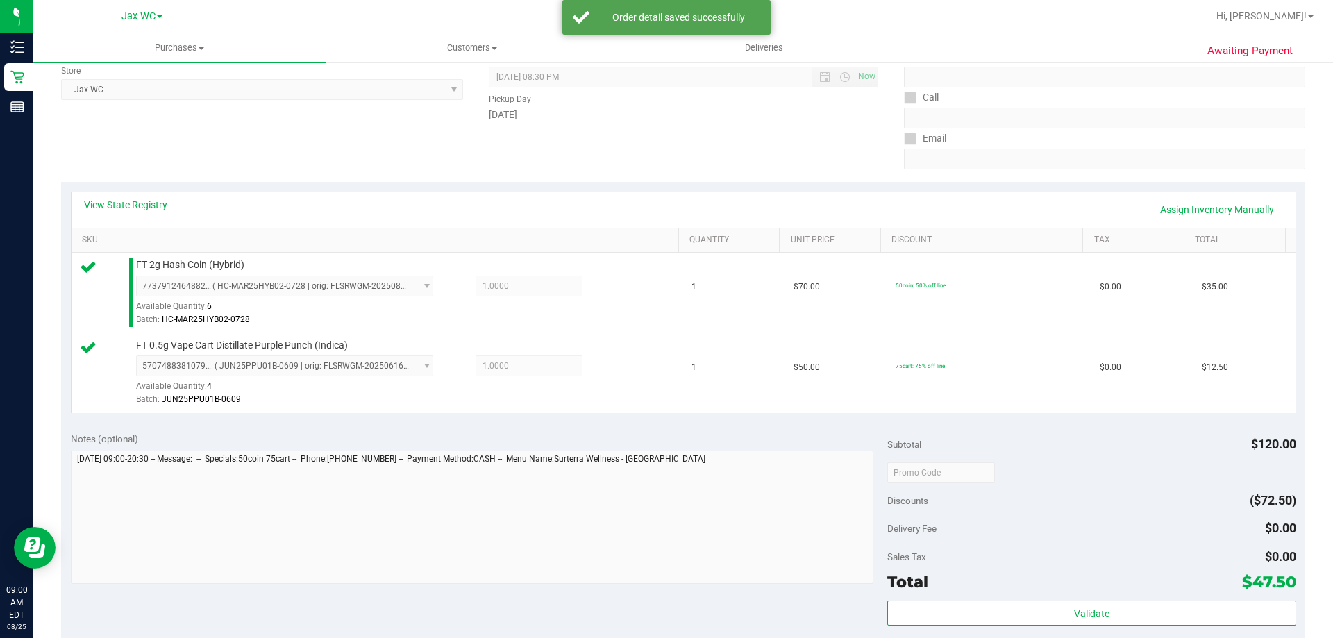
scroll to position [278, 0]
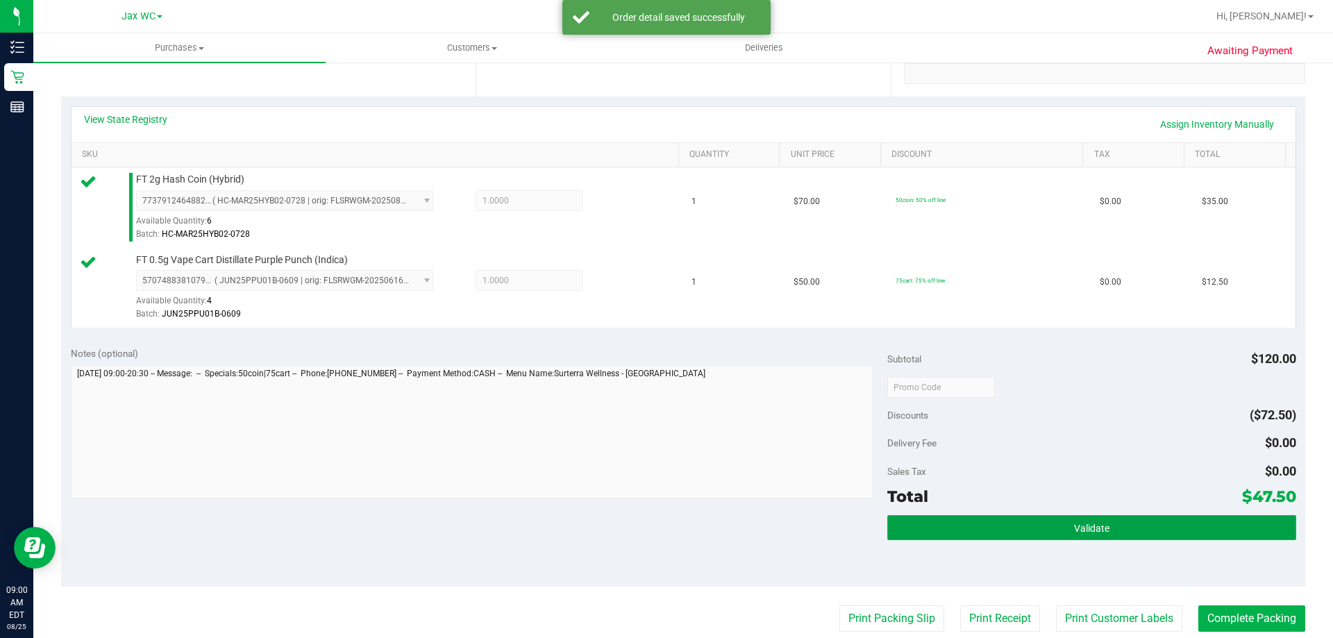
click at [1019, 537] on button "Validate" at bounding box center [1091, 527] width 408 height 25
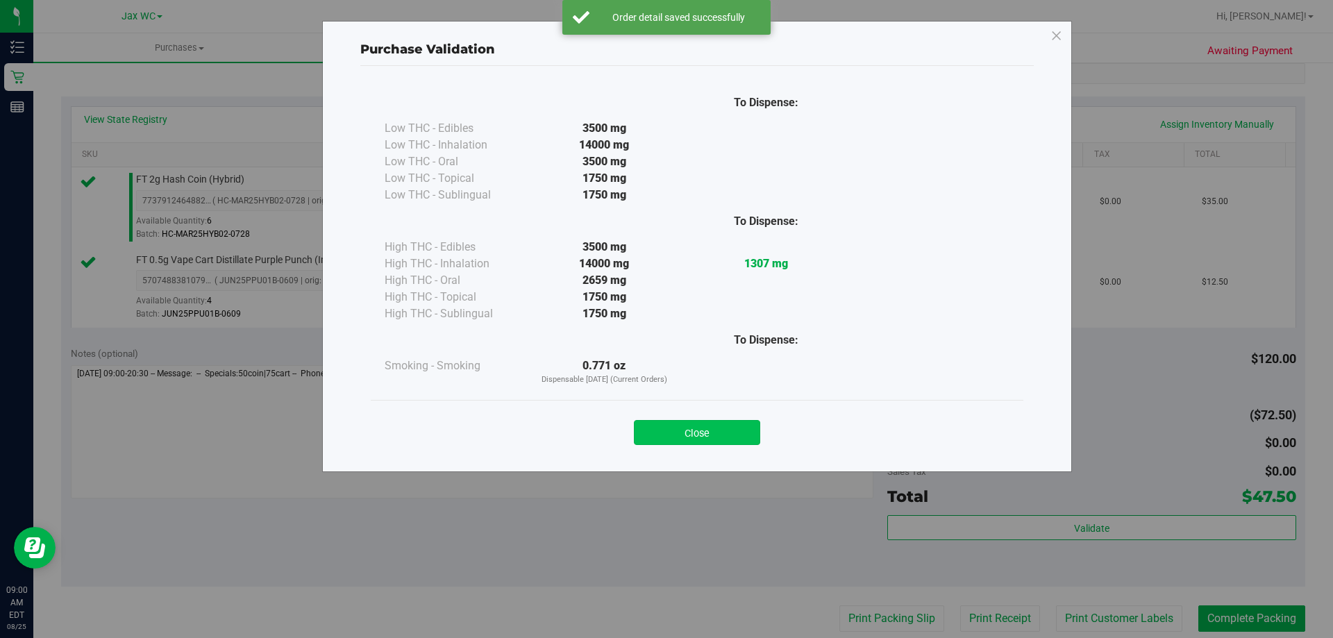
click at [725, 428] on button "Close" at bounding box center [697, 432] width 126 height 25
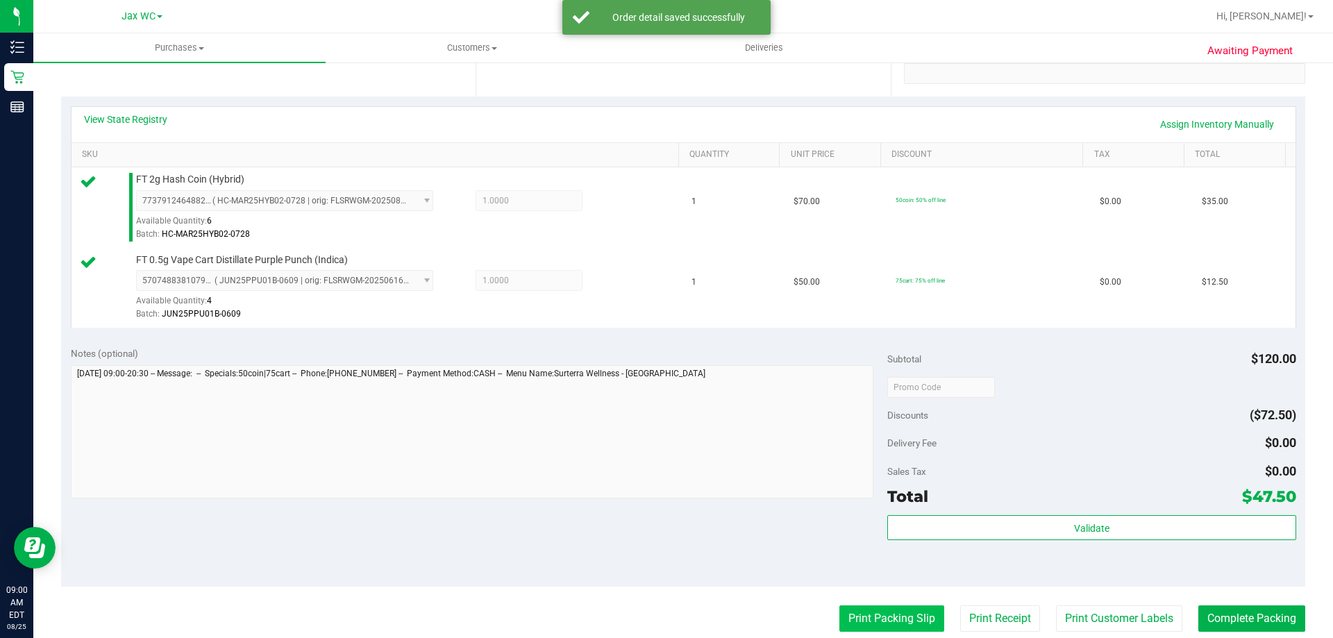
click at [851, 613] on button "Print Packing Slip" at bounding box center [891, 618] width 105 height 26
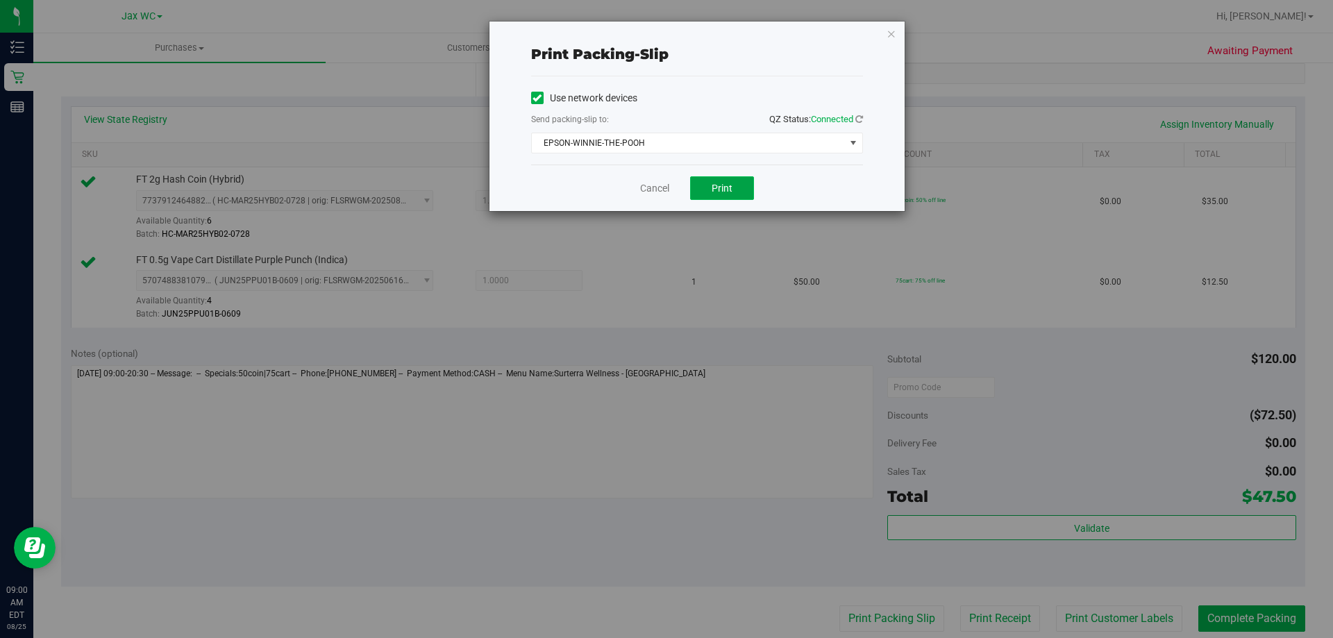
click at [732, 181] on button "Print" at bounding box center [722, 188] width 64 height 24
click at [881, 44] on div "Print packing-slip Use network devices Send packing-slip to: QZ Status: Connect…" at bounding box center [696, 116] width 415 height 189
click at [891, 35] on icon "button" at bounding box center [891, 33] width 10 height 17
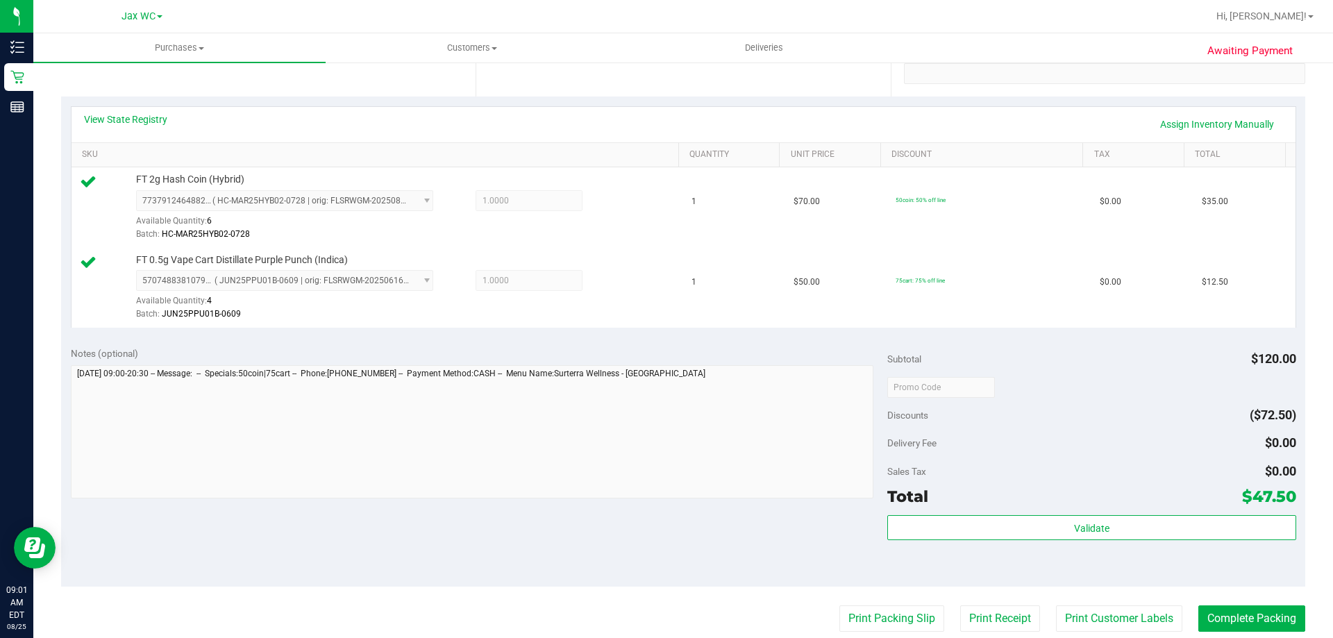
click at [1086, 509] on div "Subtotal $120.00 Discounts ($72.50) Delivery Fee $0.00 Sales Tax $0.00 Total $4…" at bounding box center [1091, 461] width 408 height 231
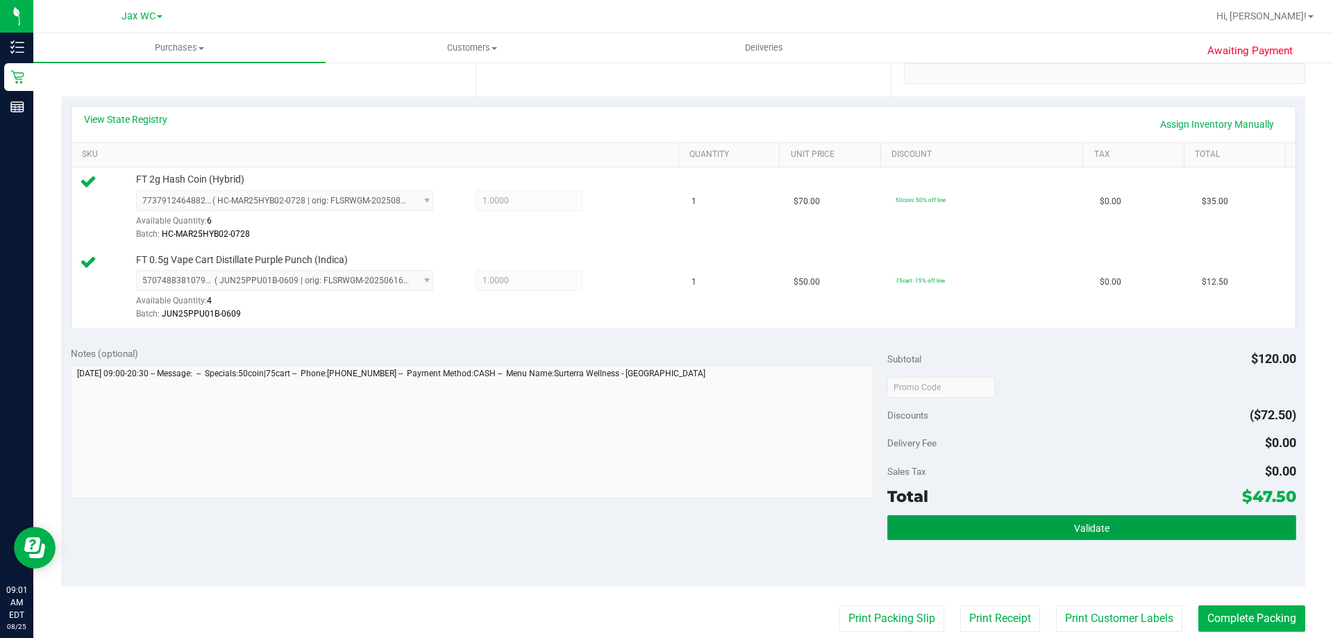
click at [1084, 523] on span "Validate" at bounding box center [1091, 528] width 35 height 11
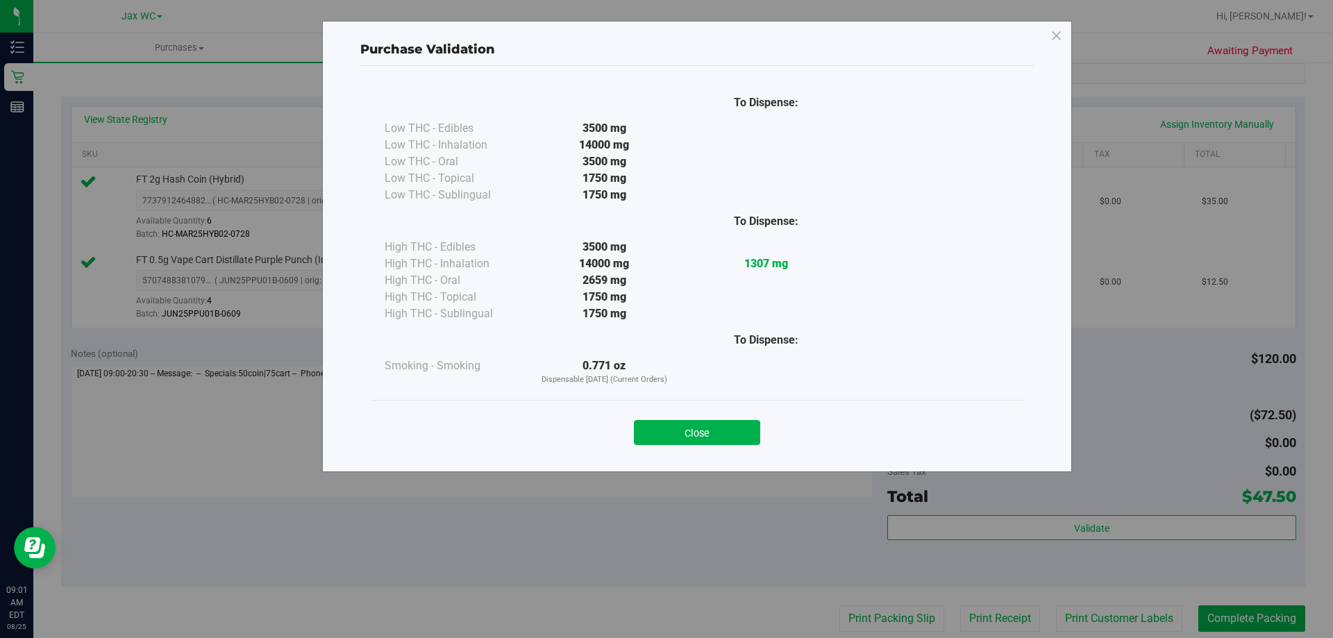
click at [664, 448] on div "Close" at bounding box center [697, 428] width 652 height 56
click at [663, 438] on button "Close" at bounding box center [697, 432] width 126 height 25
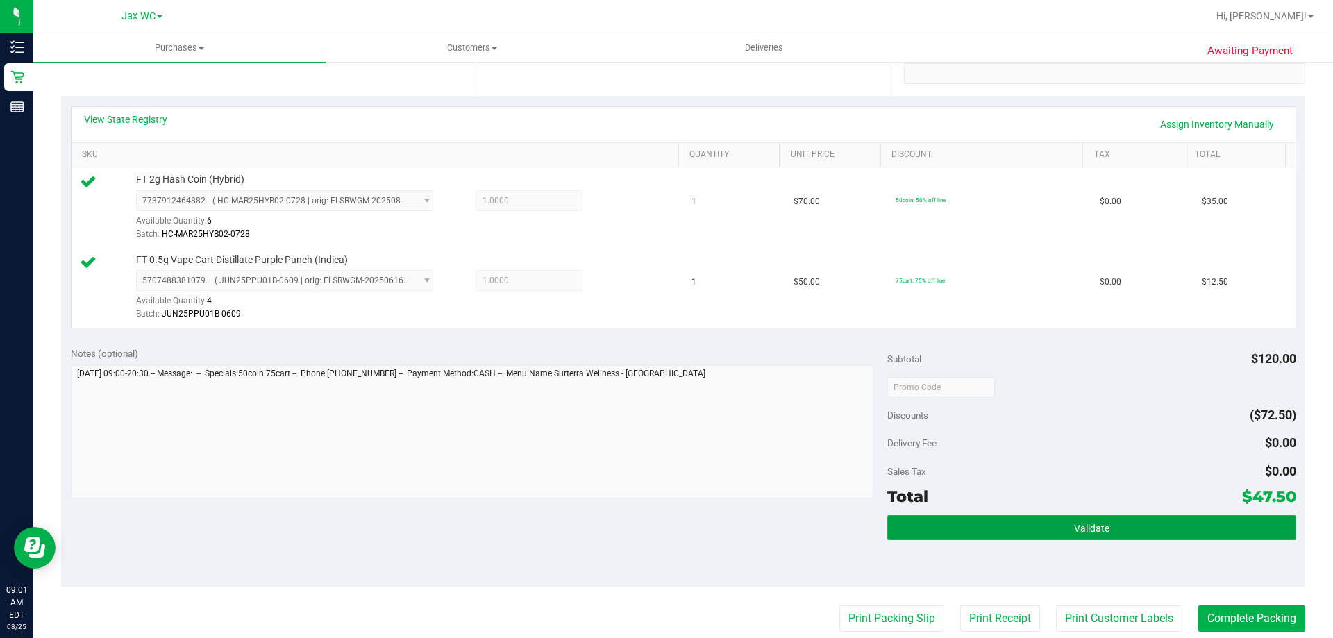
click at [1024, 525] on button "Validate" at bounding box center [1091, 527] width 408 height 25
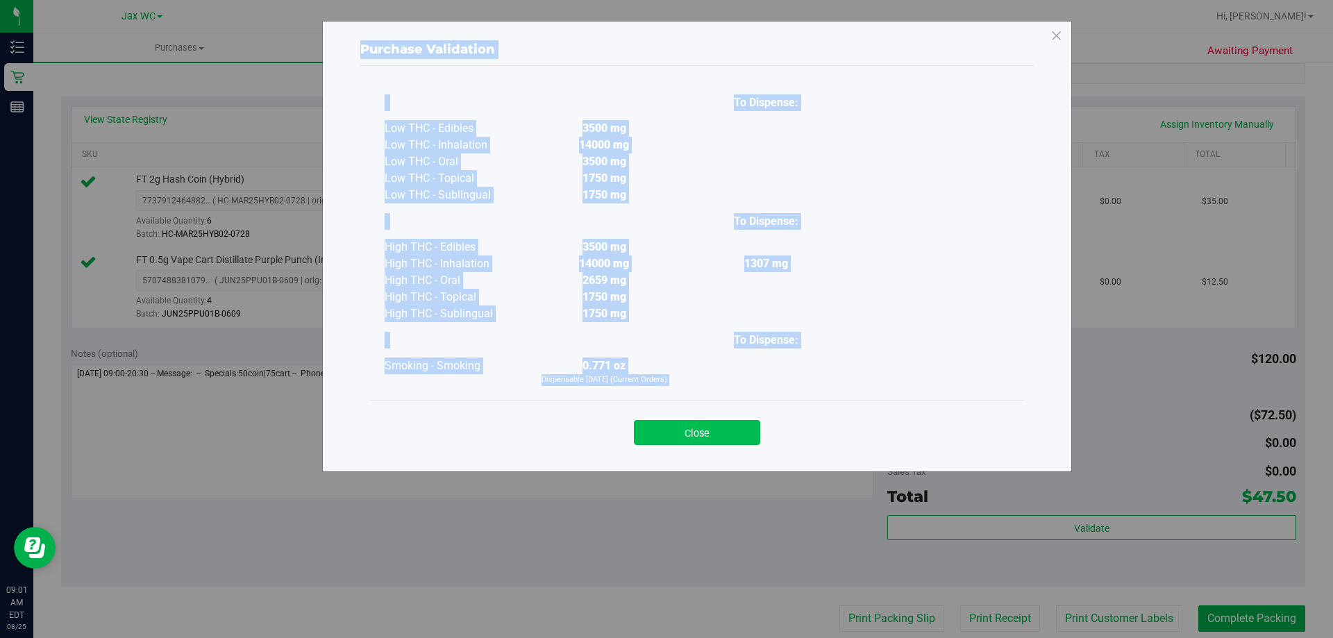
click at [718, 427] on button "Close" at bounding box center [697, 432] width 126 height 25
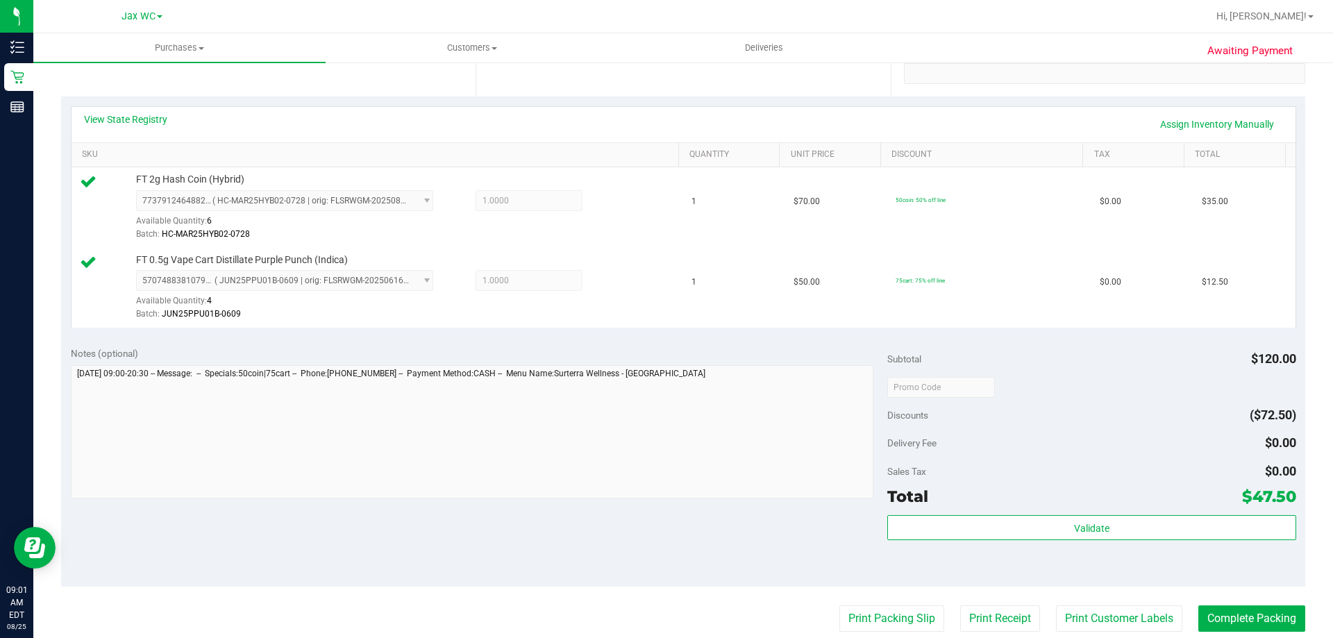
click at [712, 512] on div "Notes (optional) Subtotal $120.00 Discounts ($72.50) Delivery Fee $0.00 Sales T…" at bounding box center [683, 462] width 1244 height 250
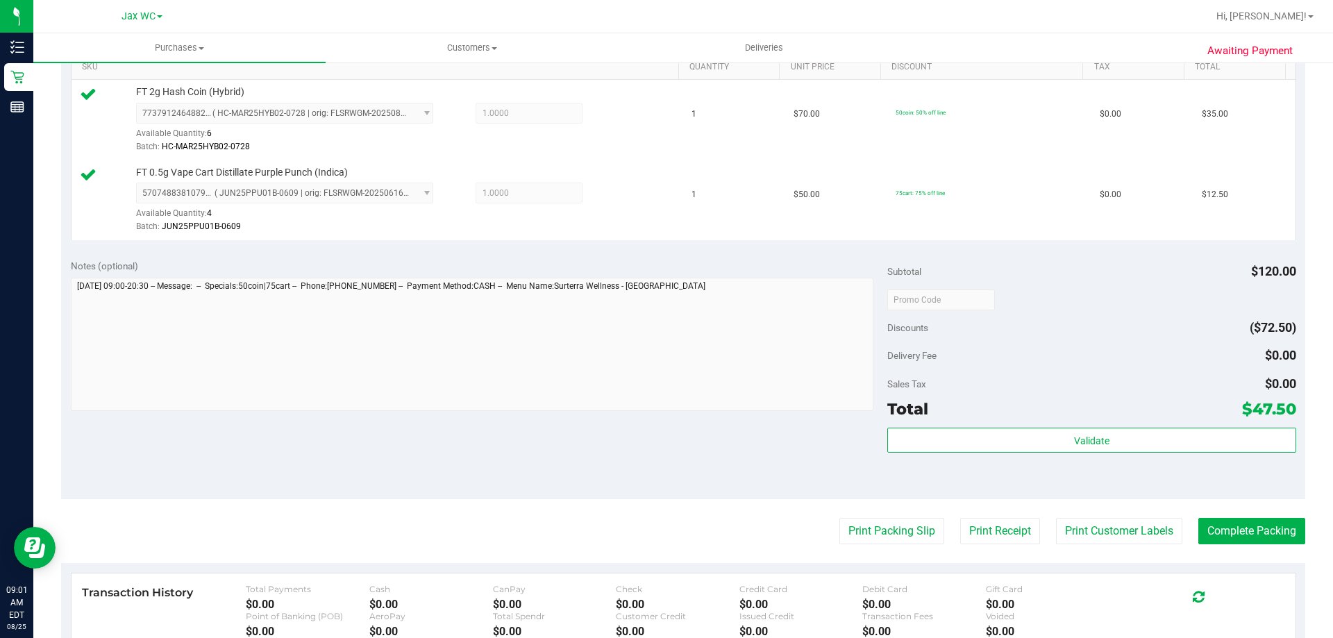
scroll to position [416, 0]
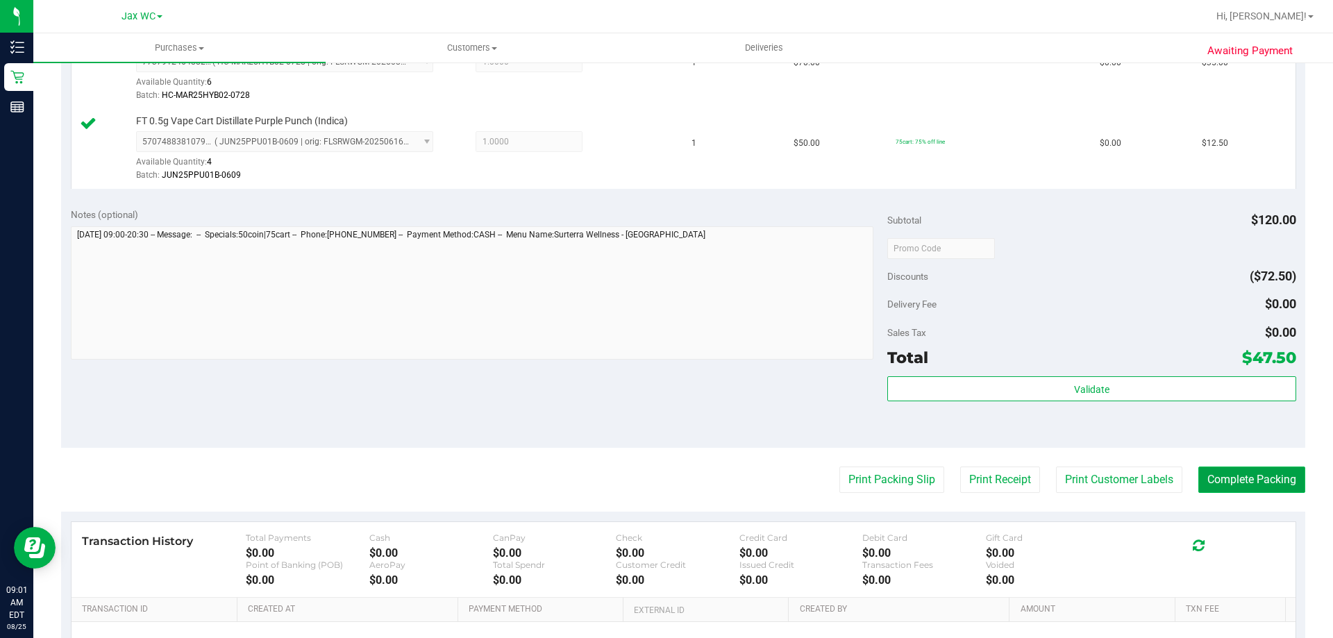
click at [1257, 472] on button "Complete Packing" at bounding box center [1251, 479] width 107 height 26
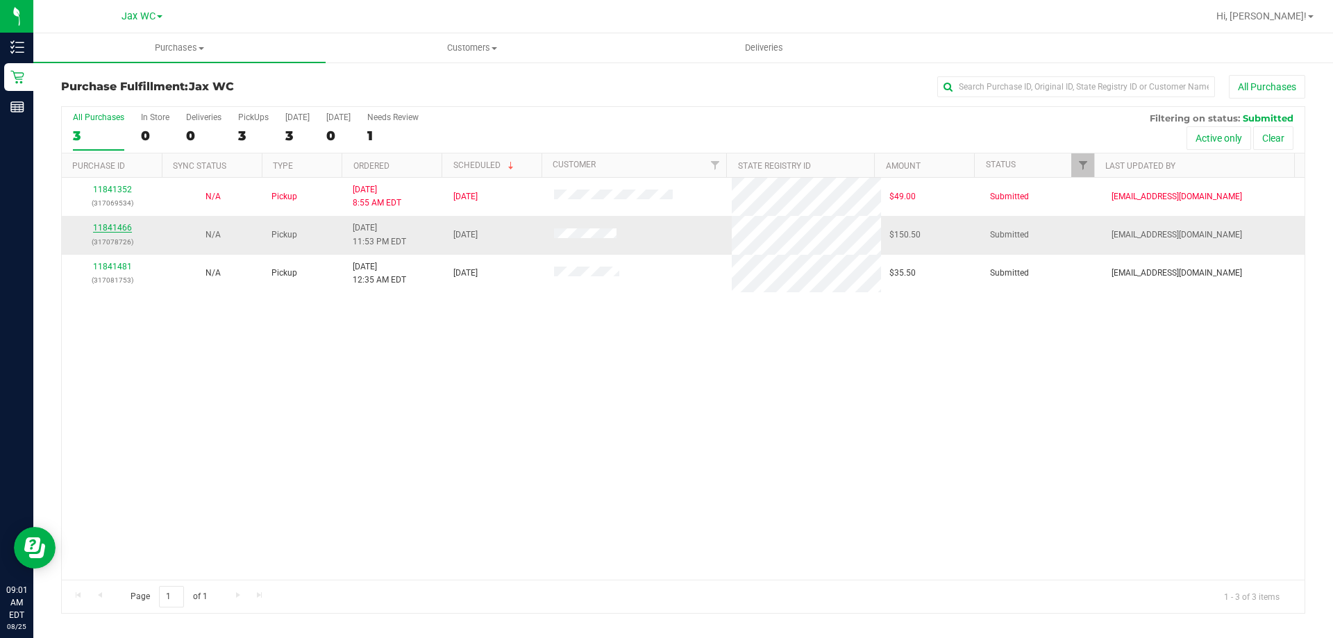
click at [115, 228] on link "11841466" at bounding box center [112, 228] width 39 height 10
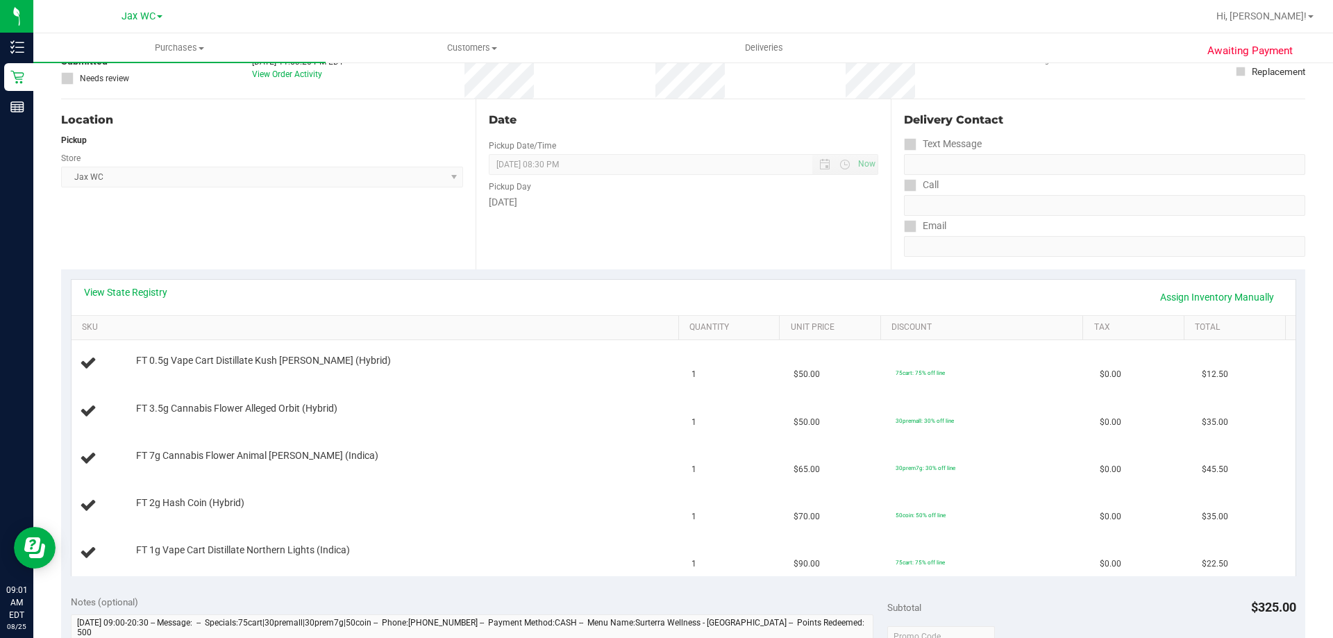
scroll to position [139, 0]
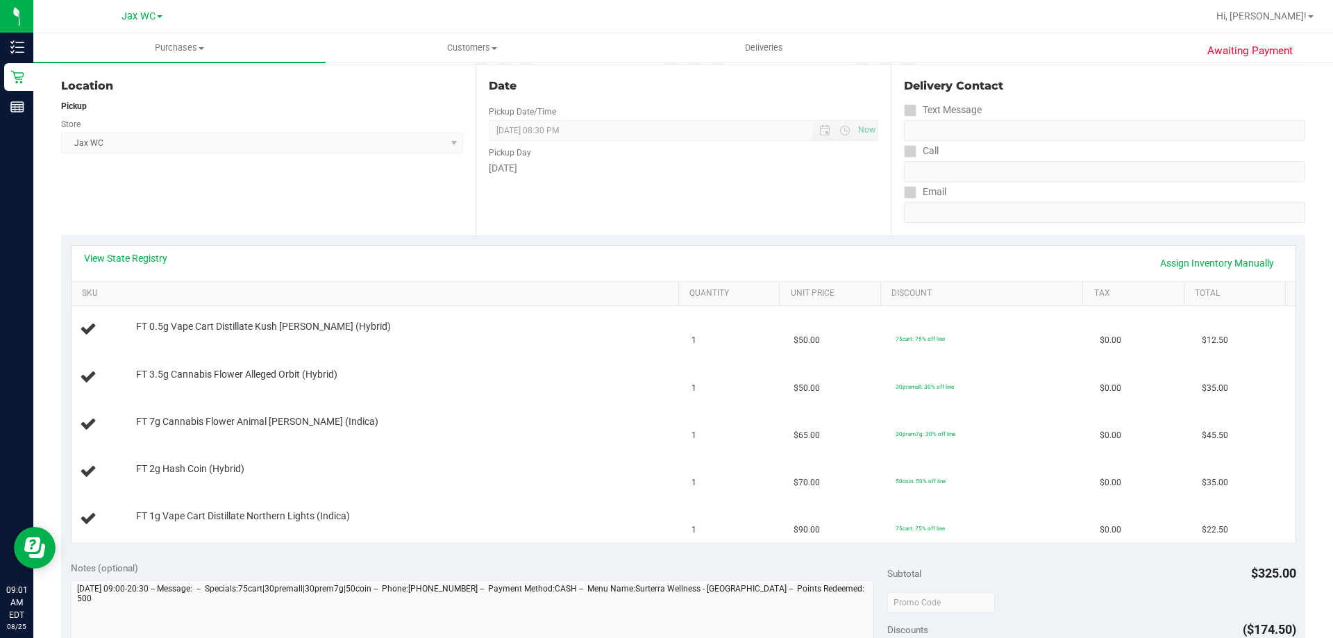
click at [137, 247] on div "View State Registry Assign Inventory Manually" at bounding box center [683, 263] width 1224 height 35
click at [138, 258] on link "View State Registry" at bounding box center [125, 258] width 83 height 14
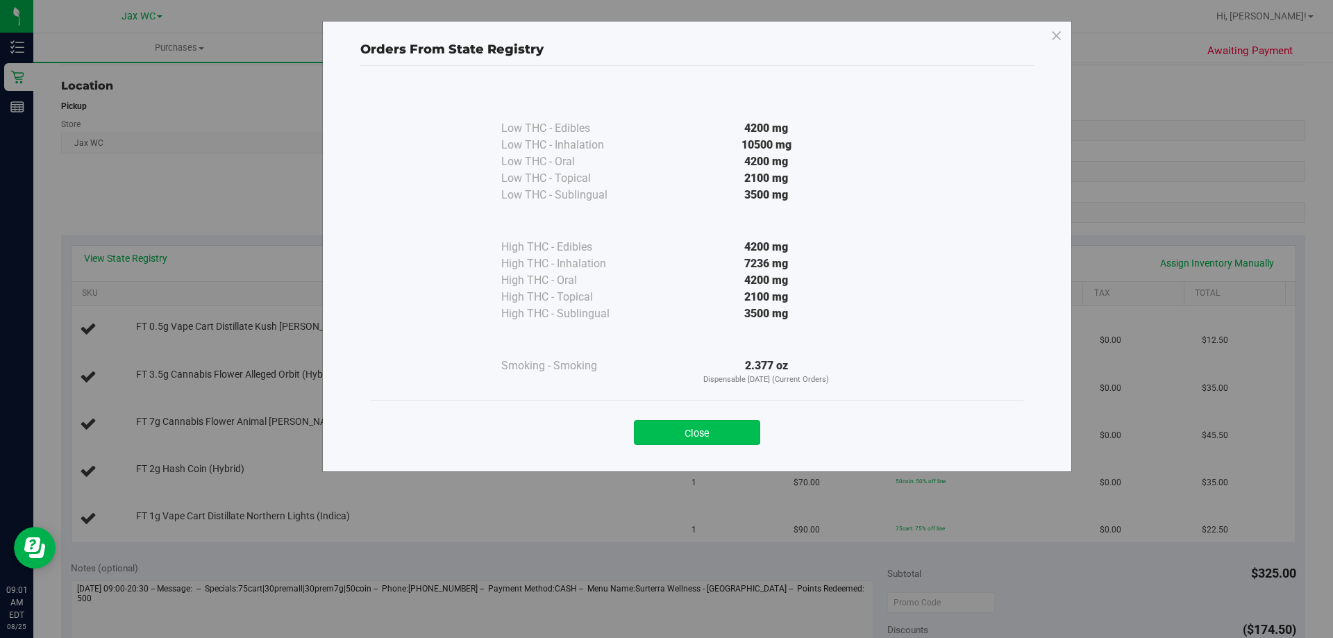
click at [725, 430] on button "Close" at bounding box center [697, 432] width 126 height 25
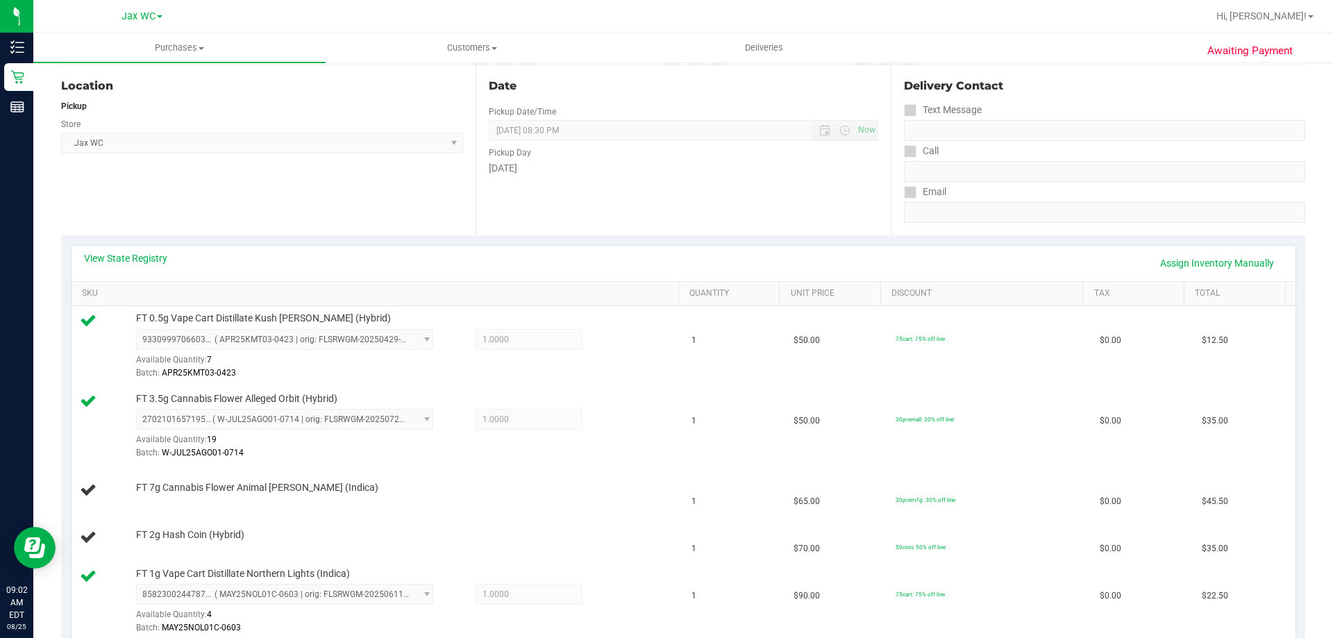
click at [324, 88] on div "Location" at bounding box center [262, 86] width 402 height 17
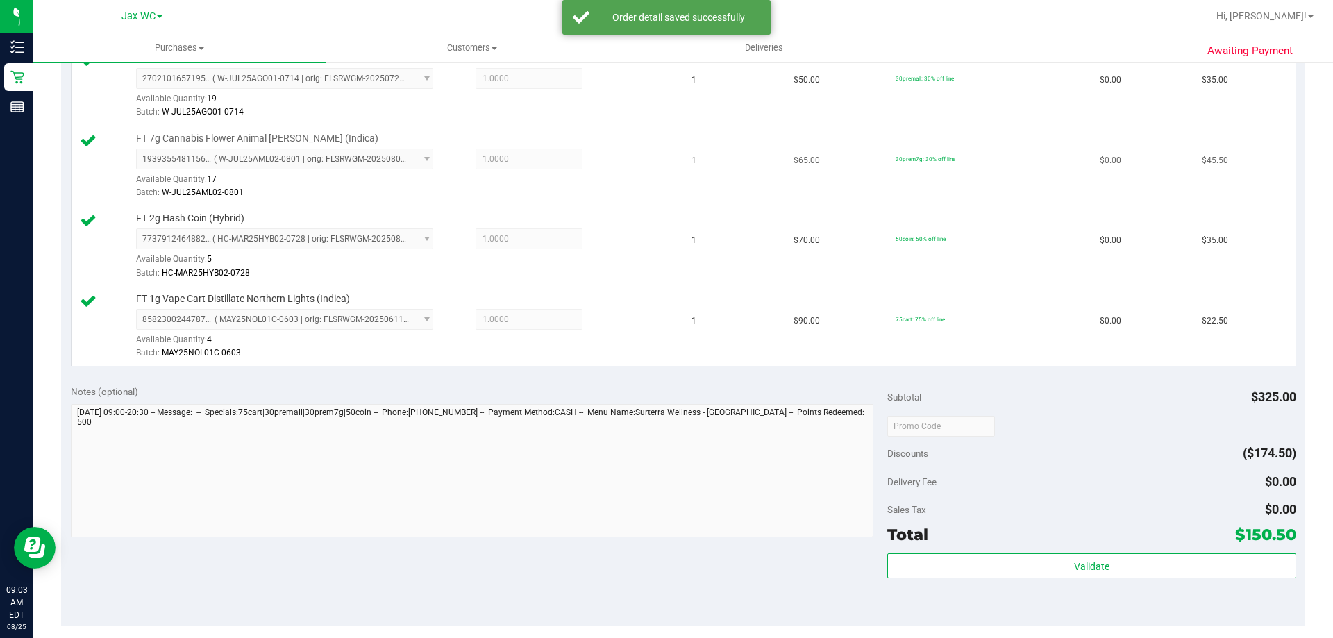
scroll to position [555, 0]
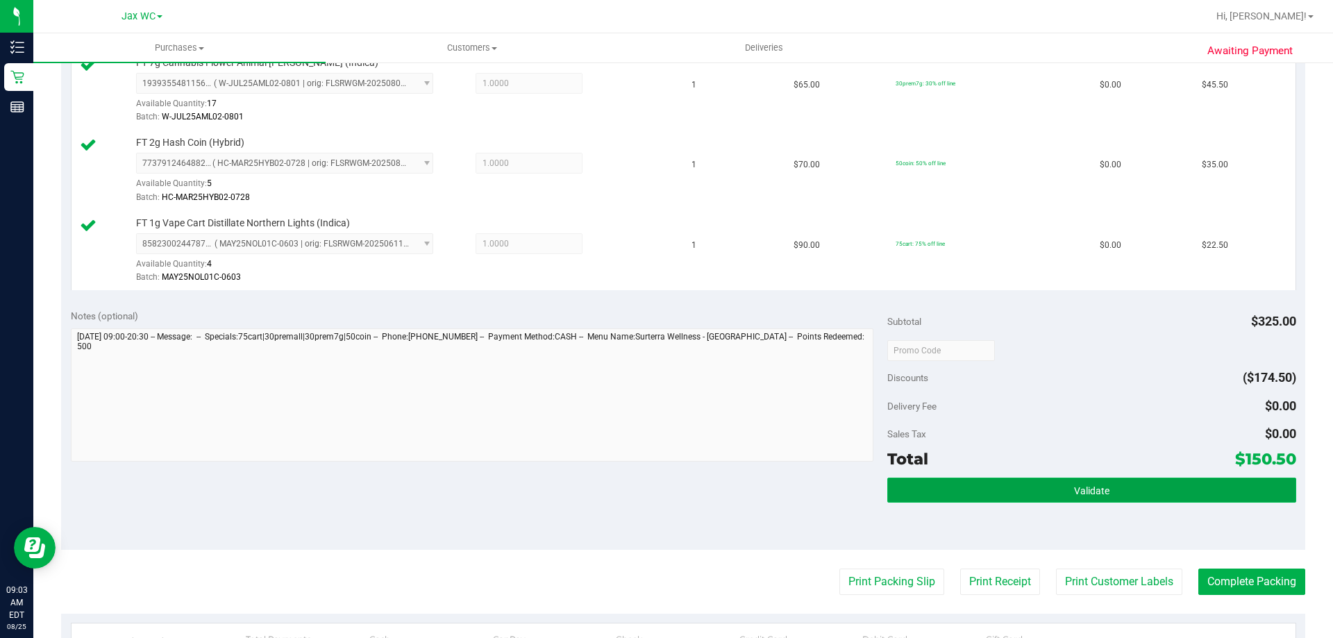
click at [947, 481] on button "Validate" at bounding box center [1091, 490] width 408 height 25
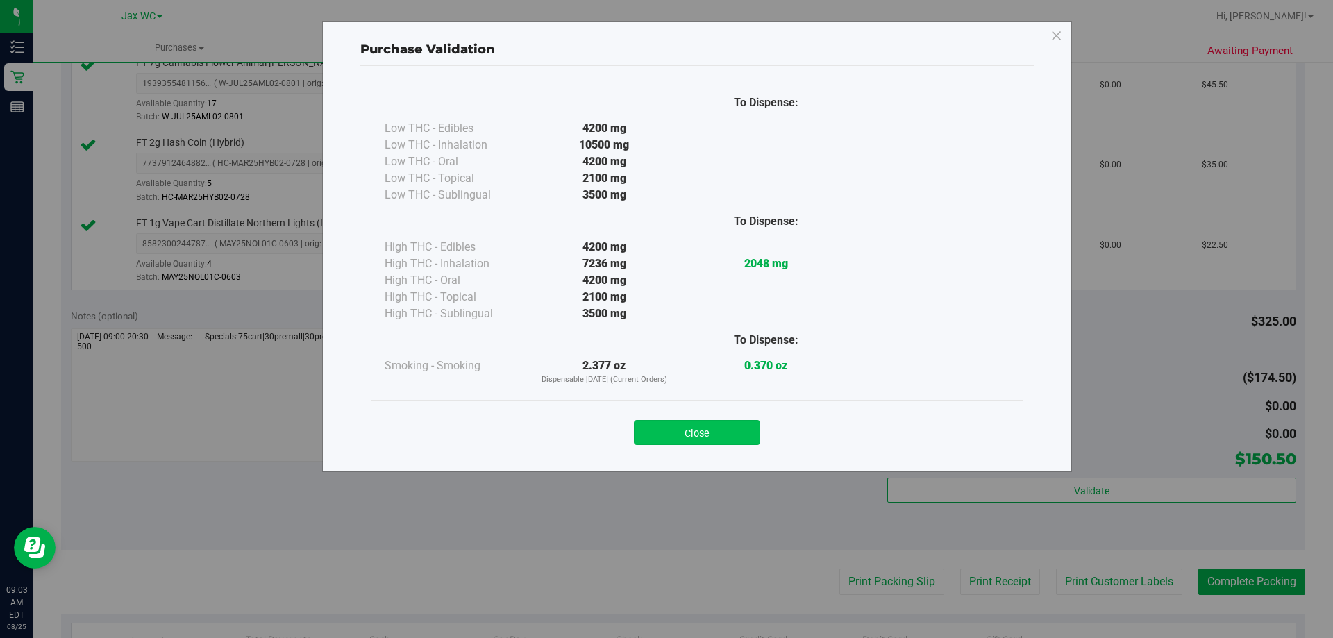
click at [696, 428] on button "Close" at bounding box center [697, 432] width 126 height 25
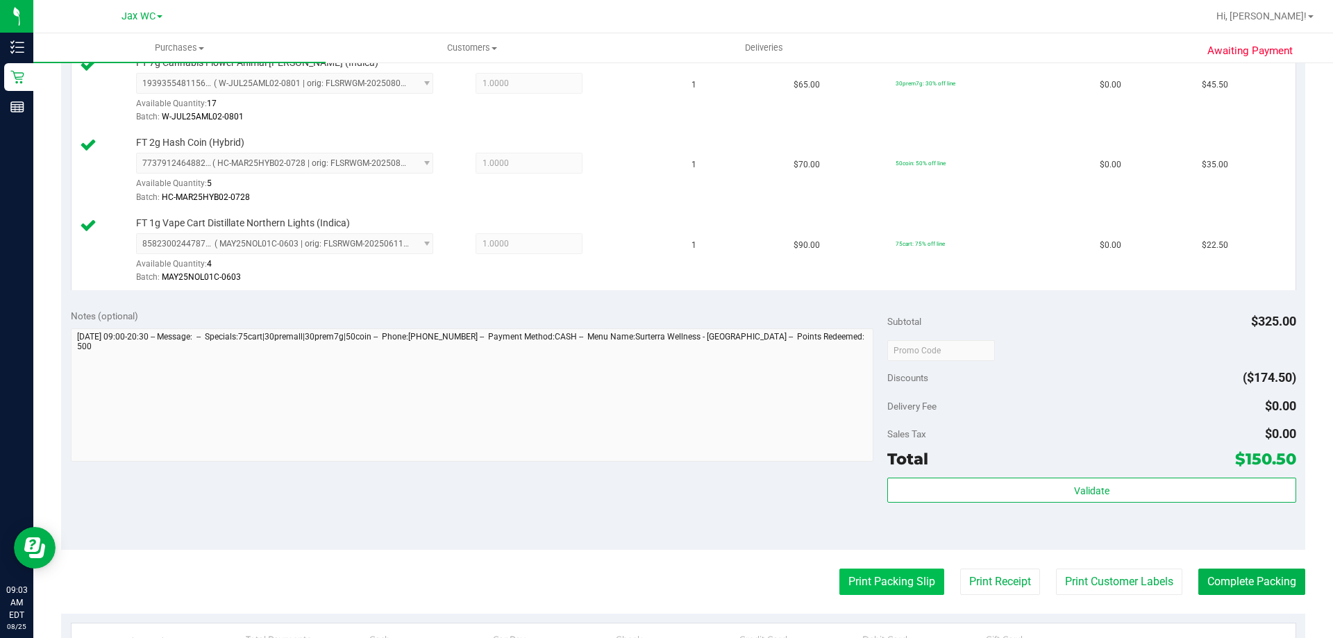
click at [875, 582] on button "Print Packing Slip" at bounding box center [891, 581] width 105 height 26
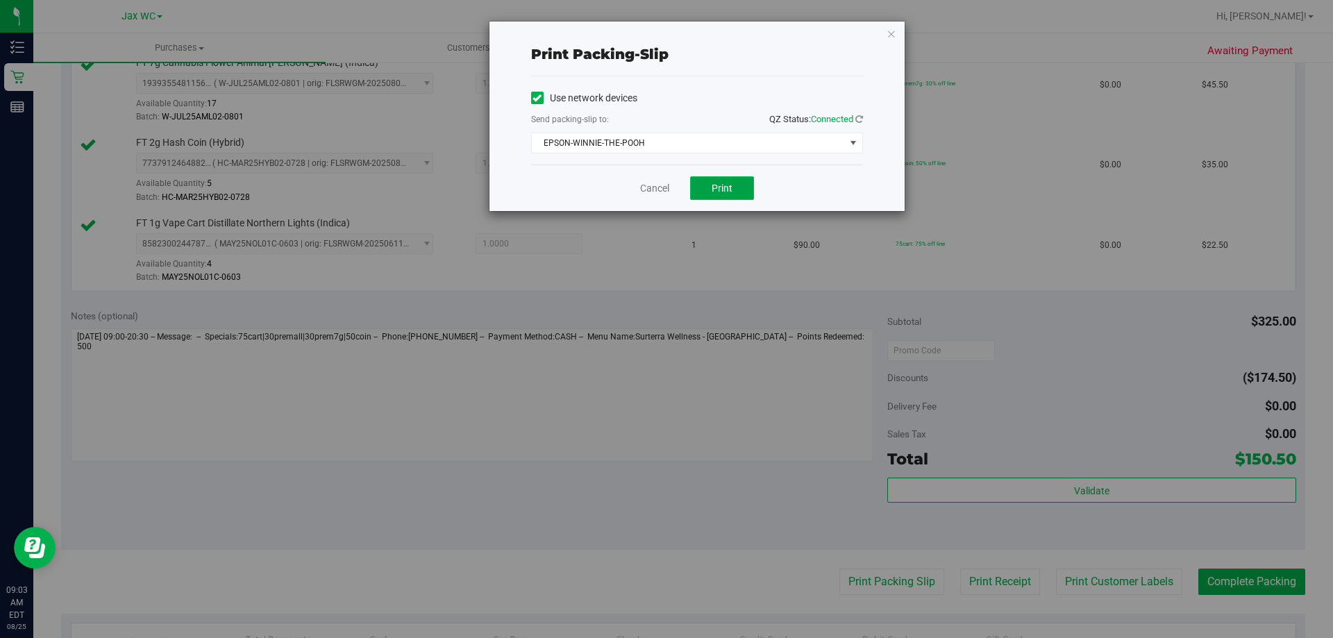
click at [711, 183] on span "Print" at bounding box center [721, 188] width 21 height 11
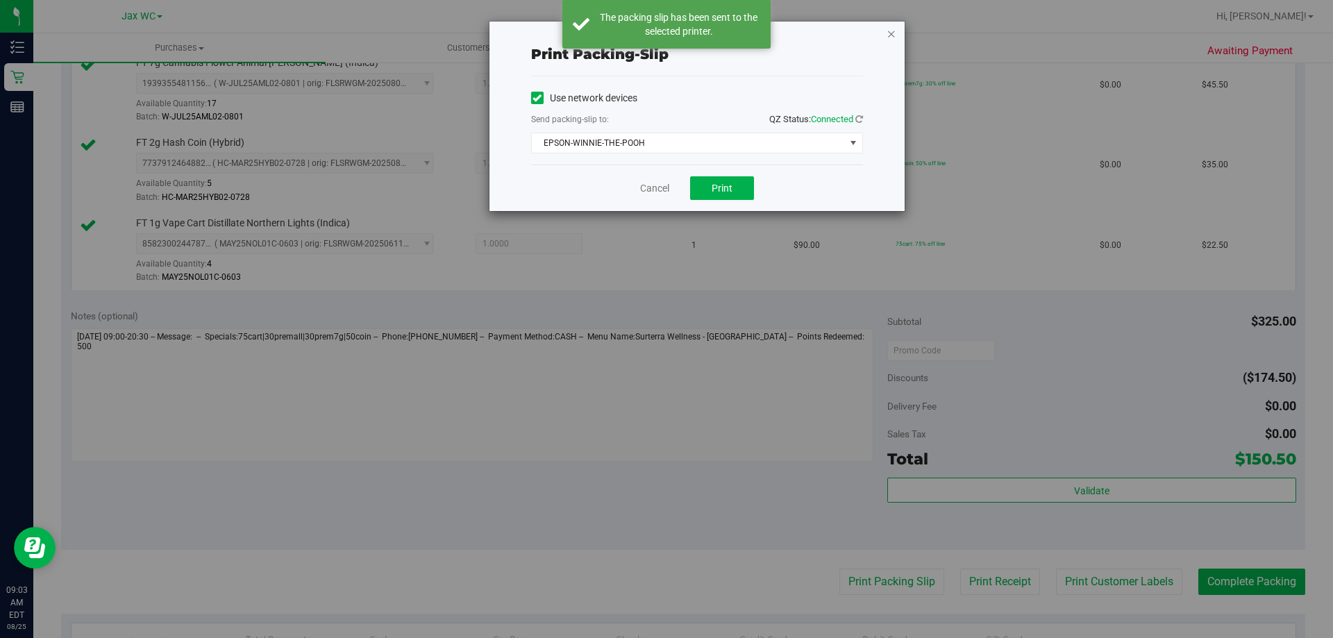
click at [891, 34] on icon "button" at bounding box center [891, 33] width 10 height 17
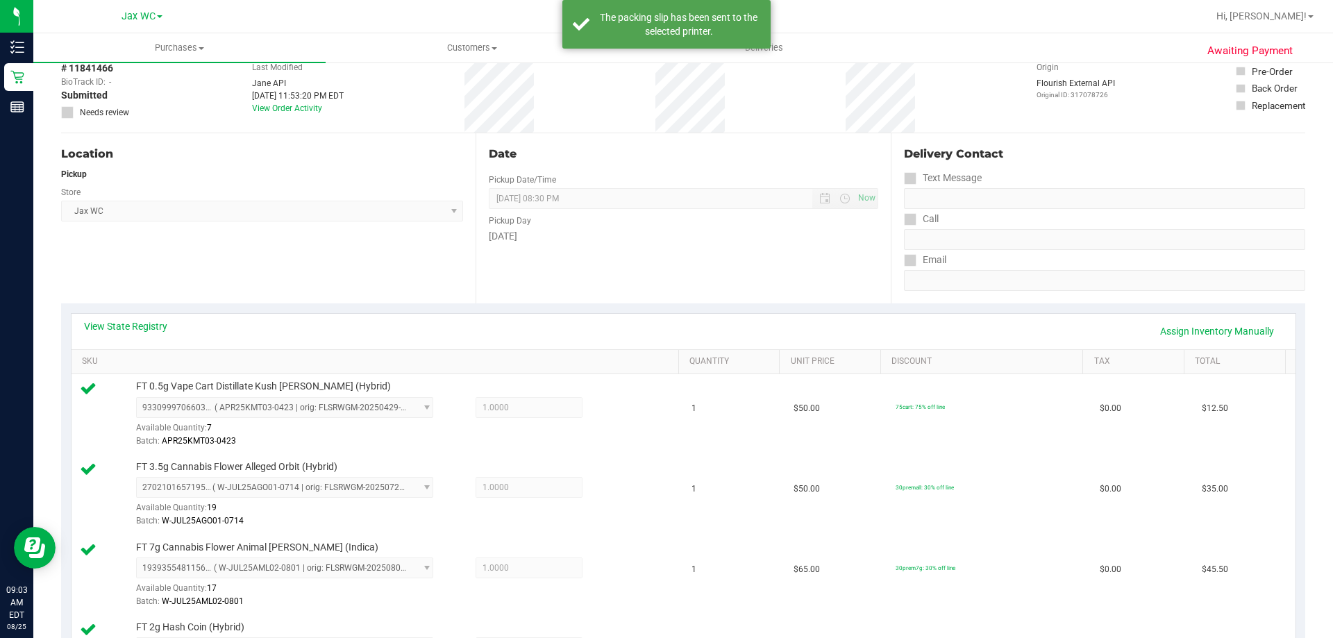
scroll to position [0, 0]
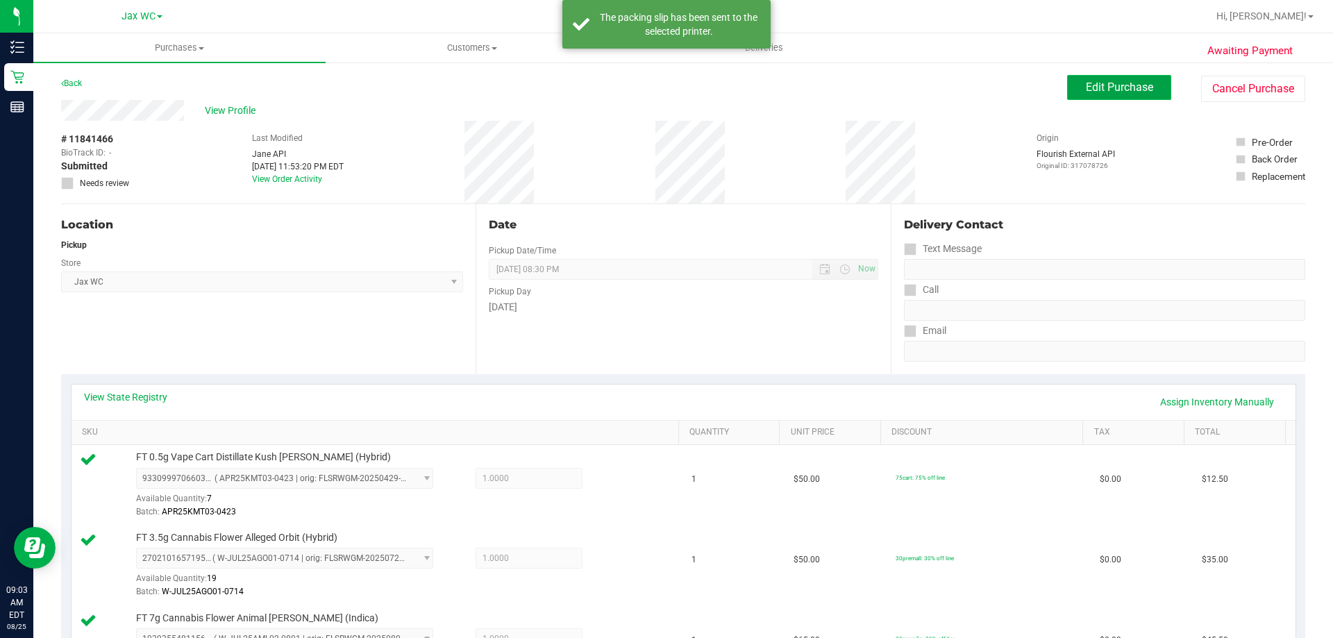
click at [1118, 94] on button "Edit Purchase" at bounding box center [1119, 87] width 104 height 25
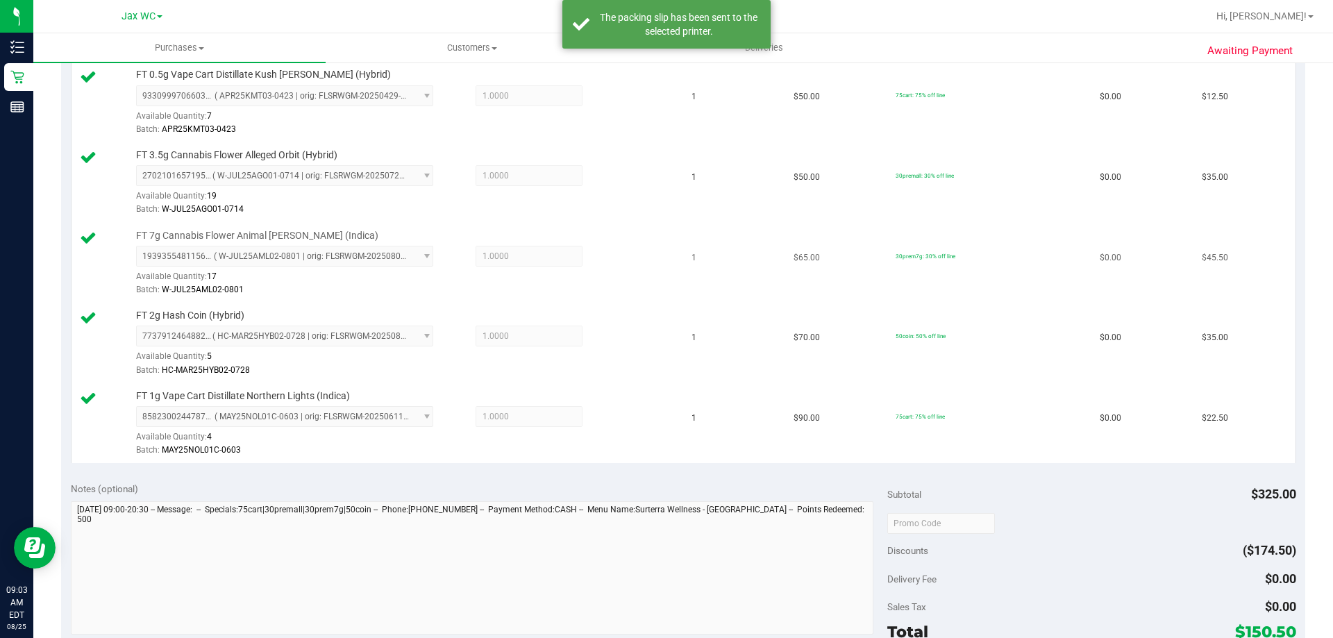
scroll to position [416, 0]
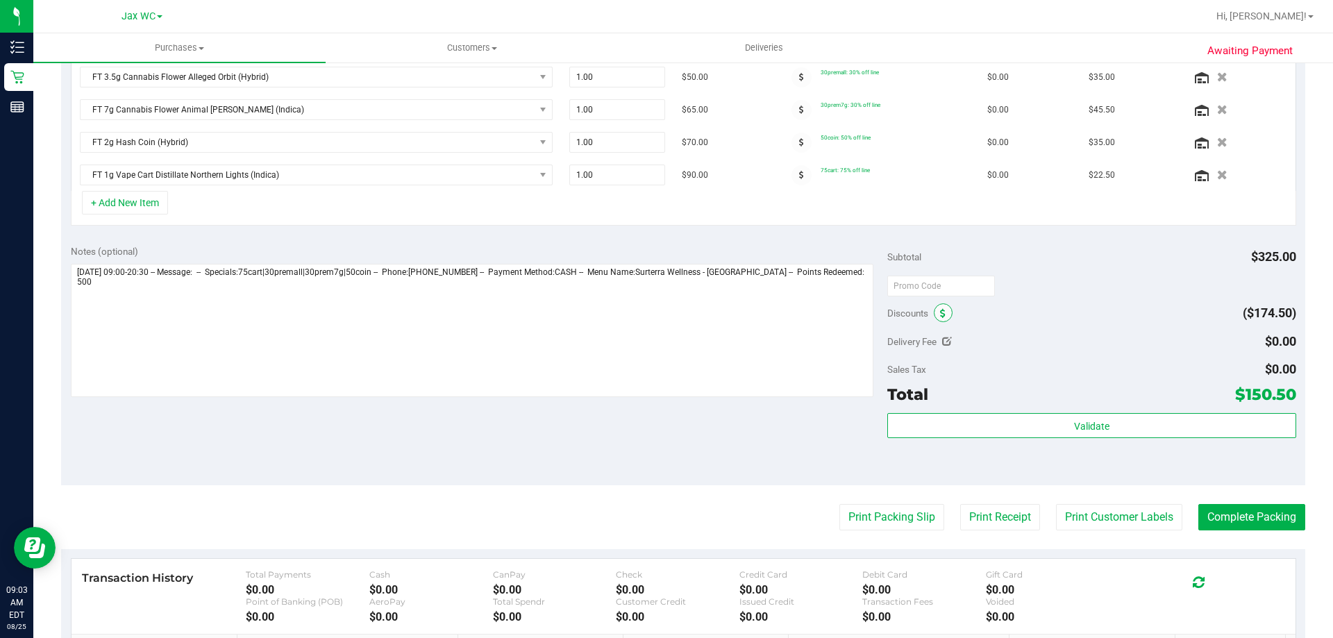
click at [940, 312] on icon at bounding box center [943, 314] width 6 height 10
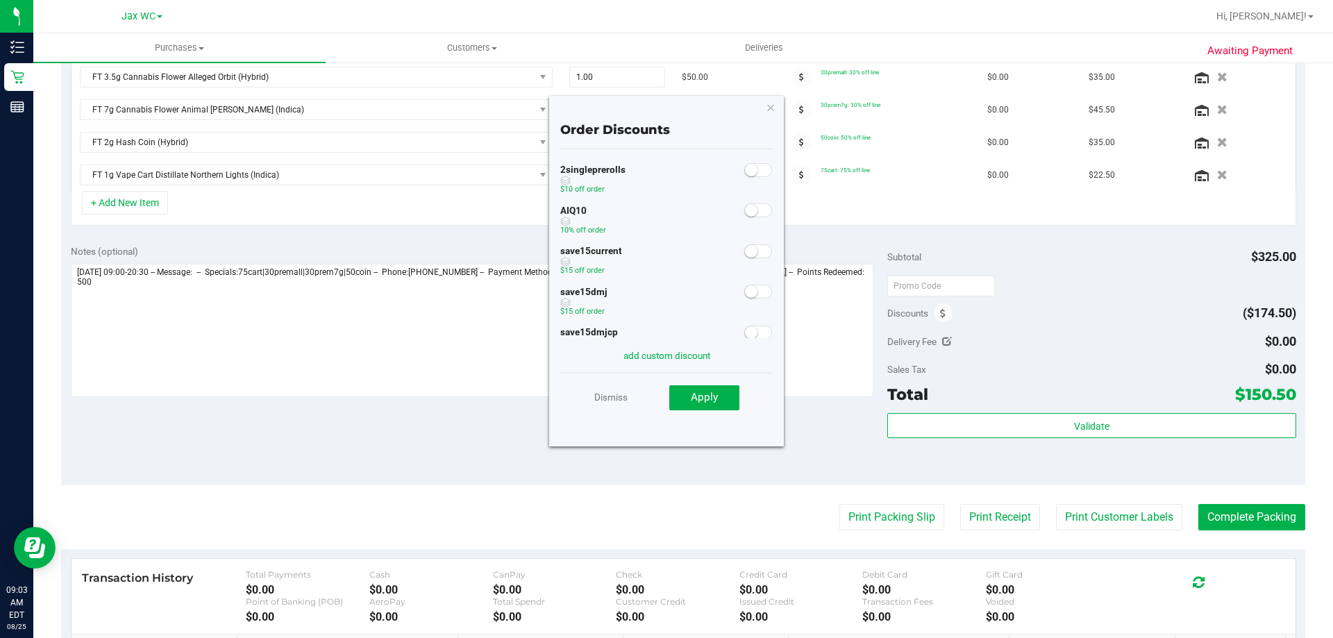
click at [755, 221] on div "AIQ10 10% off order" at bounding box center [666, 221] width 212 height 41
click at [752, 214] on span at bounding box center [758, 210] width 28 height 14
click at [716, 396] on span "Apply" at bounding box center [704, 397] width 27 height 12
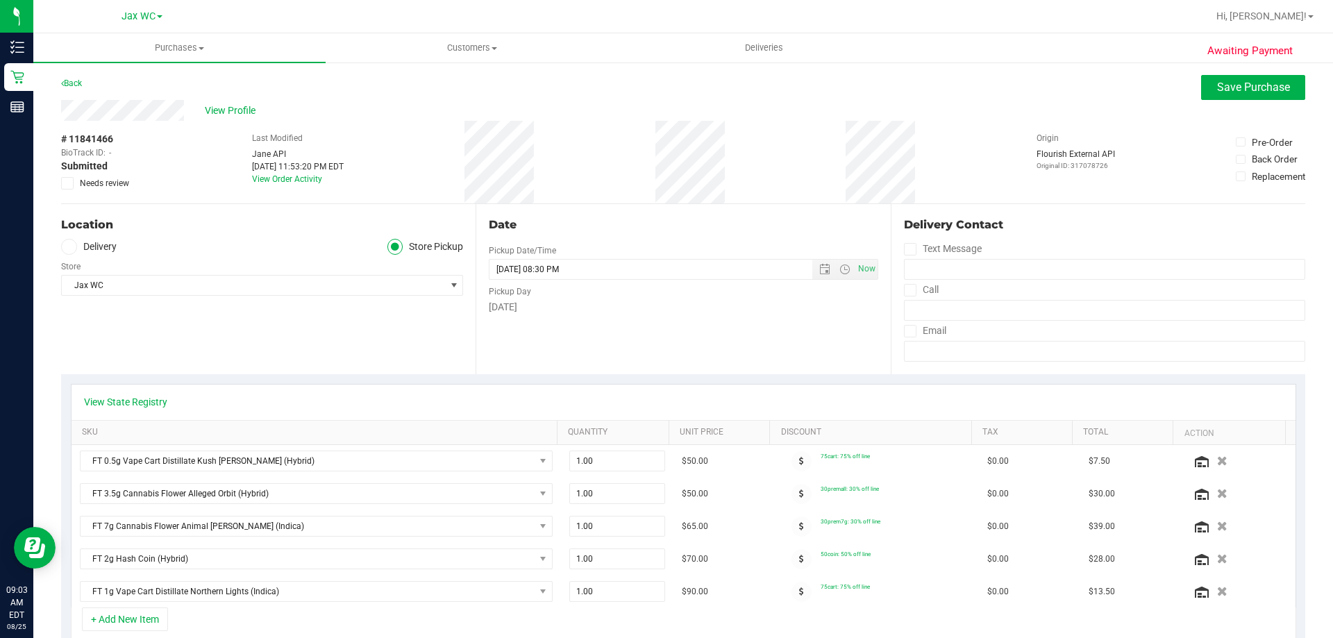
click at [1211, 106] on div "View Profile" at bounding box center [683, 110] width 1244 height 21
click at [1217, 91] on span "Save Purchase" at bounding box center [1253, 87] width 73 height 13
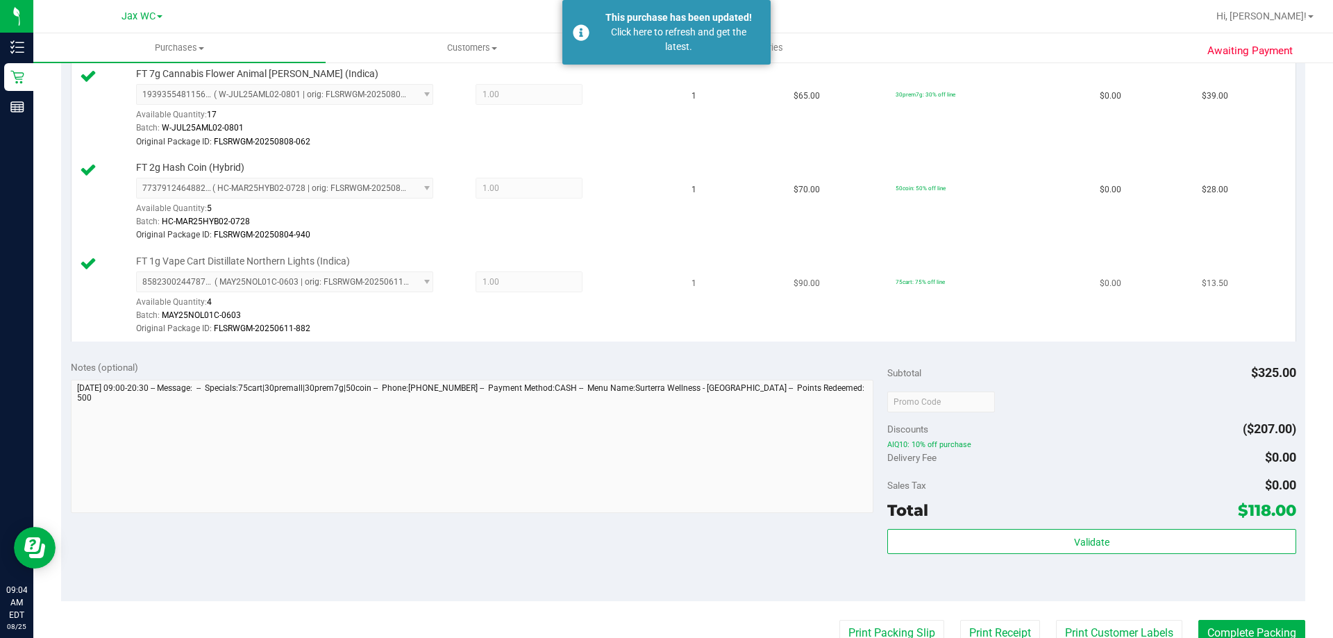
scroll to position [694, 0]
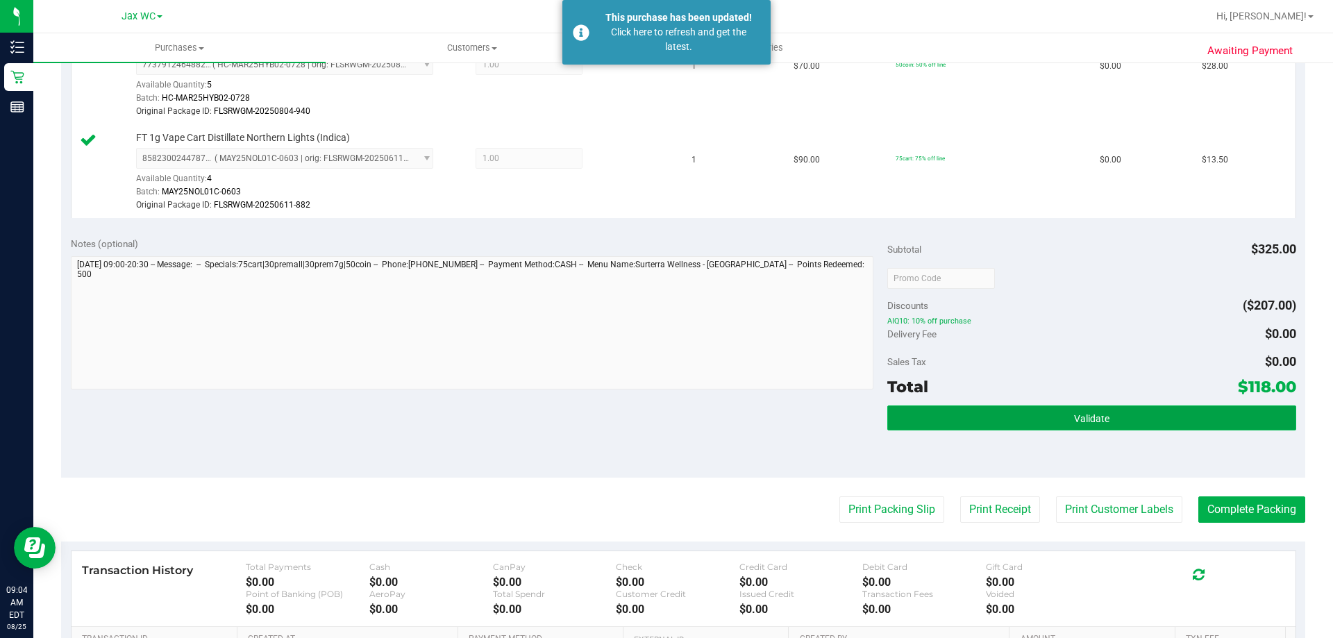
click at [1134, 424] on button "Validate" at bounding box center [1091, 417] width 408 height 25
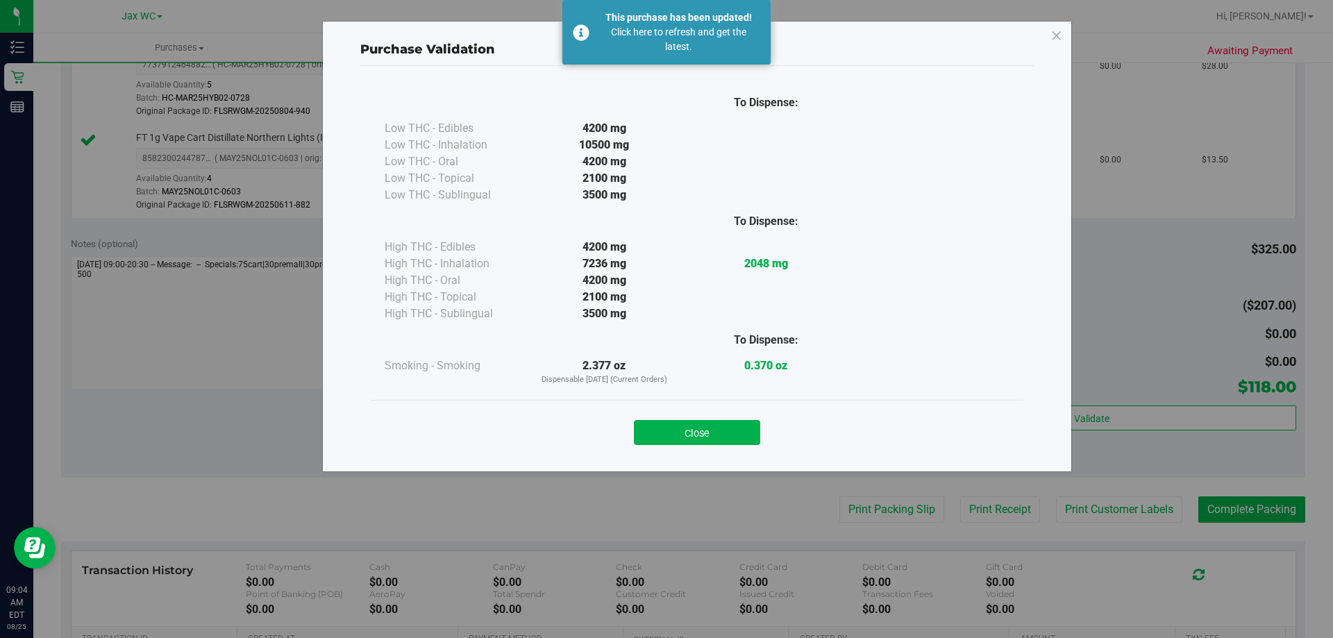
click at [684, 445] on div "Close" at bounding box center [697, 428] width 652 height 56
click at [684, 437] on button "Close" at bounding box center [697, 432] width 126 height 25
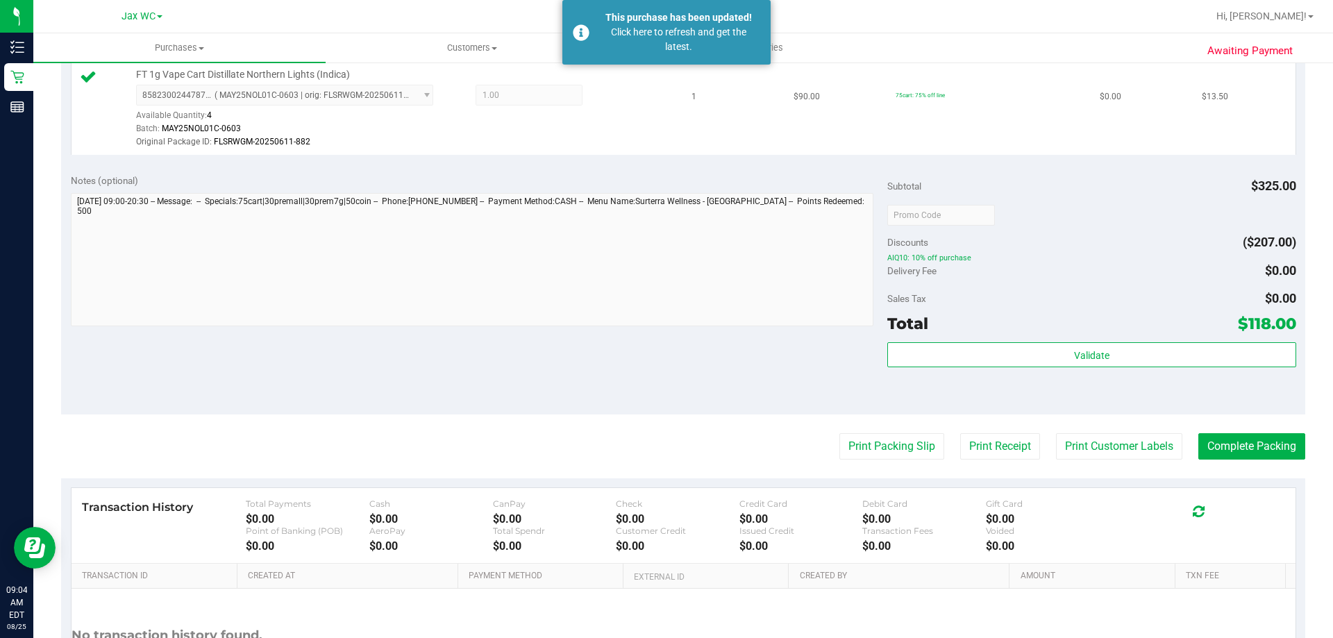
scroll to position [885, 0]
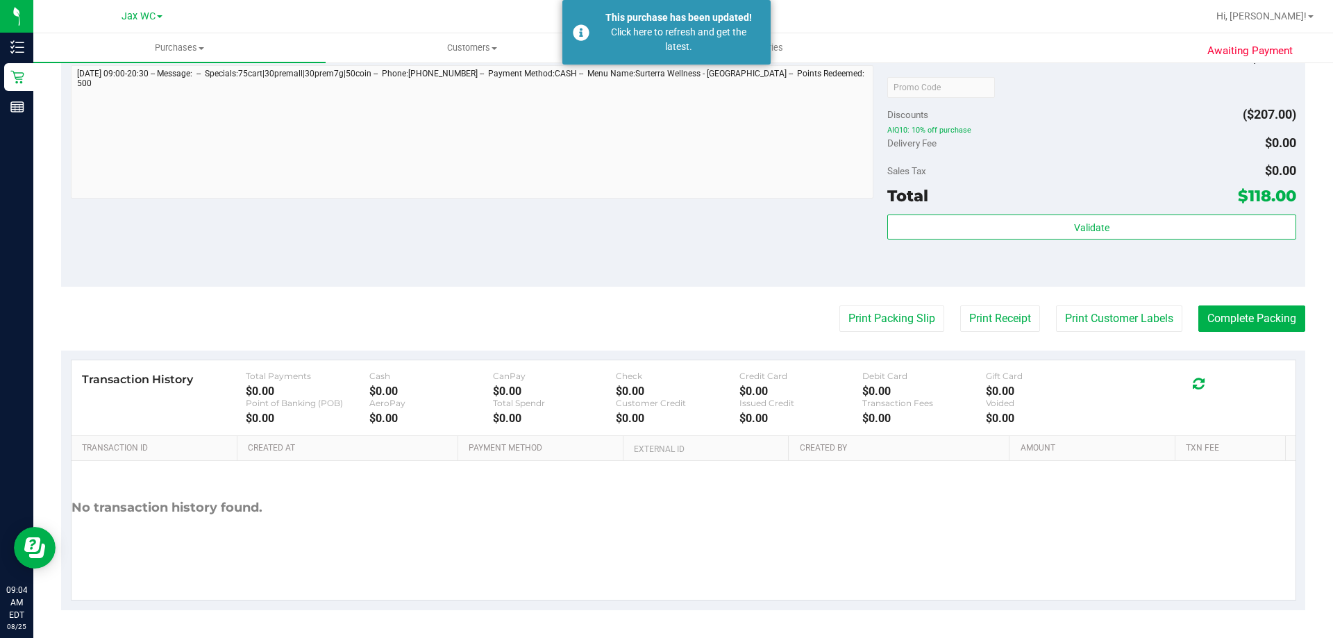
click at [1118, 203] on div "Total $118.00" at bounding box center [1091, 195] width 408 height 25
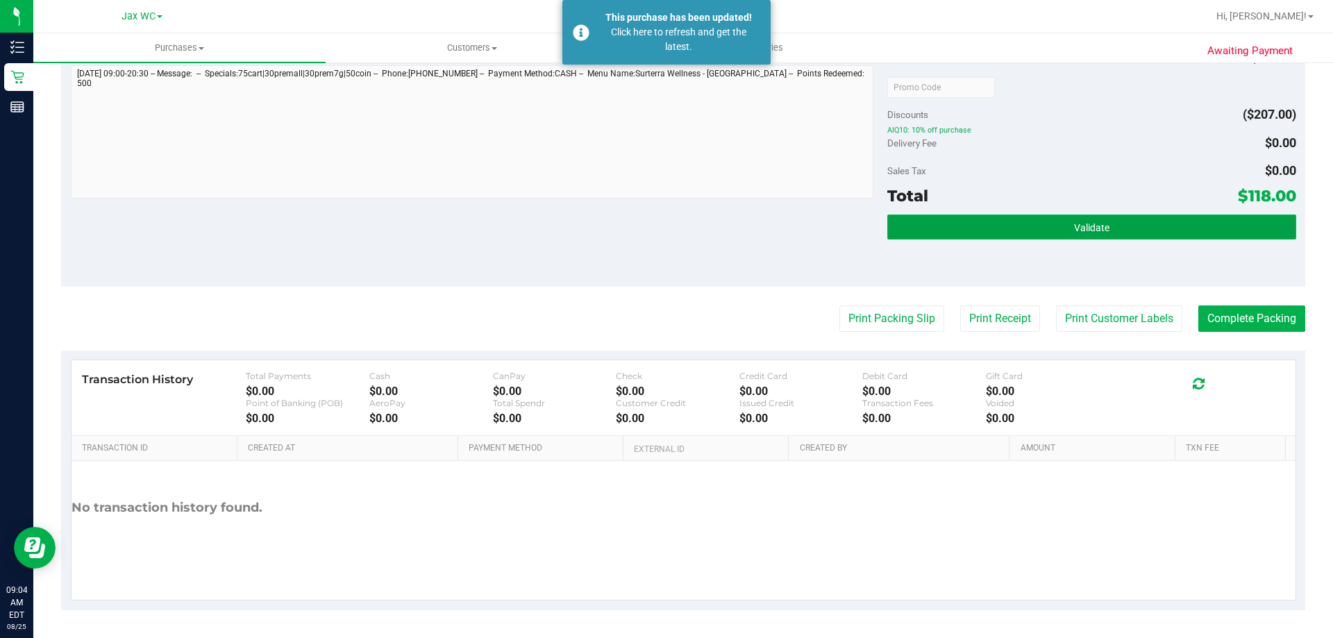
click at [1118, 218] on button "Validate" at bounding box center [1091, 226] width 408 height 25
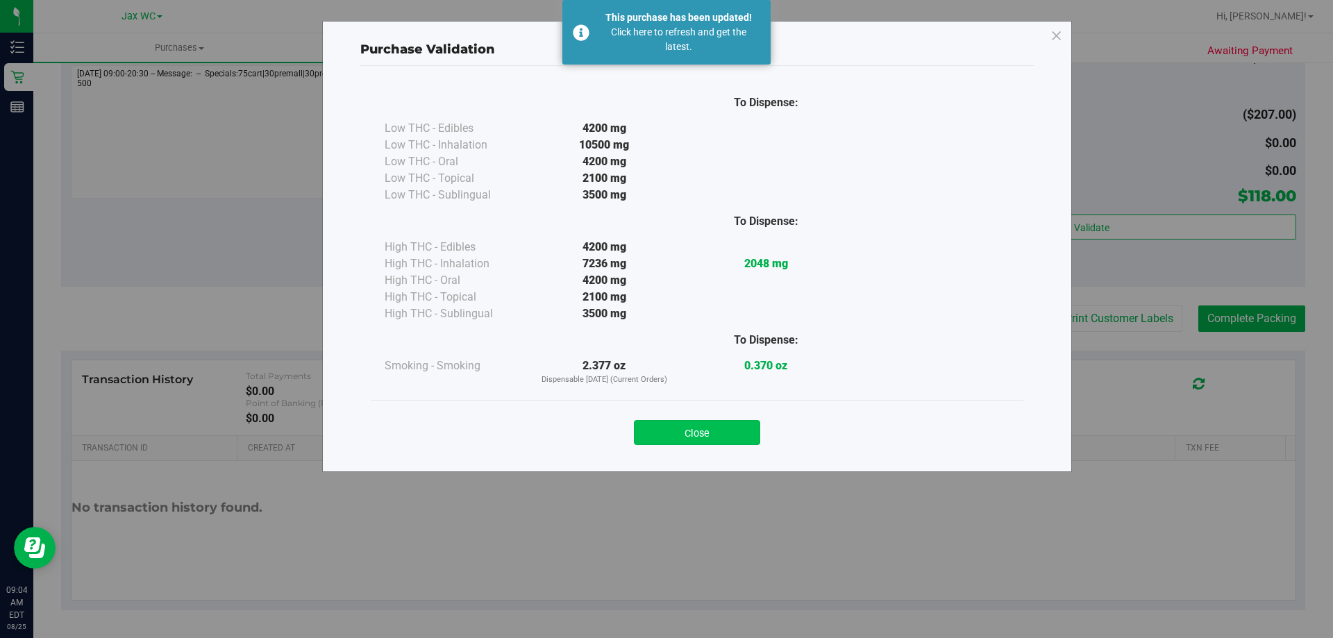
click at [685, 443] on button "Close" at bounding box center [697, 432] width 126 height 25
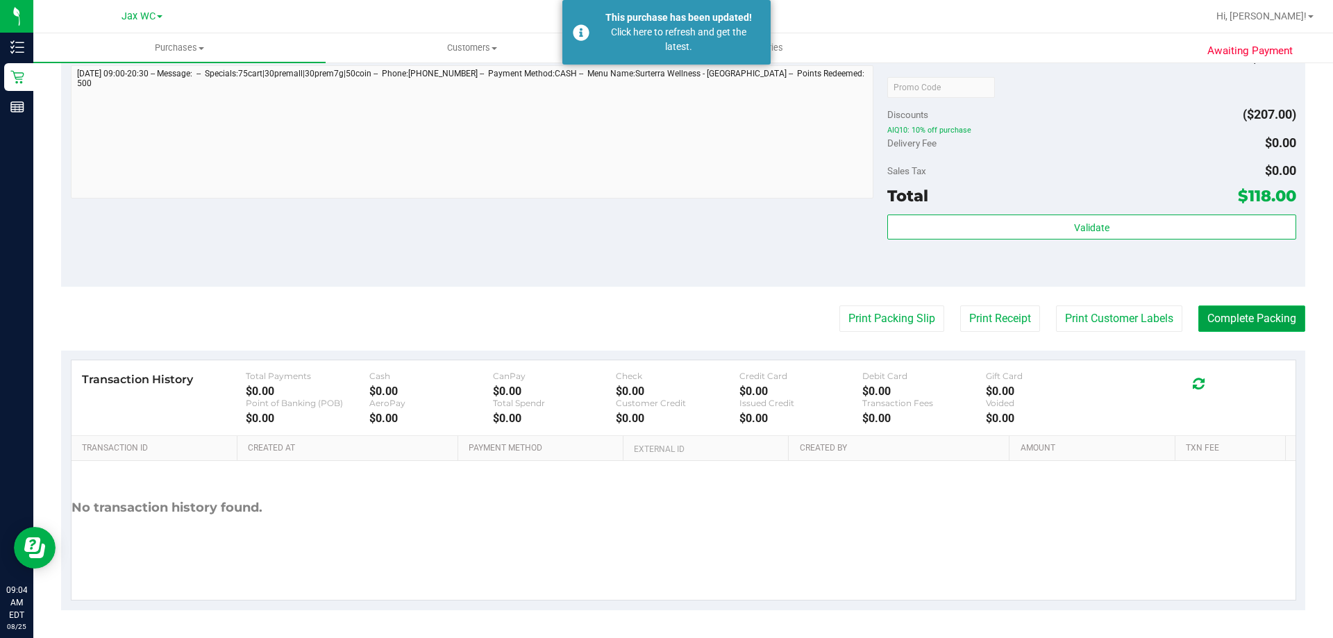
click at [1248, 316] on button "Complete Packing" at bounding box center [1251, 318] width 107 height 26
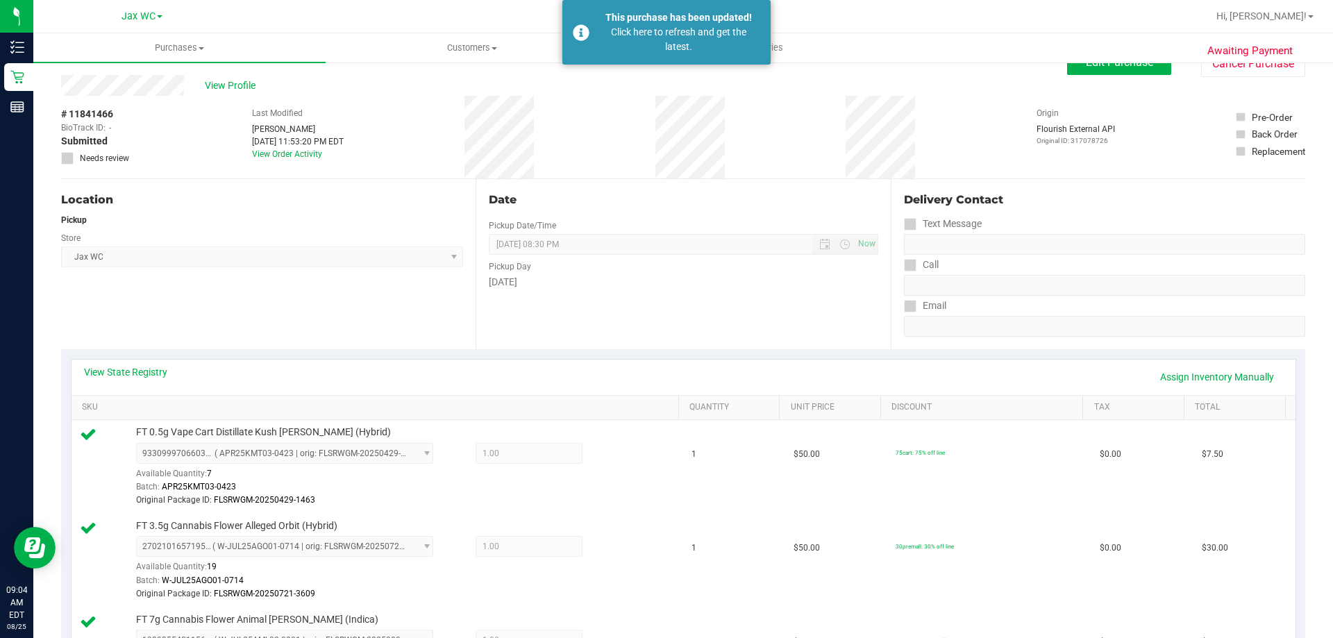
scroll to position [0, 0]
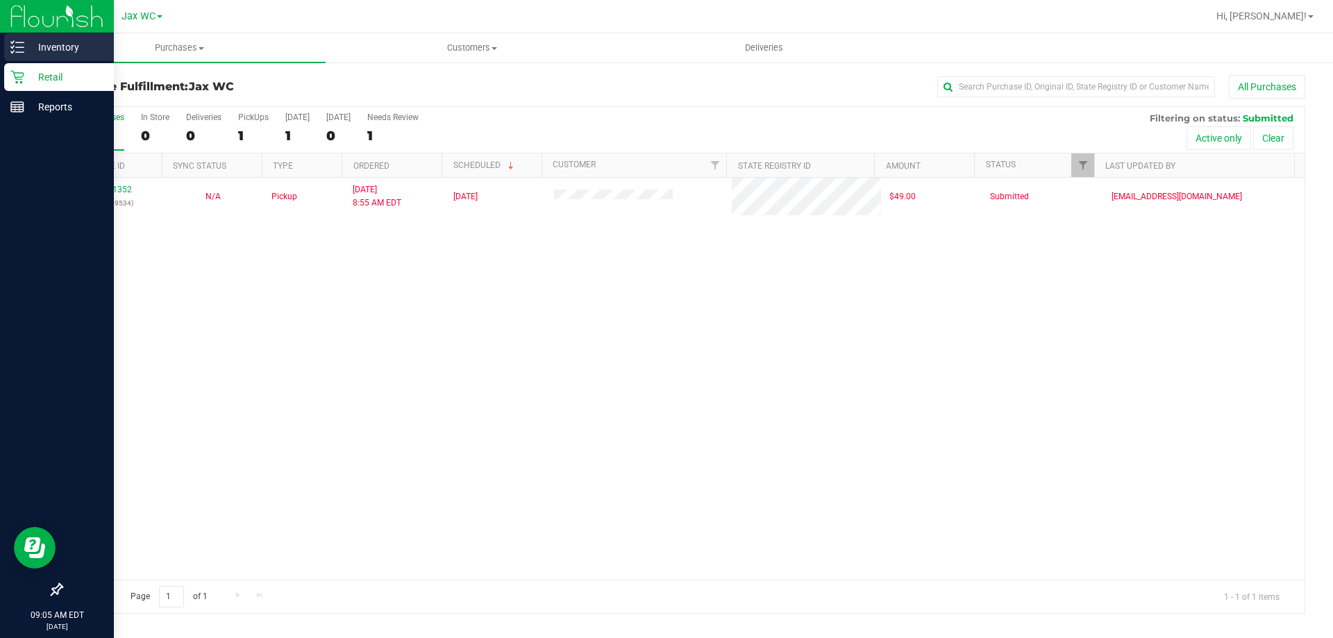
click at [22, 45] on icon at bounding box center [17, 47] width 14 height 14
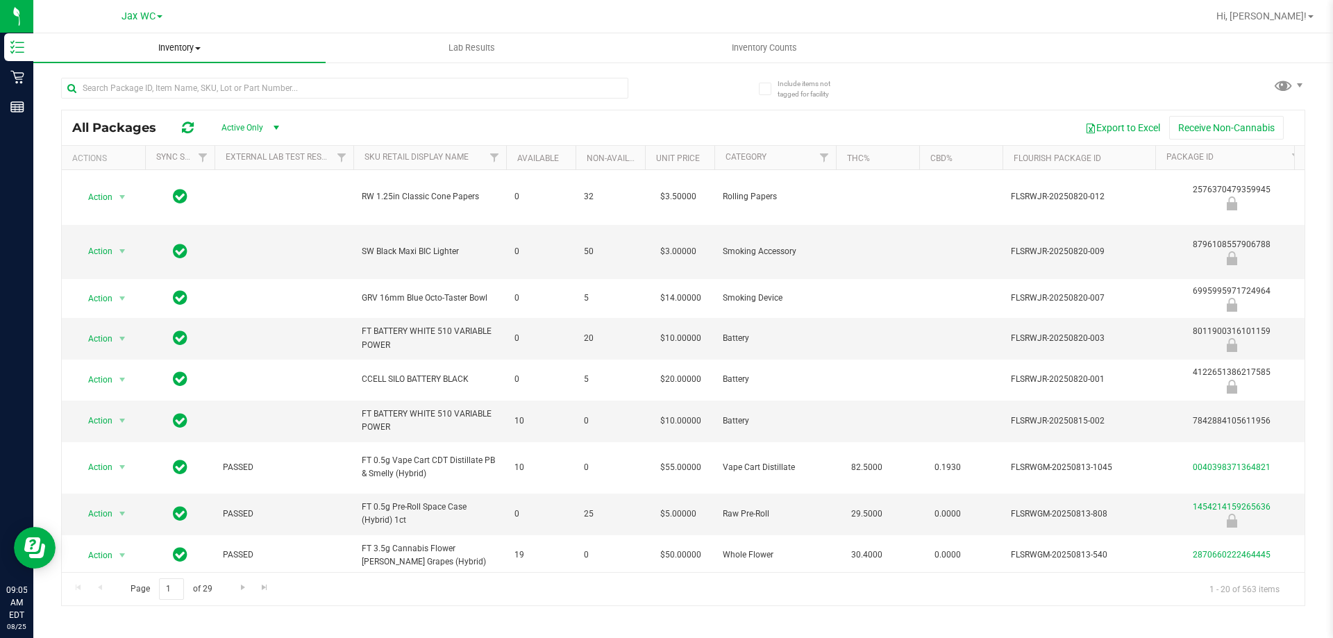
click at [272, 34] on uib-tab-heading "Inventory All packages All inventory Waste log" at bounding box center [179, 47] width 292 height 29
click at [253, 84] on li "All packages" at bounding box center [179, 84] width 292 height 17
click at [287, 85] on input "text" at bounding box center [344, 88] width 567 height 21
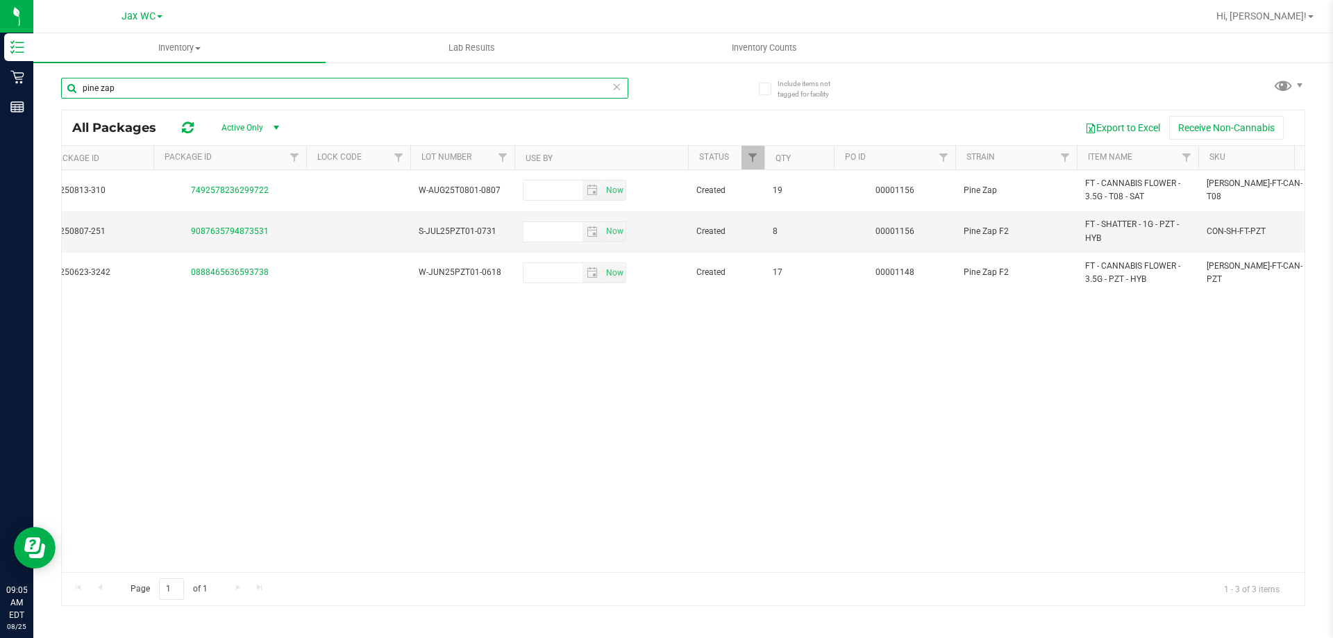
scroll to position [0, 984]
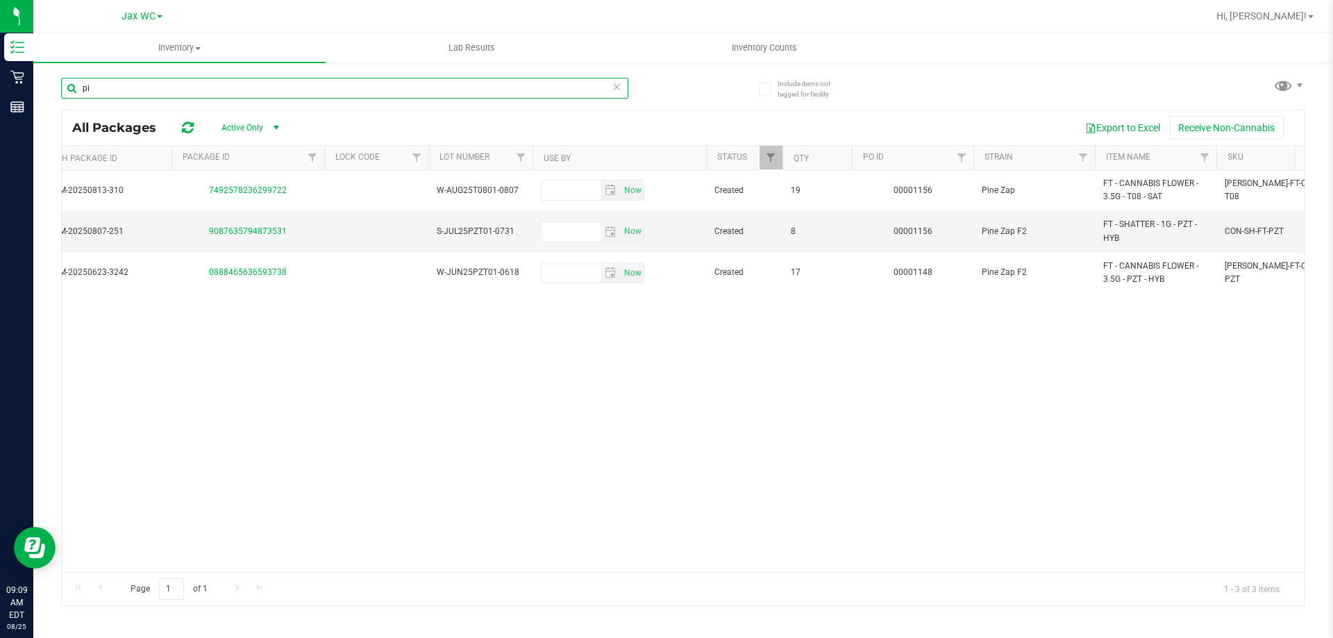
type input "p"
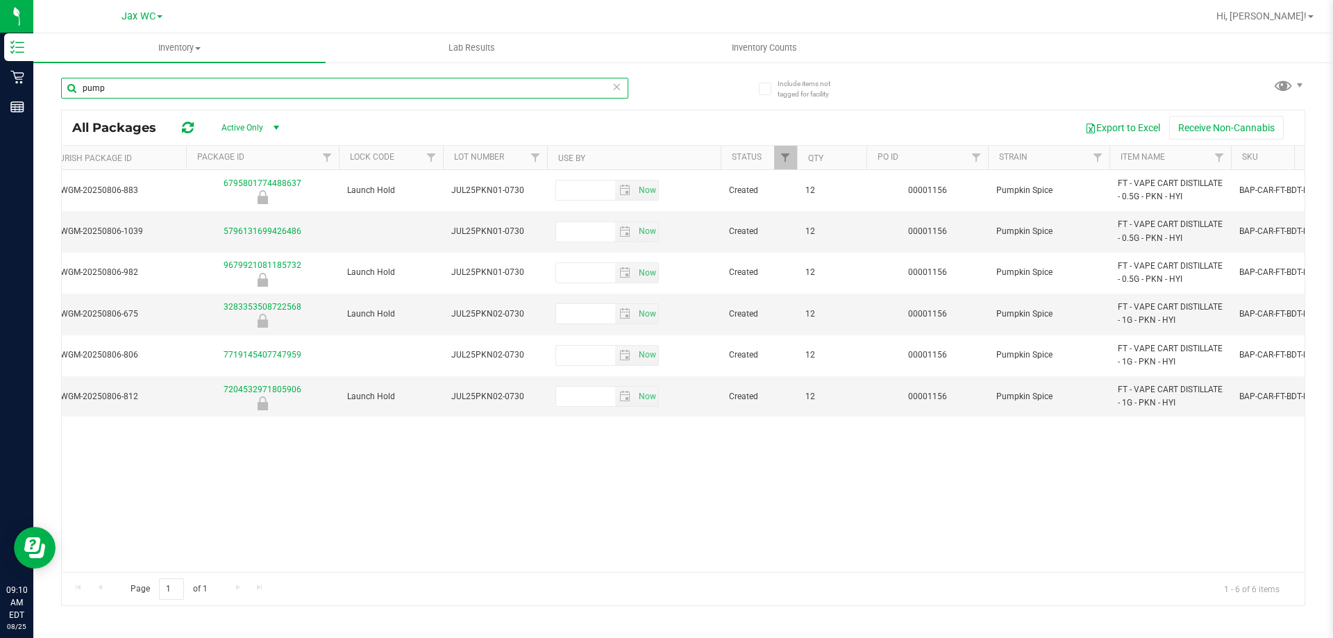
scroll to position [0, 1045]
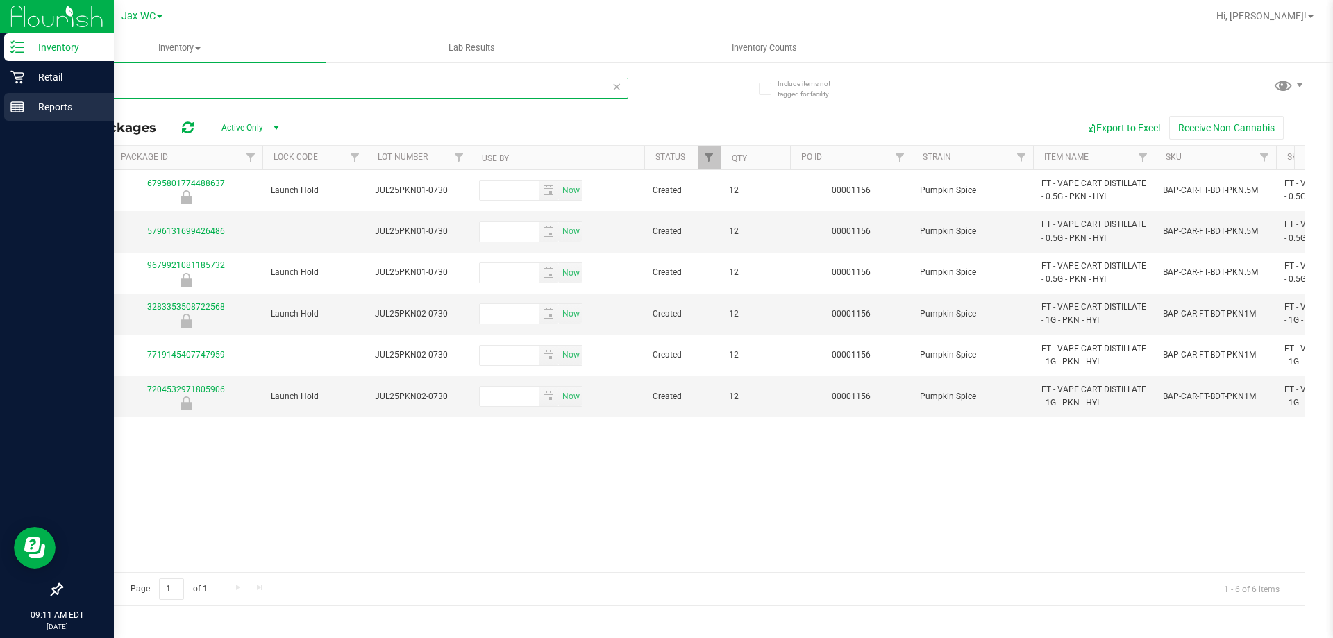
drag, startPoint x: 244, startPoint y: 78, endPoint x: 0, endPoint y: 100, distance: 244.6
click at [0, 100] on div "Inventory Retail Reports 09:11 AM EDT [DATE] 08/25 Jax WC Hi, [PERSON_NAME]! In…" at bounding box center [666, 319] width 1333 height 638
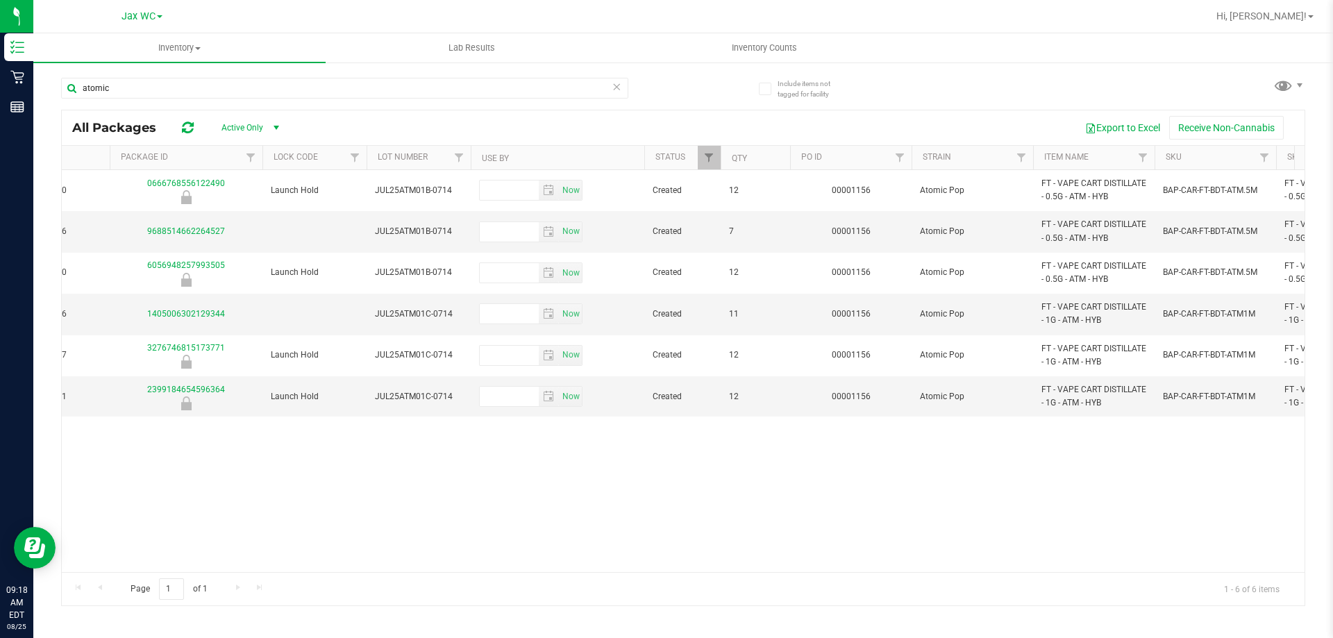
click at [158, 71] on div "atomic" at bounding box center [372, 87] width 622 height 44
click at [160, 94] on input "atomic" at bounding box center [344, 88] width 567 height 21
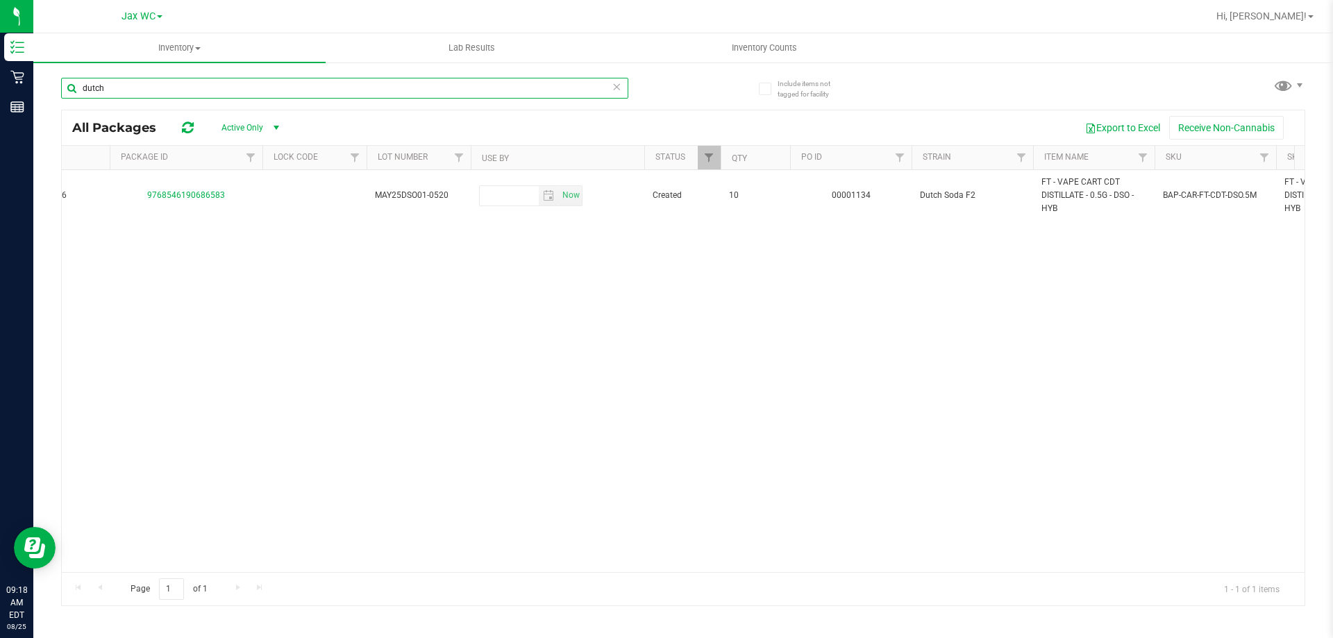
type input "dutch"
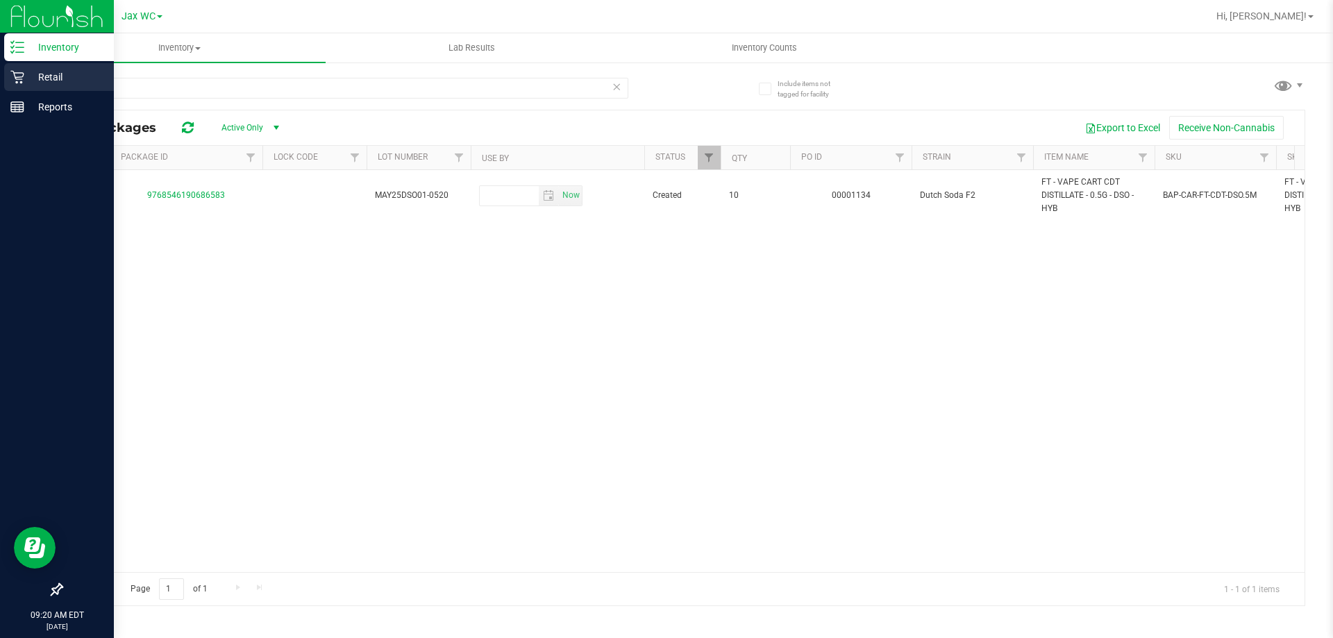
click at [32, 76] on p "Retail" at bounding box center [65, 77] width 83 height 17
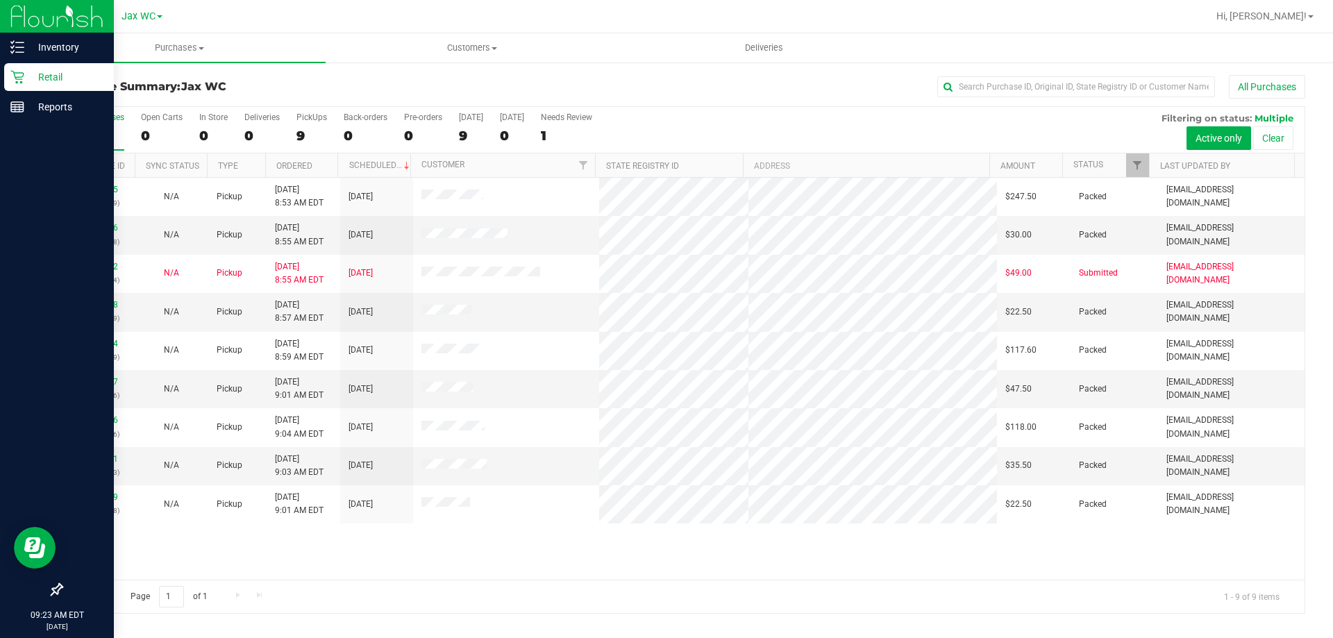
click at [49, 76] on p "Retail" at bounding box center [65, 77] width 83 height 17
